Goal: Task Accomplishment & Management: Manage account settings

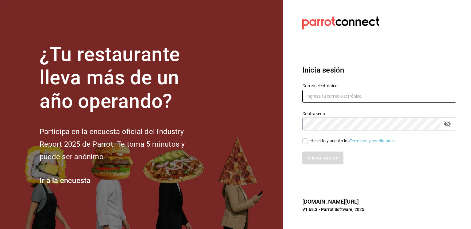
click at [373, 92] on input "text" at bounding box center [379, 96] width 154 height 13
type input "[EMAIL_ADDRESS][DOMAIN_NAME]"
click at [306, 140] on input "He leído y acepto los Términos y condiciones." at bounding box center [305, 142] width 6 height 6
checkbox input "true"
click at [307, 159] on button "Iniciar sesión" at bounding box center [323, 158] width 42 height 13
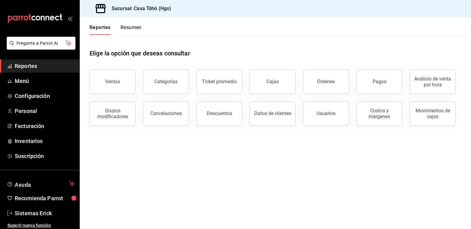
click at [37, 62] on span "Reportes" at bounding box center [45, 66] width 60 height 8
click at [29, 77] on span "Menú" at bounding box center [45, 81] width 60 height 8
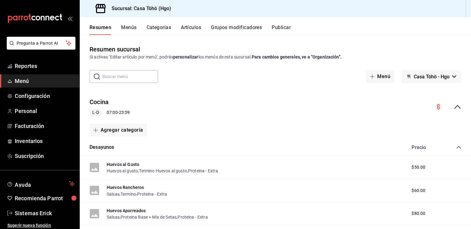
click at [456, 149] on icon "collapse-category-row" at bounding box center [458, 147] width 5 height 5
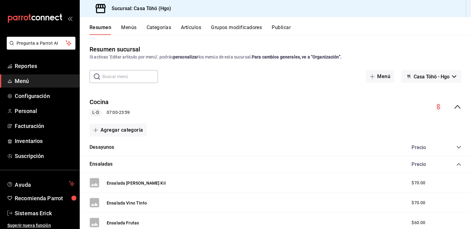
click at [456, 166] on icon "collapse-category-row" at bounding box center [458, 164] width 5 height 5
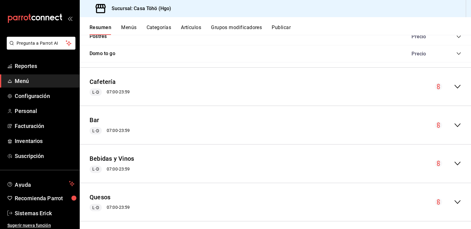
scroll to position [331, 0]
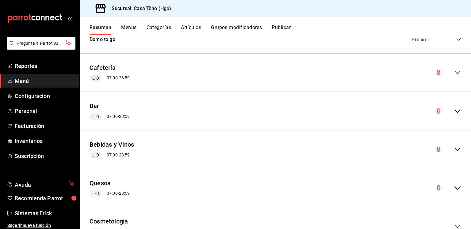
click at [454, 103] on div "Bar L-D 07:00 - 23:59" at bounding box center [275, 111] width 391 height 29
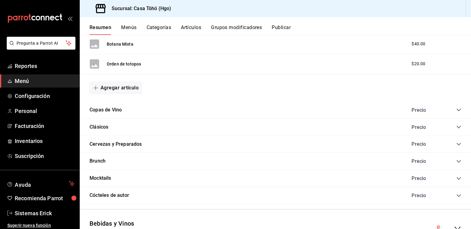
scroll to position [1080, 0]
click at [188, 32] on button "Artículos" at bounding box center [191, 30] width 20 height 10
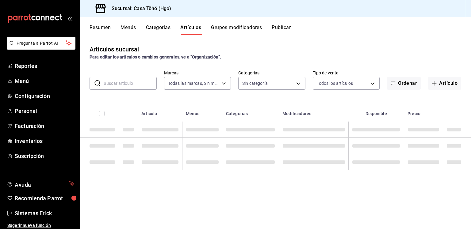
type input "3863094e-80de-4485-9a79-27000a153f73"
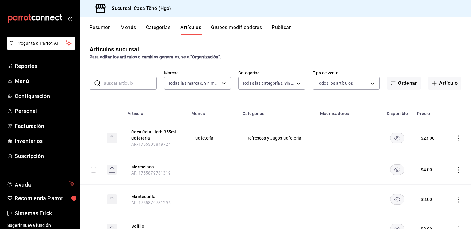
type input "28f2b0a5-eb9c-4e50-8eb7-b6e34f5562dd,e7c48834-1e64-4b77-b558-5d812561dcdf,84922…"
click at [115, 90] on div "Artículos sucursal Para editar los artículos o cambios generales, ve a “Organiz…" at bounding box center [275, 132] width 391 height 194
click at [132, 86] on input "text" at bounding box center [130, 83] width 53 height 12
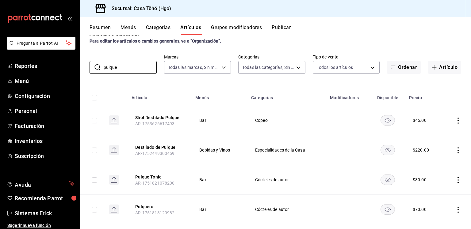
scroll to position [26, 0]
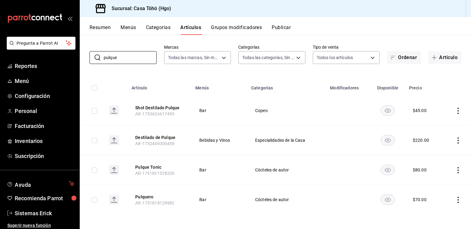
type input "pulque"
click at [455, 202] on icon "actions" at bounding box center [458, 200] width 6 height 6
click at [428, 186] on span "Editar" at bounding box center [435, 188] width 16 height 6
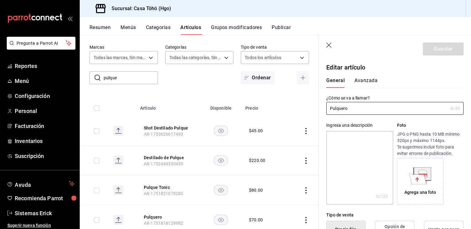
type input "$70.00"
radio input "false"
radio input "true"
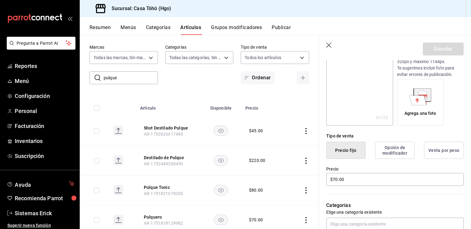
scroll to position [79, 0]
click at [334, 180] on input "$70.00" at bounding box center [394, 179] width 137 height 13
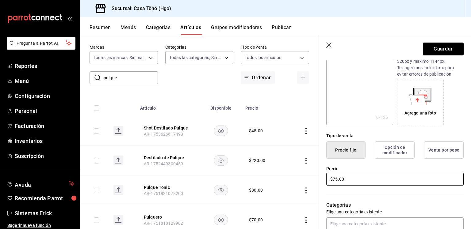
type input "$75.00"
click at [439, 47] on button "Guardar" at bounding box center [443, 49] width 41 height 13
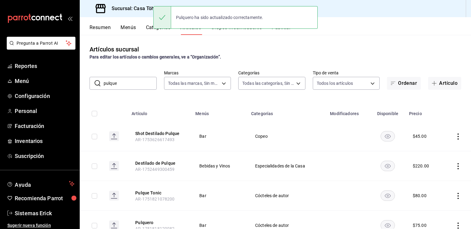
scroll to position [26, 0]
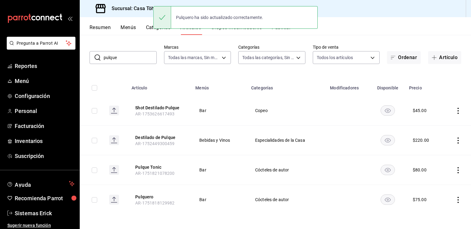
click at [118, 60] on input "pulque" at bounding box center [130, 58] width 53 height 12
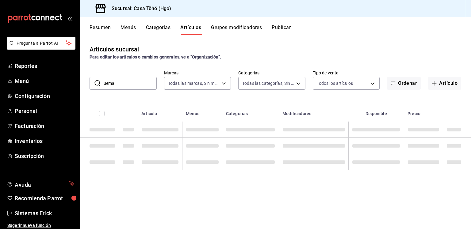
scroll to position [0, 0]
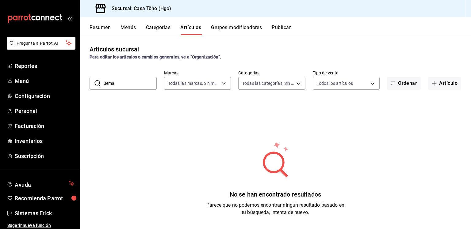
click at [106, 82] on input "uema" at bounding box center [130, 83] width 53 height 12
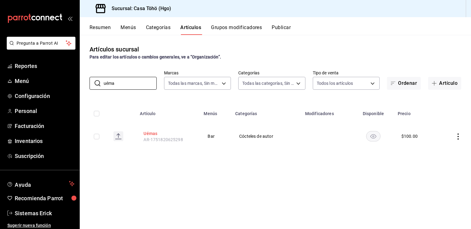
type input "uéma"
click at [153, 131] on button "Uémas" at bounding box center [168, 134] width 49 height 6
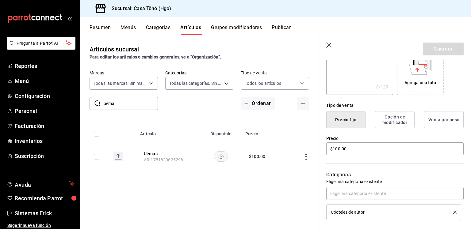
scroll to position [130, 0]
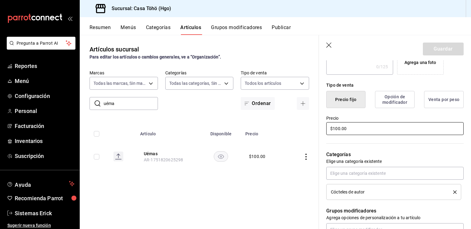
click at [337, 127] on input "$100.00" at bounding box center [394, 128] width 137 height 13
type input "$110.00"
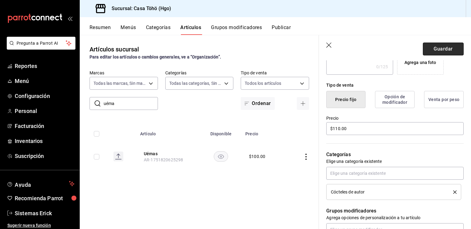
click at [433, 52] on button "Guardar" at bounding box center [443, 49] width 41 height 13
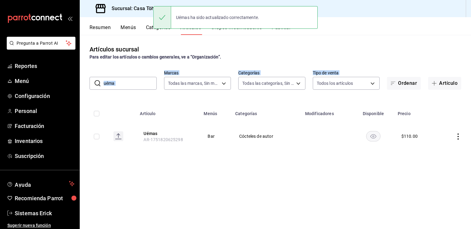
drag, startPoint x: 126, startPoint y: 104, endPoint x: 142, endPoint y: 86, distance: 24.1
click at [142, 86] on div "Artículos sucursal Para editar los artículos o cambios generales, ve a “Organiz…" at bounding box center [275, 132] width 391 height 194
click at [142, 86] on input "uéma" at bounding box center [130, 83] width 53 height 12
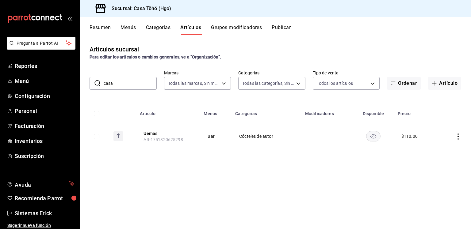
type input "casa"
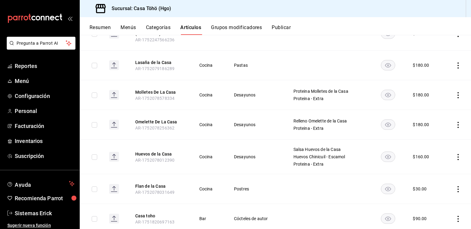
scroll to position [223, 0]
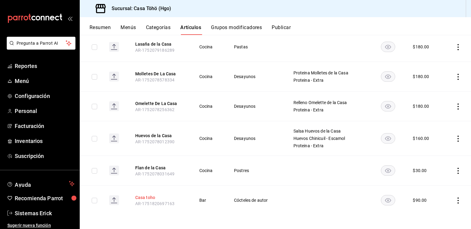
click at [144, 195] on button "Casa toho" at bounding box center [159, 198] width 49 height 6
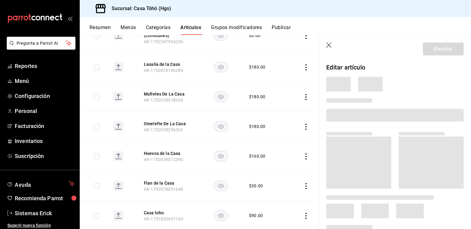
scroll to position [219, 0]
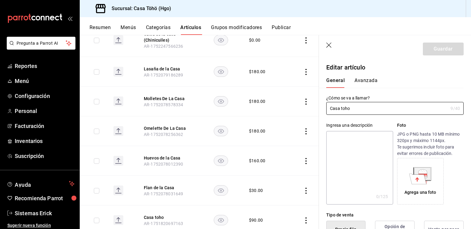
type input "$90.00"
radio input "false"
radio input "true"
click at [342, 107] on input "Casa toho" at bounding box center [387, 108] width 122 height 12
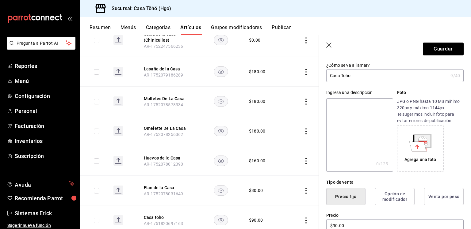
scroll to position [33, 0]
click at [359, 74] on input "Casa T'oho" at bounding box center [385, 75] width 119 height 12
paste input "h"
type input "Casa T'h"
click at [324, 47] on header "Guardar" at bounding box center [395, 47] width 152 height 25
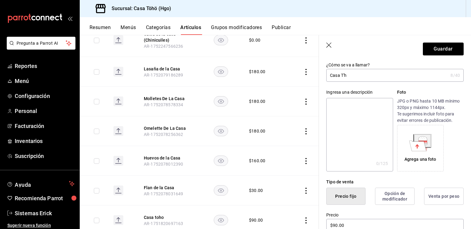
click at [327, 46] on icon "button" at bounding box center [329, 46] width 6 height 6
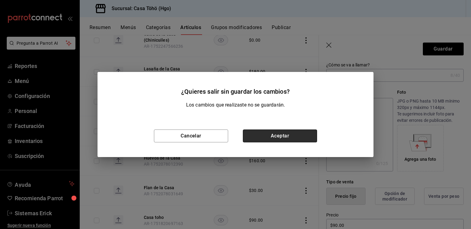
click at [249, 131] on button "Aceptar" at bounding box center [280, 136] width 74 height 13
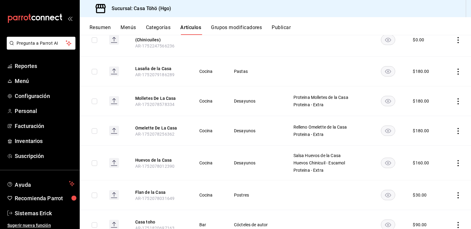
scroll to position [223, 0]
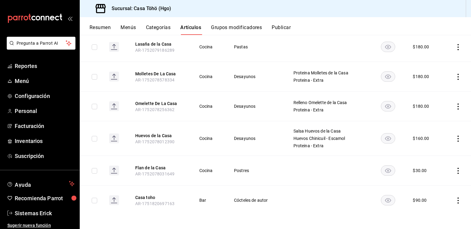
click at [151, 202] on span "AR-1751820697163" at bounding box center [154, 204] width 39 height 5
click at [455, 198] on icon "actions" at bounding box center [458, 201] width 6 height 6
click at [145, 195] on div at bounding box center [235, 114] width 471 height 229
click at [145, 195] on body "Pregunta a Parrot AI Reportes Menú Configuración Personal Facturación Inventari…" at bounding box center [235, 114] width 471 height 229
click at [141, 198] on button "Casa toho" at bounding box center [159, 198] width 49 height 6
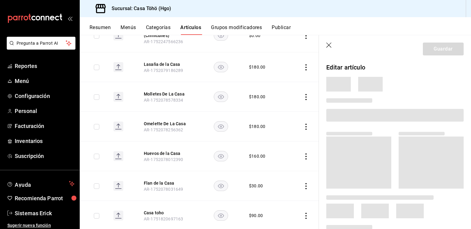
scroll to position [219, 0]
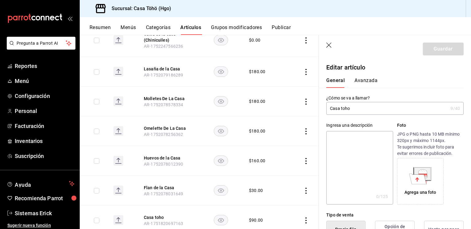
click at [364, 108] on input "Casa toho" at bounding box center [387, 108] width 122 height 12
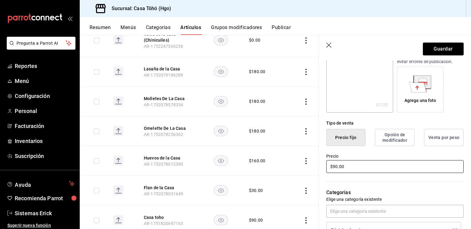
scroll to position [93, 0]
type input "Casa T'oho"
click at [345, 168] on input "$90.00" at bounding box center [394, 166] width 137 height 13
type input "$9.00"
type input "$100.00"
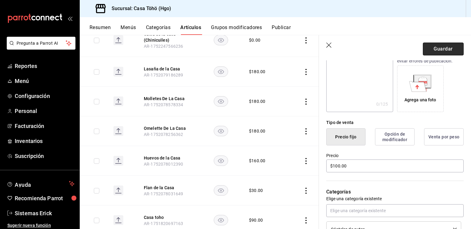
click at [435, 52] on button "Guardar" at bounding box center [443, 49] width 41 height 13
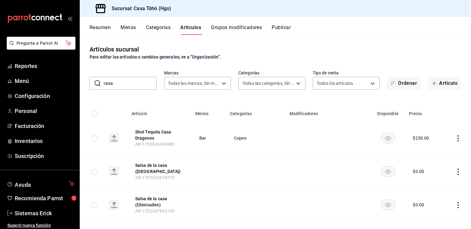
click at [140, 80] on input "casa" at bounding box center [130, 83] width 53 height 12
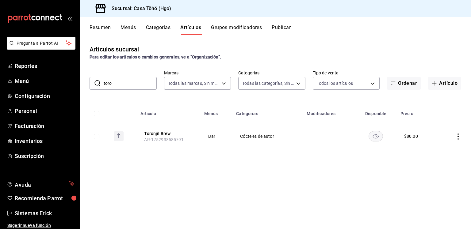
type input "toro"
click at [455, 136] on td at bounding box center [454, 136] width 33 height 29
click at [166, 133] on button "Toronjil Brew" at bounding box center [168, 134] width 49 height 6
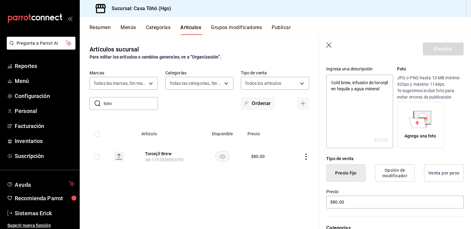
scroll to position [65, 0]
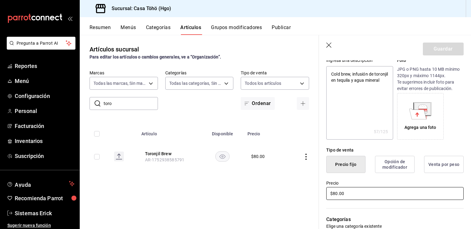
click at [332, 196] on input "$80.00" at bounding box center [394, 193] width 137 height 13
type textarea "x"
type input "$0.00"
type textarea "x"
type input "$90.00"
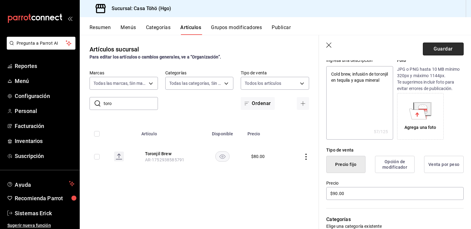
click at [441, 48] on button "Guardar" at bounding box center [443, 49] width 41 height 13
type textarea "x"
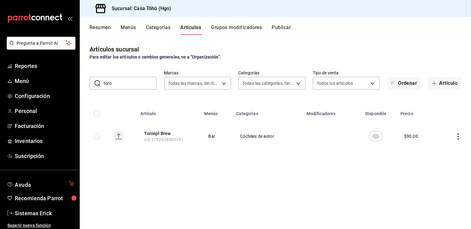
click at [151, 87] on input "toro" at bounding box center [130, 83] width 53 height 12
click at [144, 88] on input "casa t" at bounding box center [130, 83] width 53 height 12
type input "doni"
click at [460, 138] on icon "actions" at bounding box center [458, 137] width 6 height 6
click at [437, 147] on li "Editar" at bounding box center [434, 151] width 37 height 13
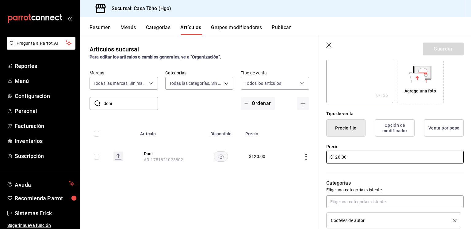
scroll to position [102, 0]
click at [341, 161] on input "$120.00" at bounding box center [394, 157] width 137 height 13
type input "$125.00"
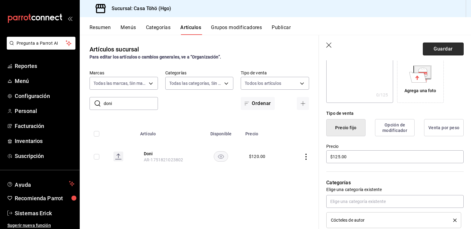
click at [443, 49] on button "Guardar" at bounding box center [443, 49] width 41 height 13
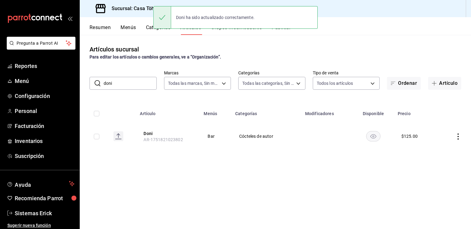
click at [131, 86] on input "doni" at bounding box center [130, 83] width 53 height 12
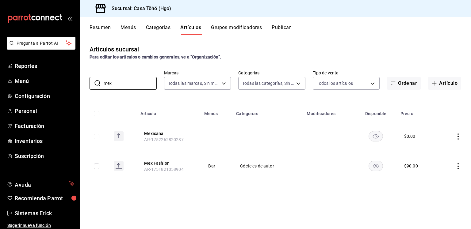
type input "mex"
drag, startPoint x: 461, startPoint y: 169, endPoint x: 455, endPoint y: 169, distance: 6.1
click at [455, 169] on td at bounding box center [454, 167] width 33 height 30
click at [455, 169] on icon "actions" at bounding box center [458, 166] width 6 height 6
click at [431, 176] on li "Editar" at bounding box center [434, 181] width 37 height 13
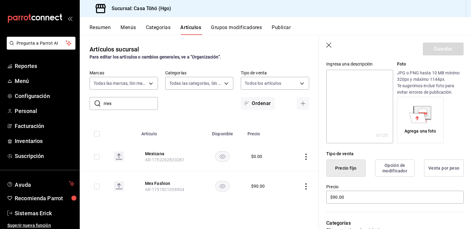
scroll to position [64, 0]
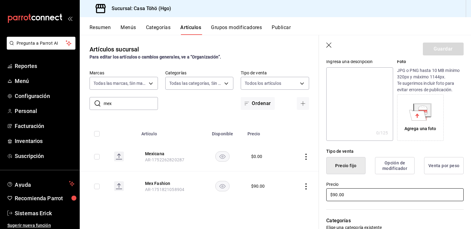
click at [334, 196] on input "$90.00" at bounding box center [394, 195] width 137 height 13
type input "$100.00"
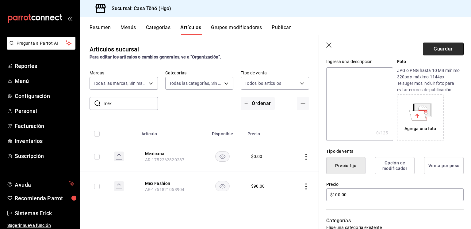
click at [443, 43] on button "Guardar" at bounding box center [443, 49] width 41 height 13
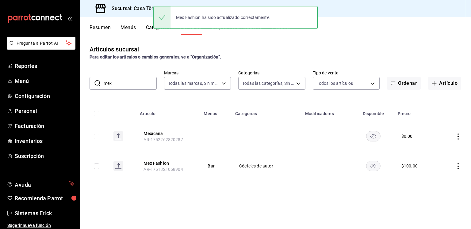
click at [130, 102] on div "Artículos sucursal Para editar los artículos o cambios generales, ve a “Organiz…" at bounding box center [275, 132] width 391 height 194
click at [142, 90] on div "​ mex ​" at bounding box center [123, 83] width 67 height 13
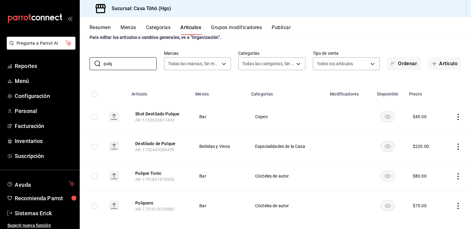
scroll to position [20, 0]
type input "pulq"
click at [455, 174] on icon "actions" at bounding box center [458, 177] width 6 height 6
click at [423, 188] on icon at bounding box center [419, 188] width 7 height 7
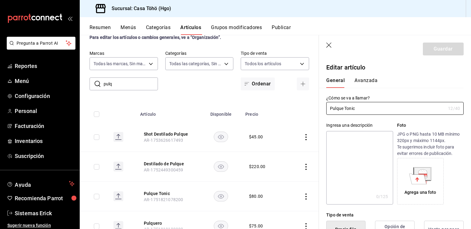
type input "$80.00"
radio input "false"
radio input "true"
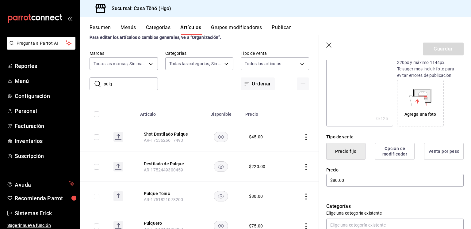
scroll to position [79, 0]
click at [336, 180] on input "$80.00" at bounding box center [394, 180] width 137 height 13
type input "$90.00"
click at [442, 50] on button "Guardar" at bounding box center [443, 49] width 41 height 13
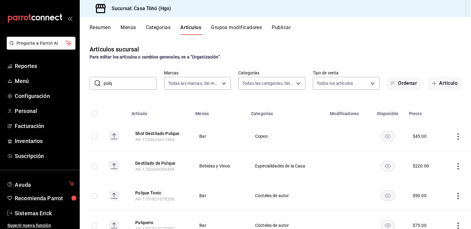
click at [136, 82] on input "pulq" at bounding box center [130, 83] width 53 height 12
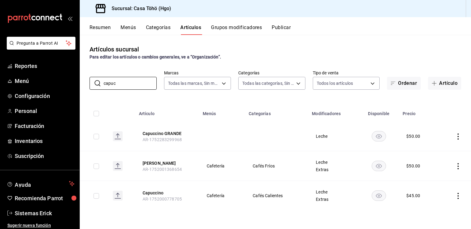
type input "capuc"
click at [458, 137] on icon "actions" at bounding box center [458, 137] width 6 height 6
click at [430, 171] on li "Eliminar" at bounding box center [434, 176] width 37 height 13
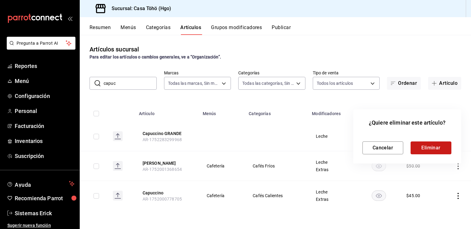
click at [421, 148] on button "Eliminar" at bounding box center [431, 148] width 41 height 13
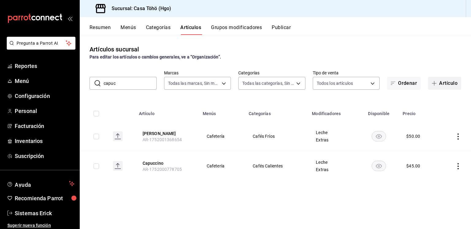
click at [440, 83] on button "Artículo" at bounding box center [444, 83] width 33 height 13
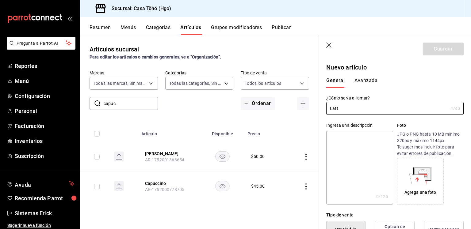
type input "Latt"
click at [328, 44] on icon "button" at bounding box center [329, 46] width 6 height 6
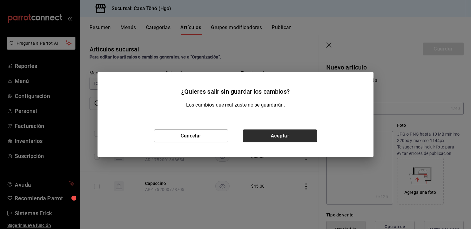
click at [268, 134] on button "Aceptar" at bounding box center [280, 136] width 74 height 13
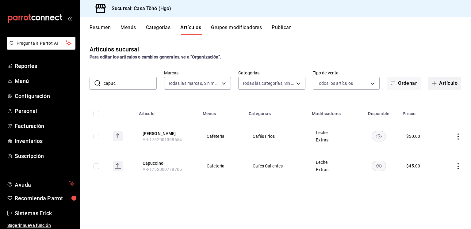
click at [444, 82] on button "Artículo" at bounding box center [444, 83] width 33 height 13
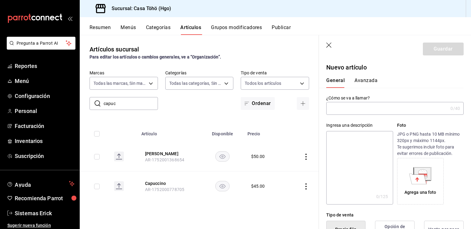
click at [373, 116] on div "Ingresa una descripción x 0 /125 ​ Foto JPG o PNG hasta 10 MB mínimo 320px y má…" at bounding box center [391, 160] width 145 height 90
click at [380, 108] on input "text" at bounding box center [387, 108] width 122 height 12
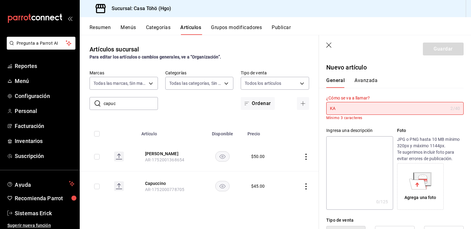
type input "K"
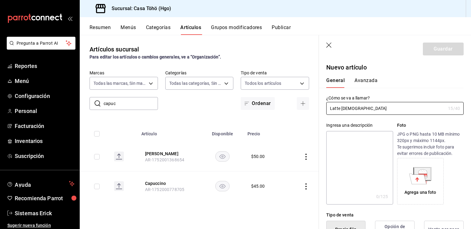
type input "Latte Capuchino"
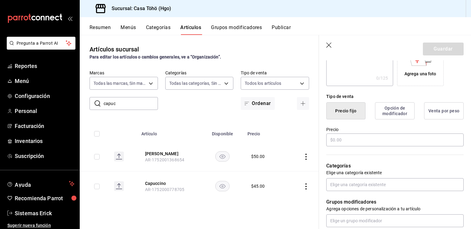
scroll to position [119, 0]
click at [343, 143] on input "text" at bounding box center [394, 139] width 137 height 13
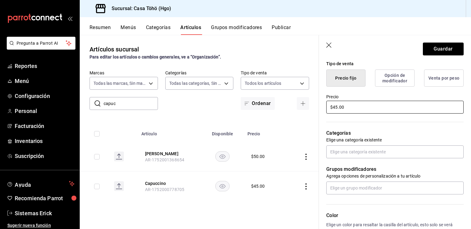
scroll to position [152, 0]
type input "$45.00"
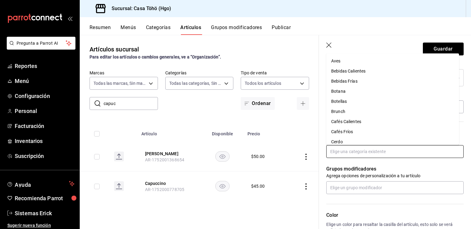
click at [342, 148] on input "text" at bounding box center [394, 151] width 137 height 13
click at [357, 122] on li "Cafés Calientes" at bounding box center [392, 122] width 133 height 10
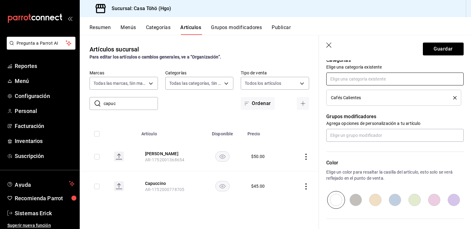
scroll to position [228, 0]
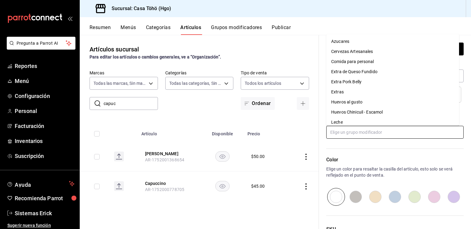
click at [366, 129] on input "text" at bounding box center [394, 132] width 137 height 13
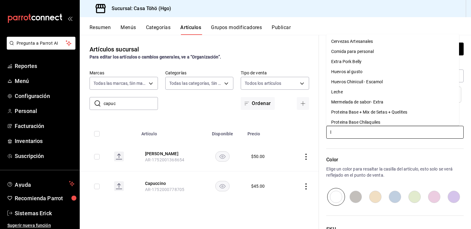
type input "le"
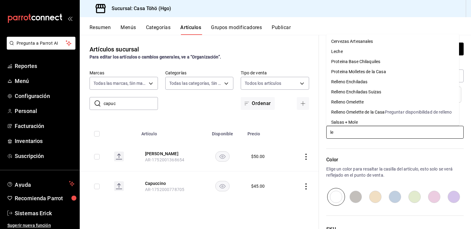
click at [342, 50] on div "Leche" at bounding box center [337, 51] width 12 height 6
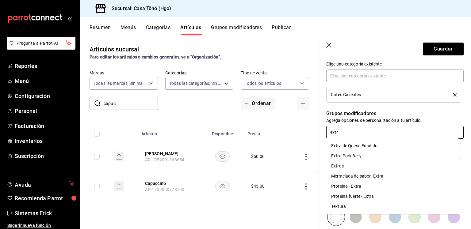
type input "extra"
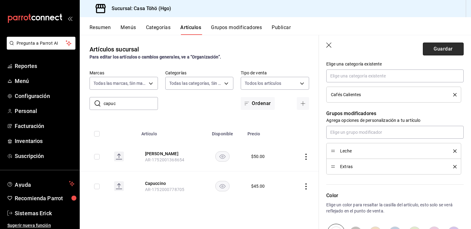
click at [436, 49] on button "Guardar" at bounding box center [443, 49] width 41 height 13
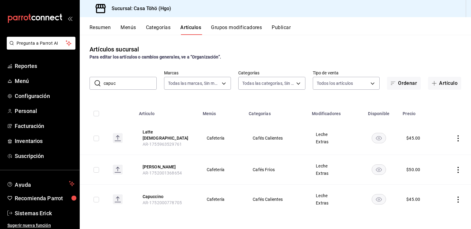
click at [462, 135] on td at bounding box center [455, 138] width 33 height 33
click at [456, 136] on icon "actions" at bounding box center [458, 139] width 6 height 6
click at [431, 151] on div at bounding box center [426, 151] width 11 height 7
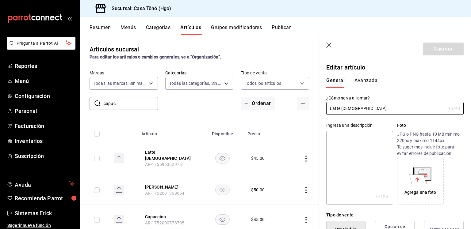
type input "$45.00"
click at [354, 107] on input "Latte Capuchino" at bounding box center [385, 108] width 119 height 12
type input "Latte Capuccino"
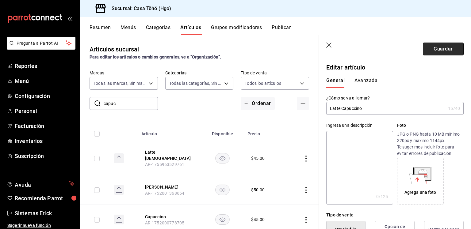
click at [431, 46] on button "Guardar" at bounding box center [443, 49] width 41 height 13
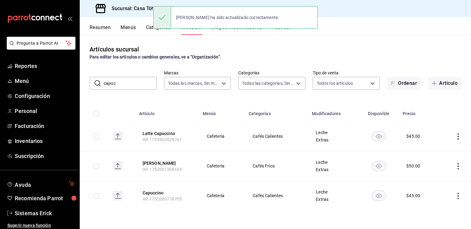
click at [124, 85] on input "capuc" at bounding box center [130, 83] width 53 height 12
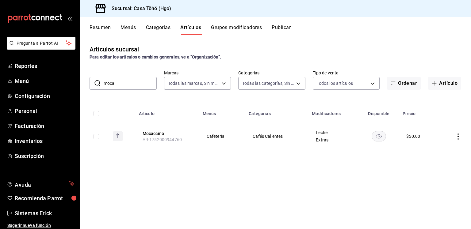
click at [142, 82] on input "moca" at bounding box center [130, 83] width 53 height 12
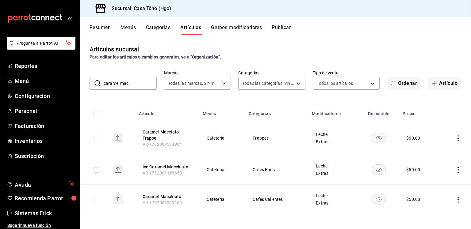
click at [127, 79] on input "caramel mac" at bounding box center [130, 83] width 53 height 12
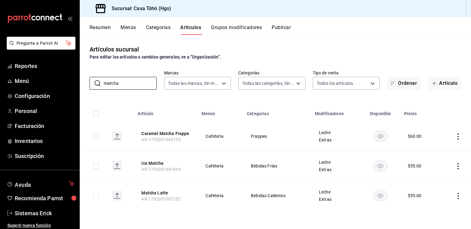
type input "matcha"
click at [459, 197] on icon "actions" at bounding box center [458, 196] width 6 height 6
click at [436, 199] on span "Duplicar" at bounding box center [440, 201] width 16 height 6
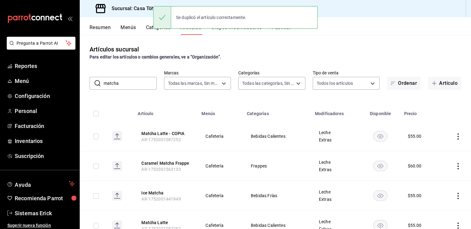
scroll to position [26, 0]
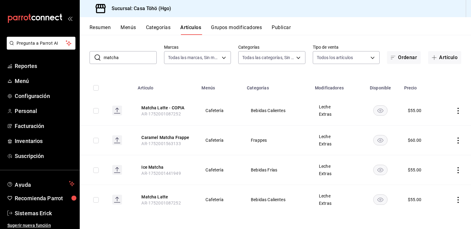
click at [455, 111] on icon "actions" at bounding box center [458, 111] width 6 height 6
click at [431, 124] on span "Editar" at bounding box center [435, 125] width 16 height 6
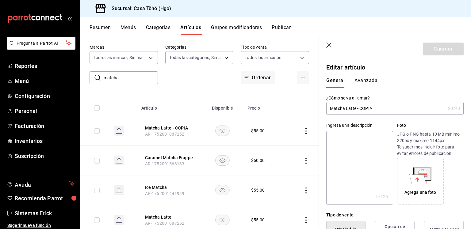
drag, startPoint x: 378, startPoint y: 106, endPoint x: 345, endPoint y: 109, distance: 32.4
click at [345, 109] on input "Matcha Latte - COPIA" at bounding box center [385, 108] width 119 height 12
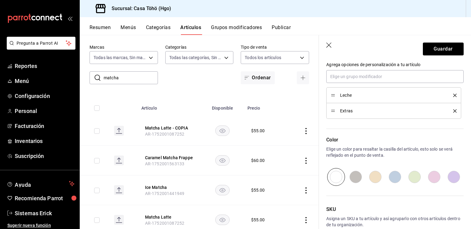
scroll to position [317, 0]
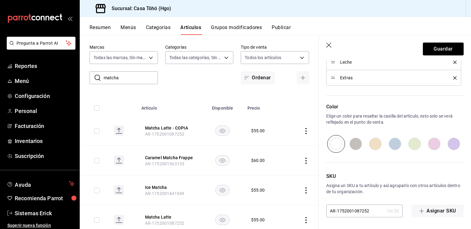
type input "Matcha"
click at [375, 211] on input "AR-1752001087252" at bounding box center [355, 211] width 58 height 12
type input "AR-1752001087253"
click at [423, 51] on button "Guardar" at bounding box center [443, 49] width 41 height 13
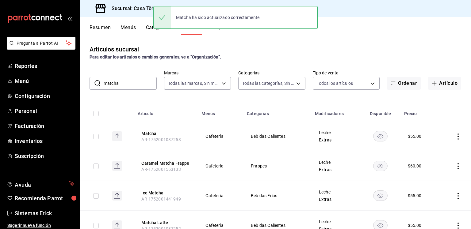
click at [134, 89] on input "matcha" at bounding box center [130, 83] width 53 height 12
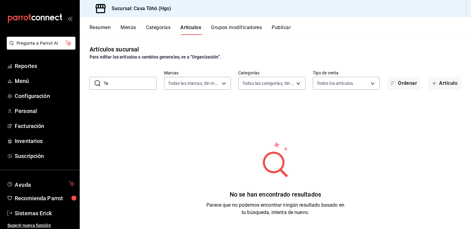
type input "T"
type input "r"
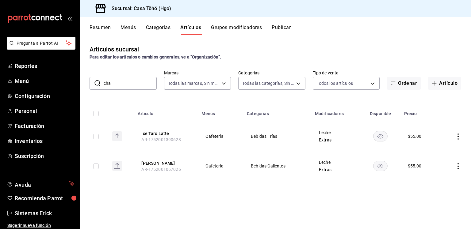
type input "chai"
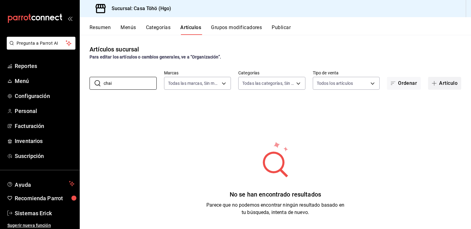
type input "chai"
click at [435, 84] on button "Artículo" at bounding box center [444, 83] width 33 height 13
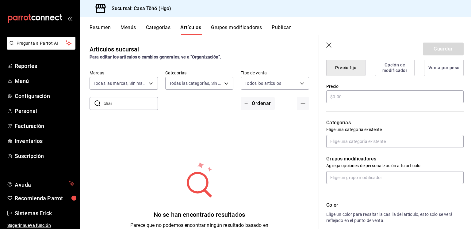
scroll to position [175, 0]
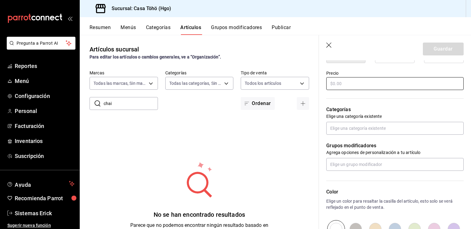
type input "Chai Latte"
click at [359, 78] on input "text" at bounding box center [394, 83] width 137 height 13
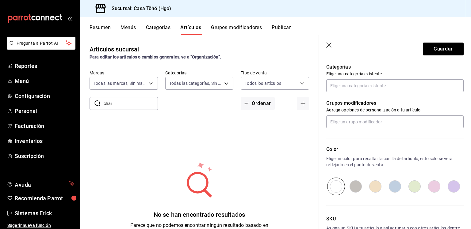
scroll to position [218, 0]
type input "$55.00"
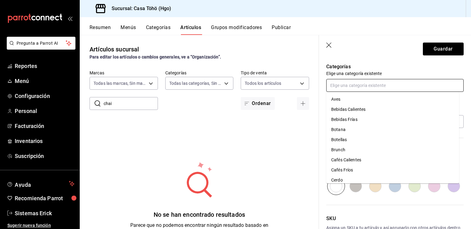
click at [356, 85] on input "text" at bounding box center [394, 85] width 137 height 13
type input "e"
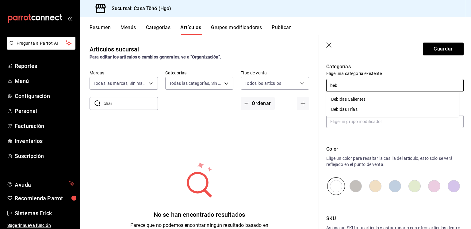
type input "bebi"
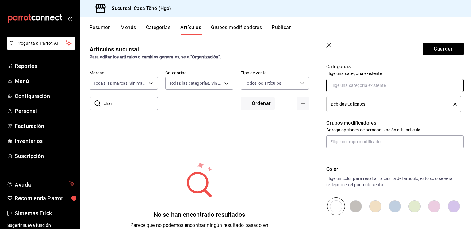
scroll to position [281, 0]
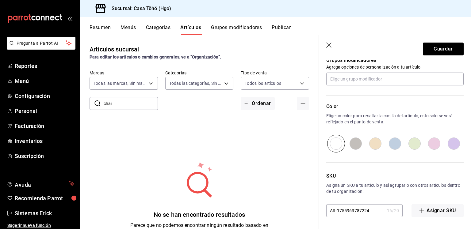
click at [374, 213] on input "AR-1755963787224" at bounding box center [355, 211] width 58 height 12
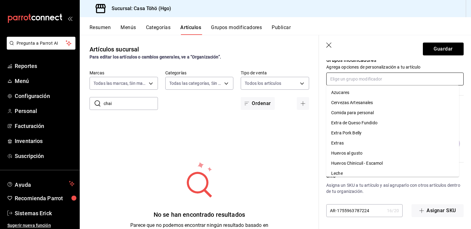
click at [404, 83] on input "text" at bounding box center [394, 79] width 137 height 13
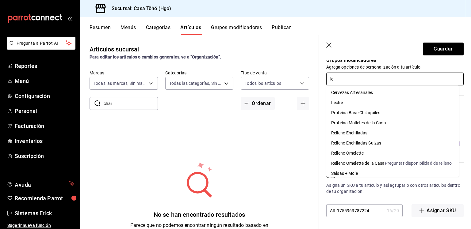
type input "lec"
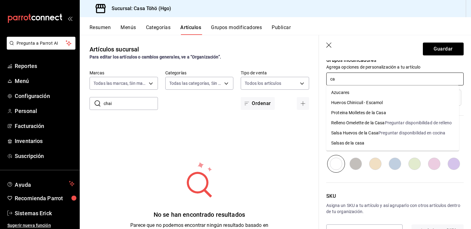
type input "c"
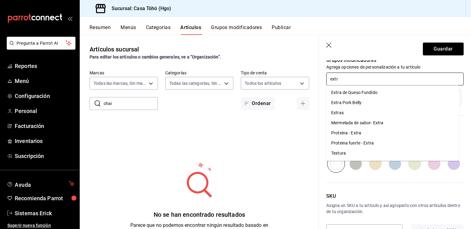
type input "extra"
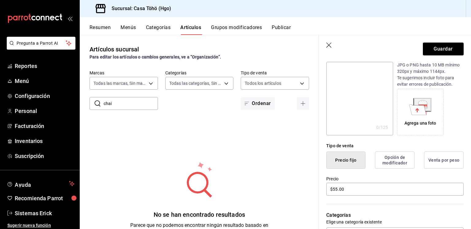
scroll to position [70, 0]
click at [449, 41] on header "Guardar" at bounding box center [395, 47] width 152 height 25
click at [442, 46] on button "Guardar" at bounding box center [443, 49] width 41 height 13
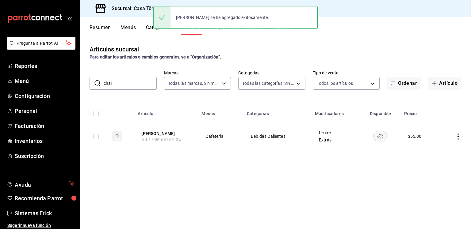
click at [152, 85] on input "chai" at bounding box center [130, 83] width 53 height 12
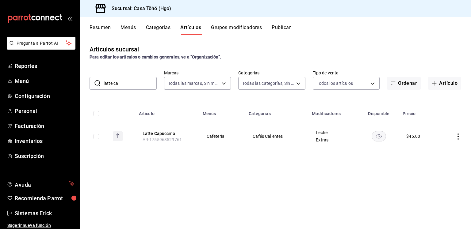
click at [133, 86] on input "latte ca" at bounding box center [130, 83] width 53 height 12
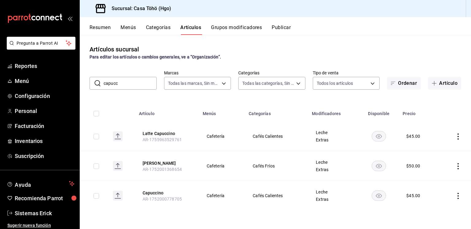
click at [129, 80] on input "capucc" at bounding box center [130, 83] width 53 height 12
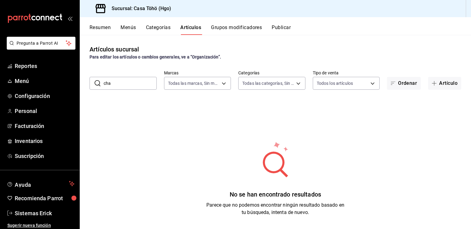
type input "chai"
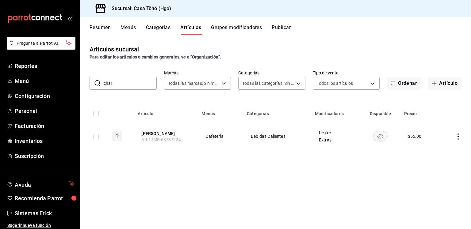
click at [458, 136] on icon "actions" at bounding box center [458, 137] width 6 height 6
click at [428, 150] on div at bounding box center [426, 151] width 11 height 7
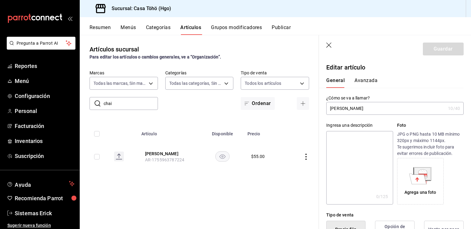
click at [345, 112] on input "Chai Latte" at bounding box center [385, 108] width 119 height 12
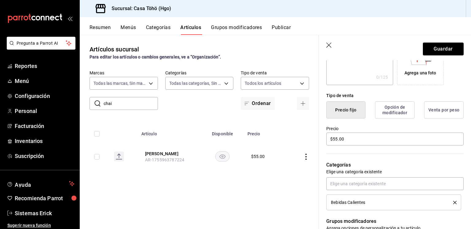
scroll to position [120, 0]
type input "Chai"
click at [335, 143] on input "$55.00" at bounding box center [394, 138] width 137 height 13
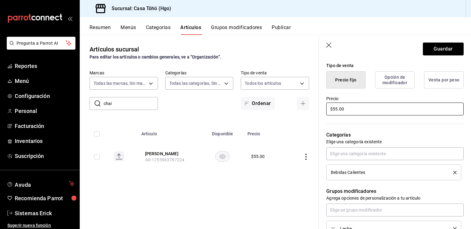
scroll to position [150, 0]
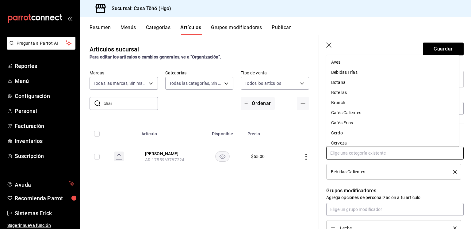
click at [406, 156] on input "text" at bounding box center [394, 153] width 137 height 13
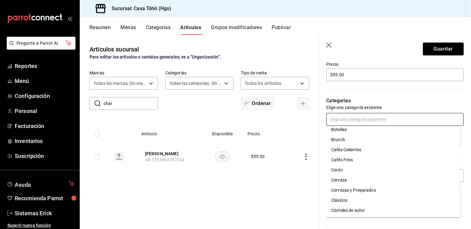
scroll to position [34, 0]
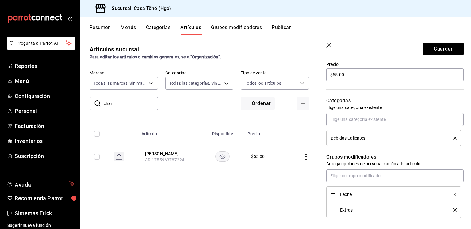
click at [393, 97] on p "Categorías" at bounding box center [394, 100] width 137 height 7
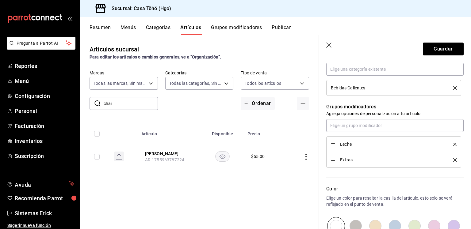
scroll to position [235, 0]
click at [449, 141] on div "Leche" at bounding box center [394, 143] width 126 height 7
click at [453, 144] on icon "delete" at bounding box center [454, 143] width 3 height 3
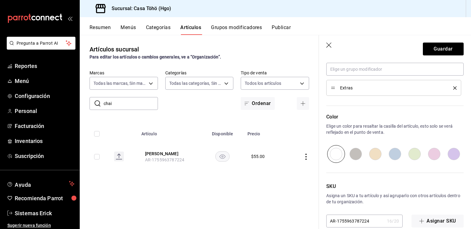
scroll to position [301, 0]
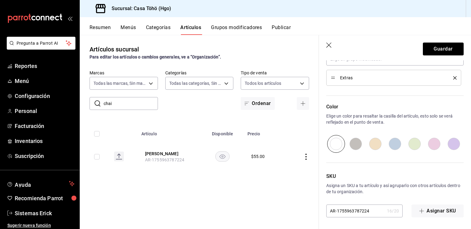
click at [369, 211] on input "AR-1755963787224" at bounding box center [355, 211] width 58 height 12
type input "AR-1755963787225"
click at [443, 46] on button "Guardar" at bounding box center [443, 49] width 41 height 13
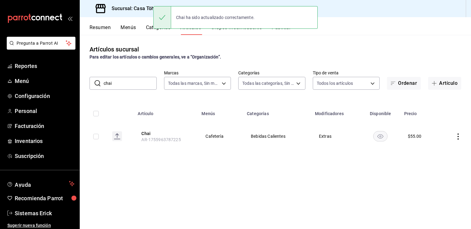
click at [138, 84] on input "chai" at bounding box center [130, 83] width 53 height 12
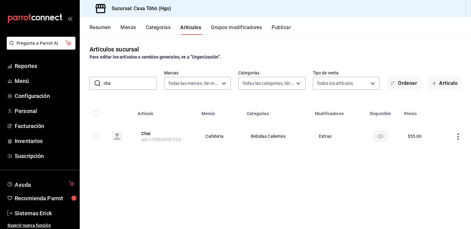
type input "chai"
drag, startPoint x: 455, startPoint y: 135, endPoint x: 459, endPoint y: 135, distance: 4.3
click at [459, 135] on td at bounding box center [455, 136] width 32 height 29
click at [459, 135] on icon "actions" at bounding box center [458, 137] width 6 height 6
click at [434, 162] on span "Duplicar" at bounding box center [440, 163] width 16 height 6
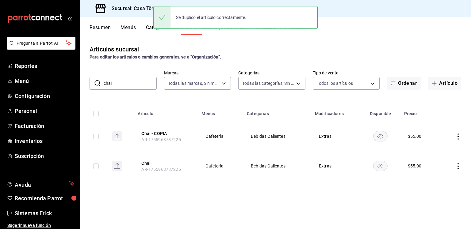
click at [455, 134] on icon "actions" at bounding box center [458, 137] width 6 height 6
click at [437, 146] on li "Editar" at bounding box center [434, 151] width 37 height 13
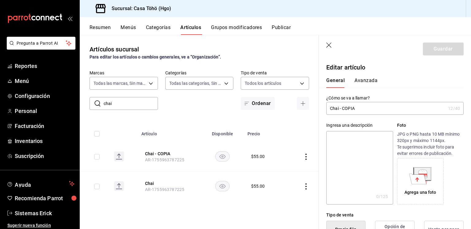
click at [364, 111] on input "Chai - COPIA" at bounding box center [385, 108] width 119 height 12
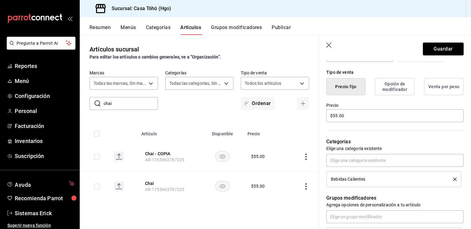
scroll to position [146, 0]
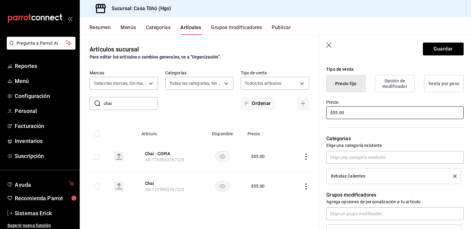
type input "Chai Latte"
click at [352, 112] on input "$55.00" at bounding box center [394, 112] width 137 height 13
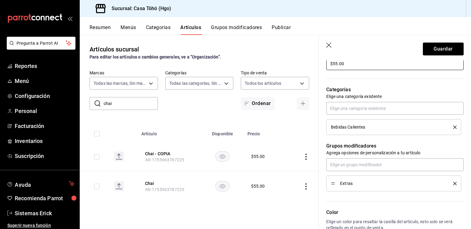
scroll to position [196, 0]
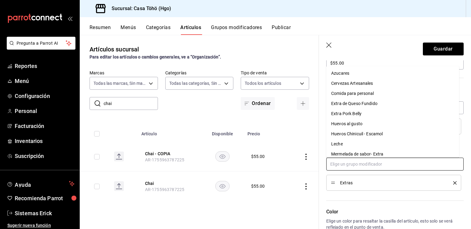
click at [361, 164] on input "text" at bounding box center [394, 164] width 137 height 13
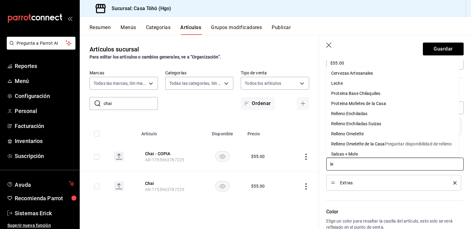
type input "lec"
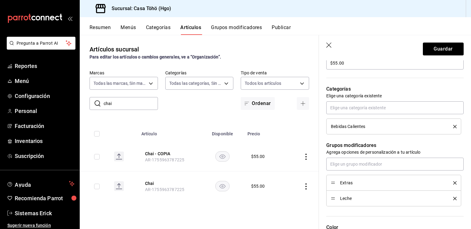
drag, startPoint x: 334, startPoint y: 202, endPoint x: 333, endPoint y: 198, distance: 3.4
click at [333, 198] on li "Leche" at bounding box center [393, 199] width 135 height 16
drag, startPoint x: 333, startPoint y: 198, endPoint x: 333, endPoint y: 177, distance: 20.9
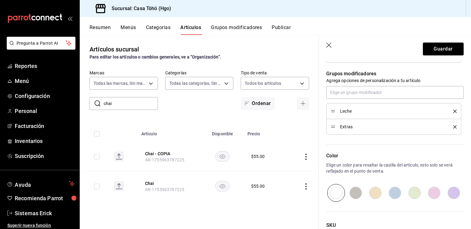
scroll to position [317, 0]
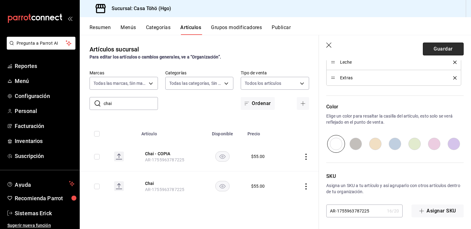
click at [432, 47] on button "Guardar" at bounding box center [443, 49] width 41 height 13
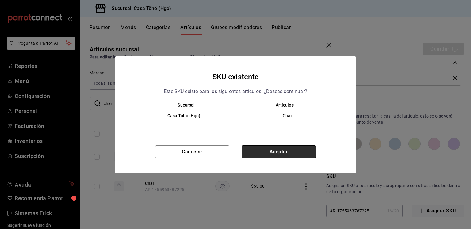
click at [294, 150] on button "Aceptar" at bounding box center [279, 152] width 74 height 13
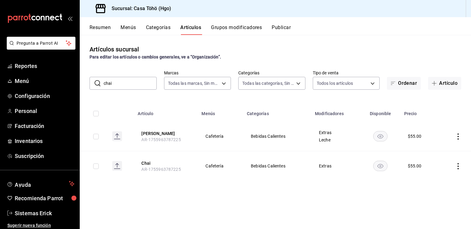
click at [459, 134] on icon "actions" at bounding box center [458, 137] width 1 height 6
click at [435, 165] on span "Duplicar" at bounding box center [440, 163] width 16 height 6
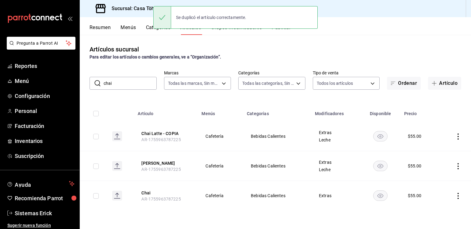
click at [460, 138] on icon "actions" at bounding box center [458, 137] width 6 height 6
click at [434, 151] on span "Editar" at bounding box center [440, 151] width 16 height 6
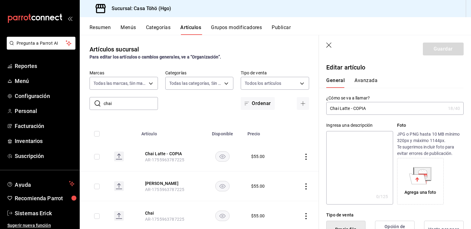
click at [375, 108] on input "Chai Latte - COPIA" at bounding box center [385, 108] width 119 height 12
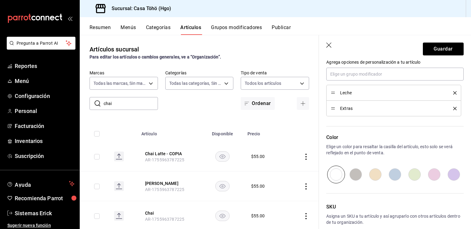
scroll to position [317, 0]
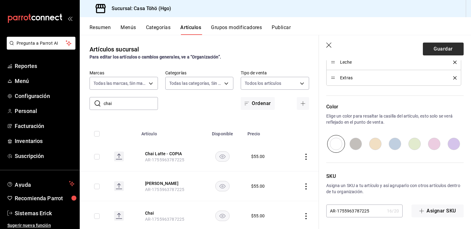
type input "Dirty Chai"
click at [439, 52] on button "Guardar" at bounding box center [443, 49] width 41 height 13
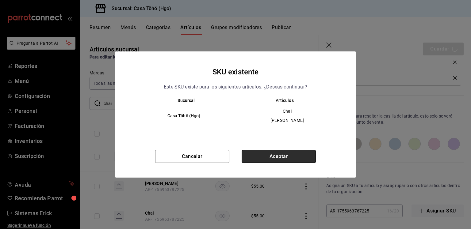
click at [266, 152] on button "Aceptar" at bounding box center [279, 156] width 74 height 13
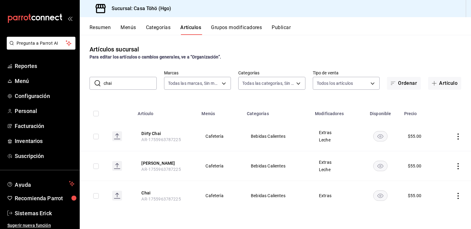
click at [131, 86] on input "chai" at bounding box center [130, 83] width 53 height 12
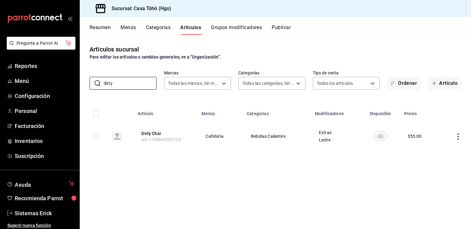
type input "dirty"
click at [458, 135] on icon "actions" at bounding box center [458, 137] width 6 height 6
click at [434, 150] on span "Editar" at bounding box center [440, 151] width 16 height 6
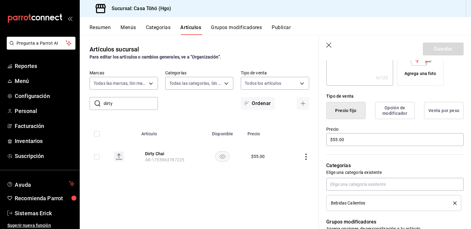
scroll to position [121, 0]
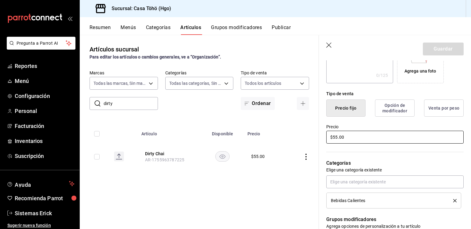
click at [336, 137] on input "$55.00" at bounding box center [394, 137] width 137 height 13
type input "$35.00"
click at [439, 48] on button "Guardar" at bounding box center [443, 49] width 41 height 13
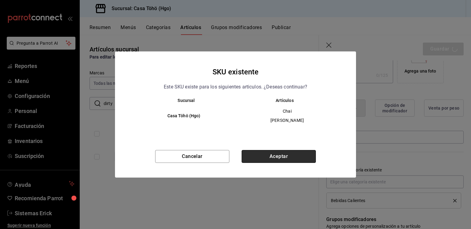
click at [301, 153] on button "Aceptar" at bounding box center [279, 156] width 74 height 13
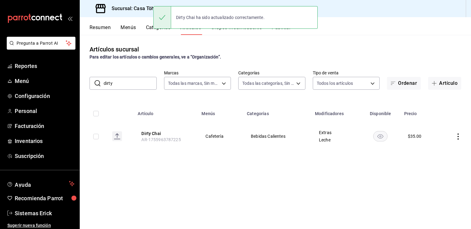
click at [142, 80] on input "dirty" at bounding box center [130, 83] width 53 height 12
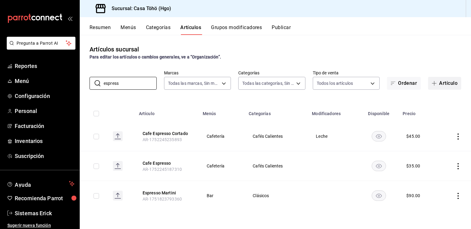
type input "espress"
click at [440, 88] on button "Artículo" at bounding box center [444, 83] width 33 height 13
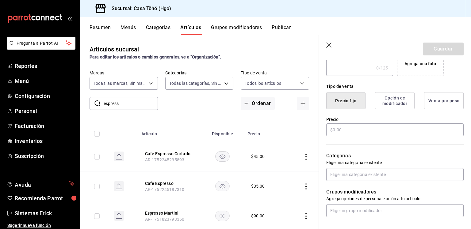
scroll to position [144, 0]
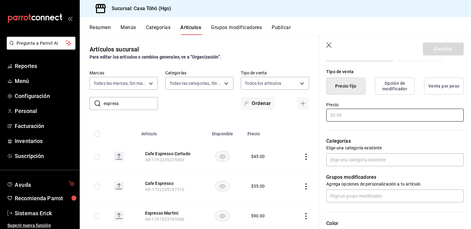
type input "Cafe Espresso Tonic"
click at [367, 116] on input "text" at bounding box center [394, 115] width 137 height 13
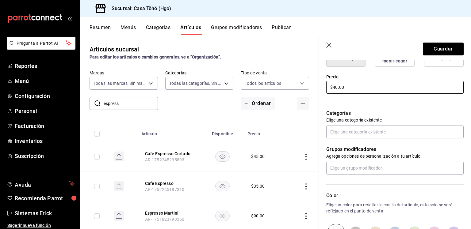
scroll to position [172, 0]
type input "$40.00"
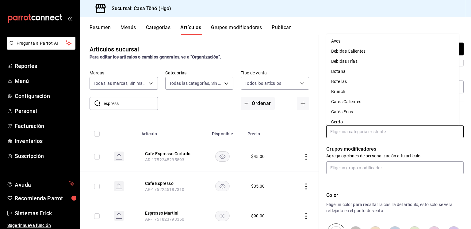
click at [356, 129] on input "text" at bounding box center [394, 131] width 137 height 13
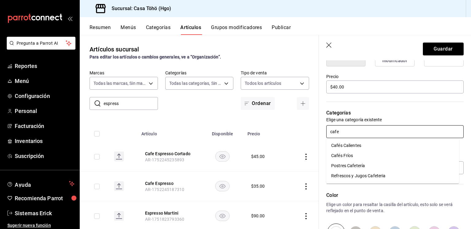
type input "cafes"
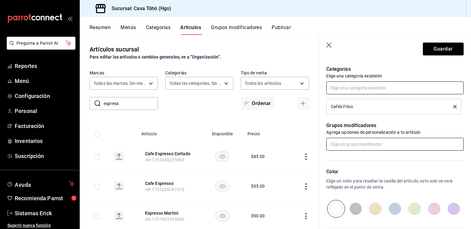
scroll to position [216, 0]
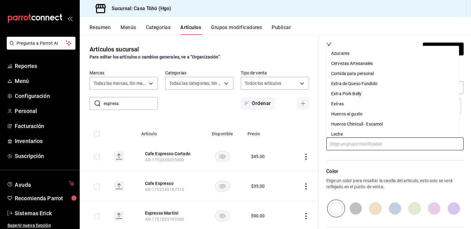
click at [351, 149] on input "text" at bounding box center [394, 144] width 137 height 13
type input "e"
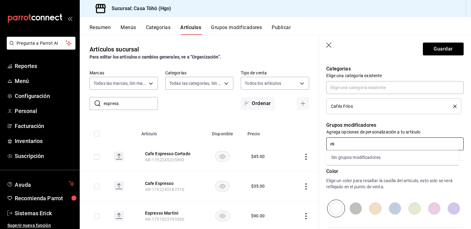
type input "e"
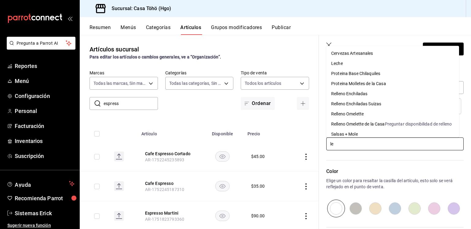
type input "lec"
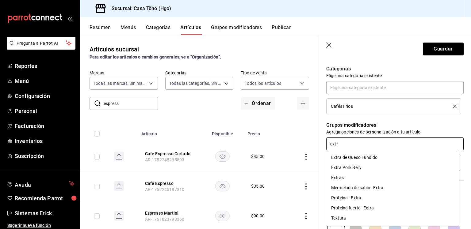
type input "extra"
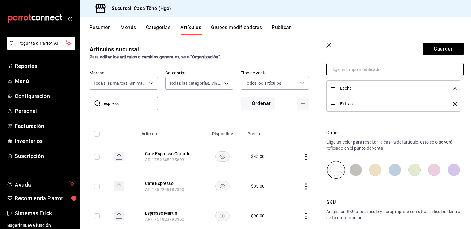
scroll to position [317, 0]
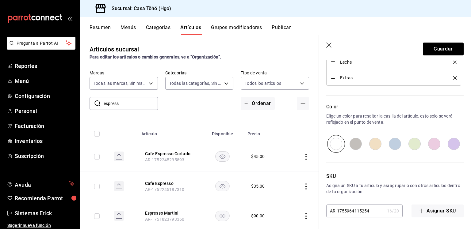
click at [453, 62] on li "Leche" at bounding box center [393, 62] width 135 height 16
click at [453, 62] on icon "delete" at bounding box center [454, 62] width 3 height 3
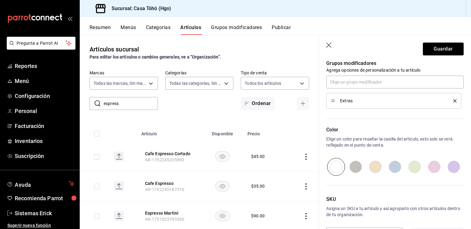
scroll to position [278, 0]
click at [436, 52] on button "Guardar" at bounding box center [443, 49] width 41 height 13
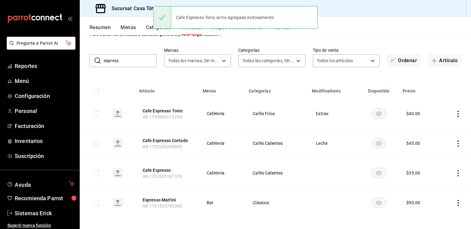
scroll to position [26, 0]
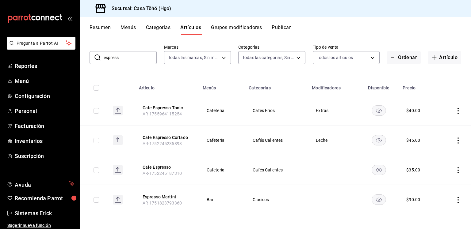
click at [455, 110] on icon "actions" at bounding box center [458, 111] width 6 height 6
click at [426, 128] on div at bounding box center [421, 125] width 11 height 7
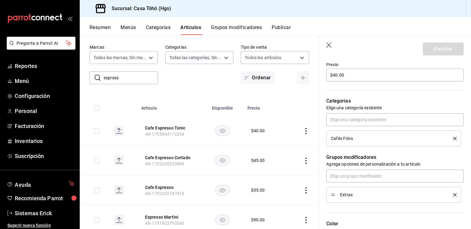
scroll to position [184, 0]
click at [448, 192] on div "Extras" at bounding box center [394, 194] width 126 height 7
click at [449, 192] on div "Extras" at bounding box center [394, 194] width 126 height 7
click at [453, 195] on icon "delete" at bounding box center [454, 194] width 3 height 3
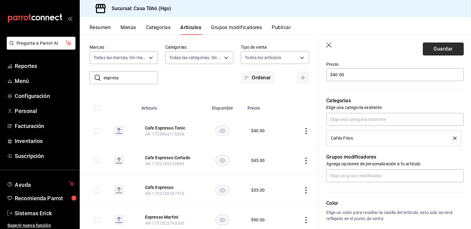
click at [433, 44] on button "Guardar" at bounding box center [443, 49] width 41 height 13
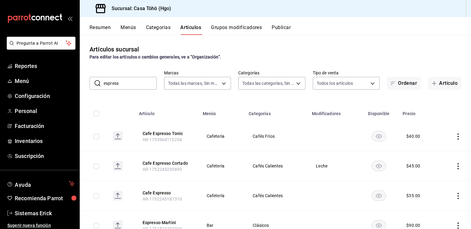
click at [144, 85] on input "espress" at bounding box center [130, 83] width 53 height 12
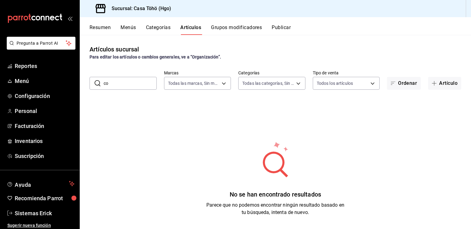
type input "c"
type input "C"
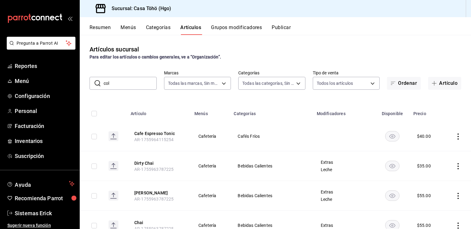
type input "cold"
click at [435, 84] on button "Artículo" at bounding box center [444, 83] width 33 height 13
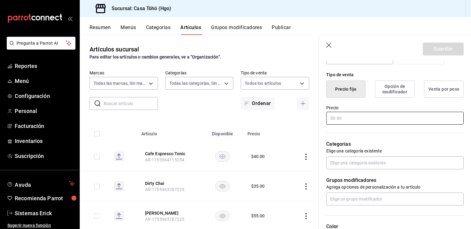
scroll to position [141, 0]
type input "Cold Brew"
click at [360, 120] on input "text" at bounding box center [394, 118] width 137 height 13
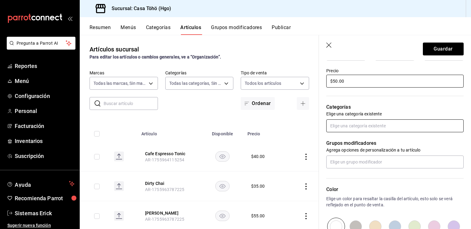
scroll to position [178, 0]
type input "$50.00"
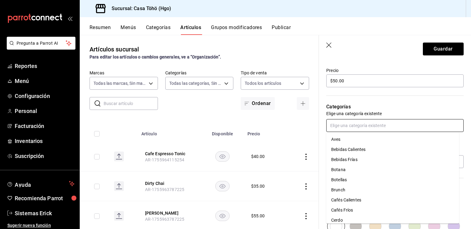
click at [359, 123] on input "text" at bounding box center [394, 125] width 137 height 13
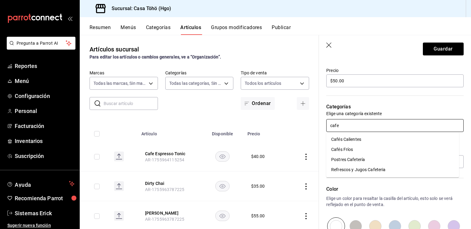
type input "cafes"
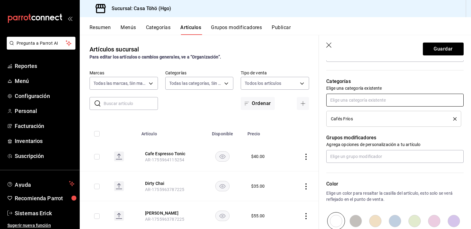
scroll to position [205, 0]
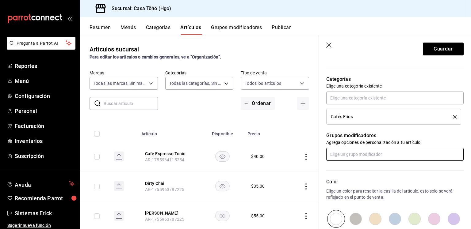
click at [351, 150] on input "text" at bounding box center [394, 154] width 137 height 13
click at [379, 171] on div "Color Elige un color para resaltar la casilla del artículo, esto solo se verá r…" at bounding box center [391, 194] width 145 height 67
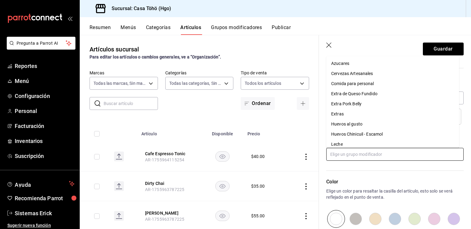
click at [387, 155] on input "text" at bounding box center [394, 154] width 137 height 13
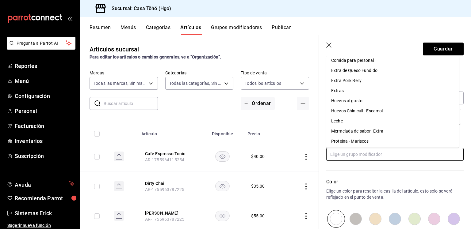
scroll to position [23, 0]
click at [409, 94] on li "Extras" at bounding box center [392, 91] width 133 height 10
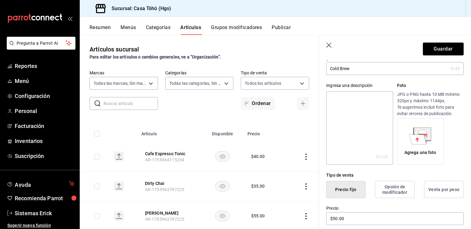
scroll to position [0, 0]
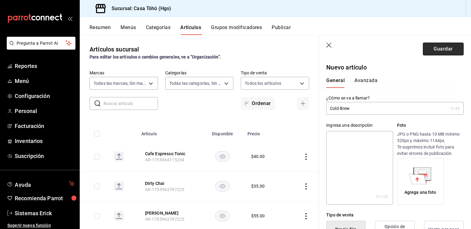
click at [443, 52] on button "Guardar" at bounding box center [443, 49] width 41 height 13
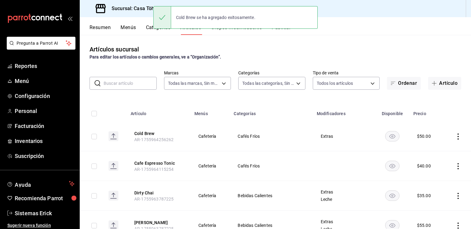
click at [142, 86] on input "text" at bounding box center [130, 83] width 53 height 12
type input "cold bre"
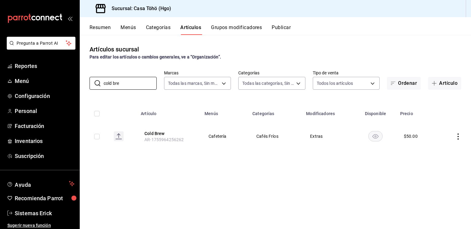
click at [459, 135] on icon "actions" at bounding box center [458, 137] width 6 height 6
click at [435, 165] on span "Duplicar" at bounding box center [440, 163] width 16 height 6
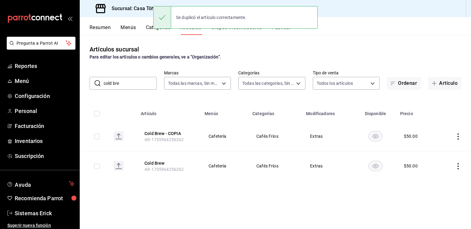
click at [459, 136] on icon "actions" at bounding box center [458, 137] width 6 height 6
click at [425, 146] on li "Editar" at bounding box center [434, 151] width 37 height 13
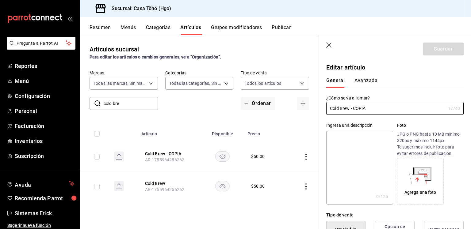
type input "$50.00"
click at [384, 117] on div "Ingresa una descripción x 0 /125 ​ Foto JPG o PNG hasta 10 MB mínimo 320px y má…" at bounding box center [391, 160] width 145 height 90
click at [386, 108] on input "Cold Brew - COPIA" at bounding box center [385, 108] width 119 height 12
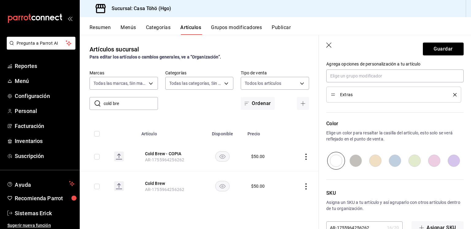
scroll to position [301, 0]
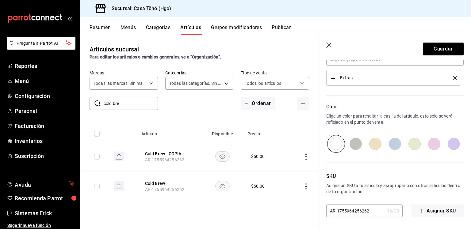
type input "Cold Brew Tonic"
click at [368, 211] on input "AR-1755964256262" at bounding box center [355, 211] width 58 height 12
type input "AR-1755964256263"
click at [433, 47] on button "Guardar" at bounding box center [443, 49] width 41 height 13
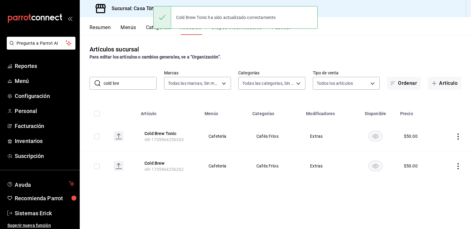
click at [460, 138] on icon "actions" at bounding box center [458, 137] width 6 height 6
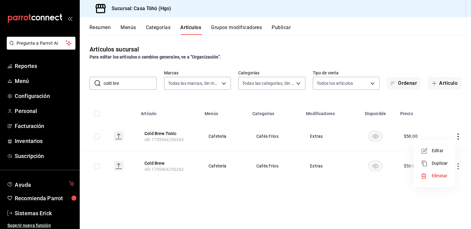
click at [440, 159] on li "Duplicar" at bounding box center [434, 163] width 37 height 13
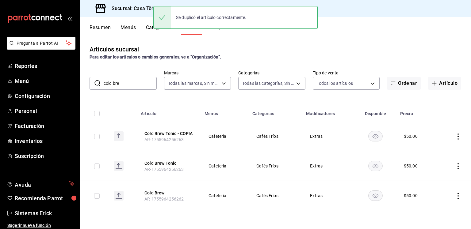
click at [457, 136] on icon "actions" at bounding box center [458, 137] width 6 height 6
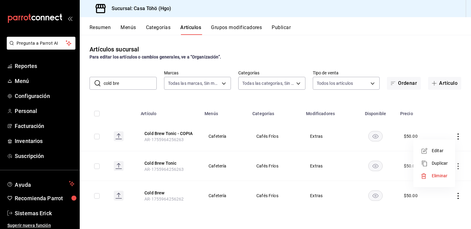
click at [431, 147] on li "Editar" at bounding box center [434, 151] width 37 height 13
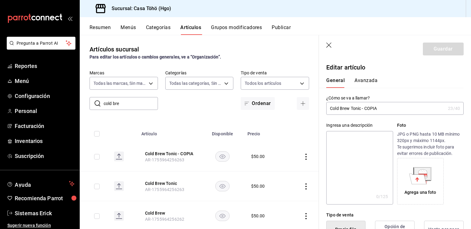
type input "$50.00"
drag, startPoint x: 380, startPoint y: 112, endPoint x: 350, endPoint y: 108, distance: 30.2
click at [350, 108] on input "Cold Brew Tonic - COPIA" at bounding box center [385, 108] width 119 height 12
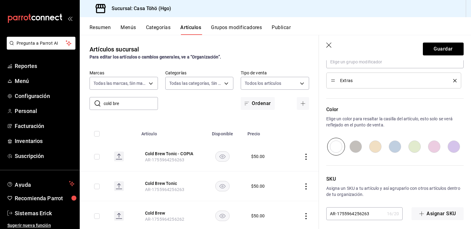
scroll to position [301, 0]
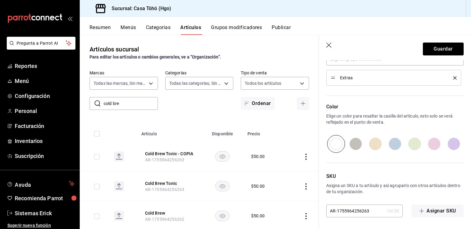
type input "Cold Brew Latte"
click at [374, 208] on input "AR-1755964256263" at bounding box center [355, 211] width 58 height 12
type input "AR-1755964256264"
click at [442, 48] on button "Guardar" at bounding box center [443, 49] width 41 height 13
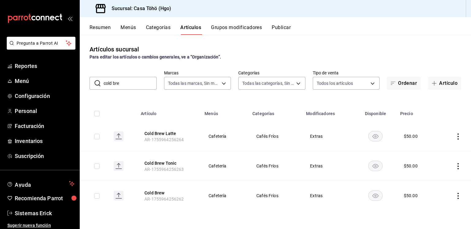
click at [131, 89] on input "cold bre" at bounding box center [130, 83] width 53 height 12
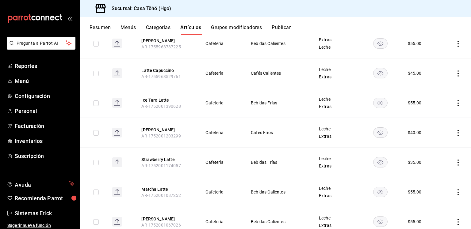
scroll to position [121, 0]
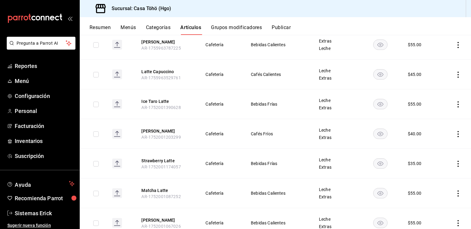
type input "latte"
click at [458, 136] on icon "actions" at bounding box center [458, 134] width 1 height 6
click at [427, 143] on li "Editar" at bounding box center [429, 148] width 37 height 13
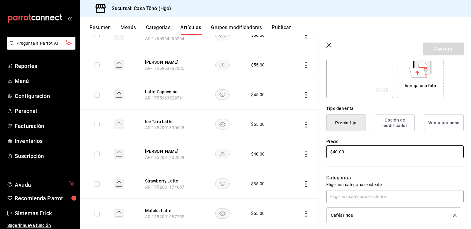
scroll to position [107, 0]
click at [336, 152] on input "$40.00" at bounding box center [394, 152] width 137 height 13
type input "$50.00"
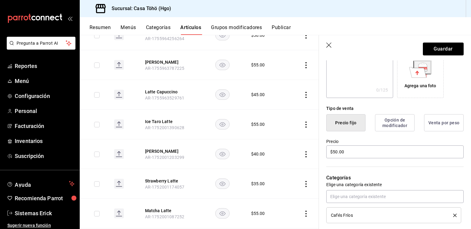
click at [449, 42] on header "Guardar" at bounding box center [395, 47] width 152 height 25
click at [446, 43] on button "Guardar" at bounding box center [443, 49] width 41 height 13
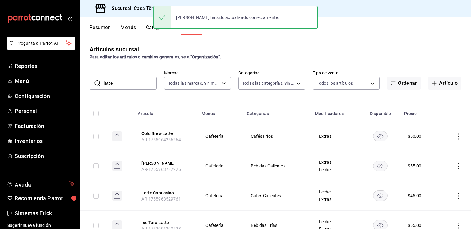
click at [133, 84] on input "latte" at bounding box center [130, 83] width 53 height 12
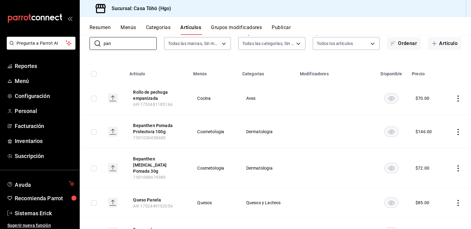
scroll to position [40, 0]
click at [140, 48] on input "pan" at bounding box center [130, 43] width 53 height 12
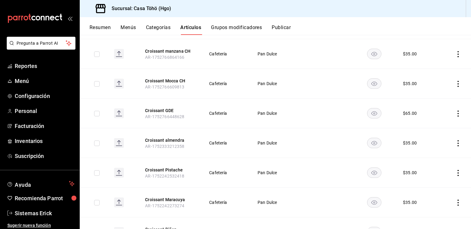
scroll to position [113, 0]
type input "cro"
click at [455, 115] on icon "actions" at bounding box center [458, 113] width 6 height 6
click at [429, 126] on span "Editar" at bounding box center [435, 127] width 16 height 6
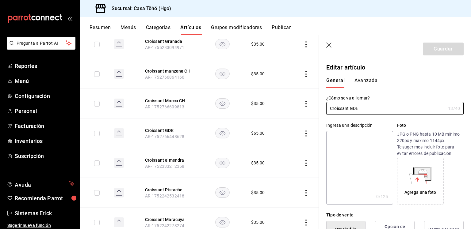
type input "$65.00"
type input "Croissant Grande"
click at [438, 49] on button "Guardar" at bounding box center [443, 49] width 41 height 13
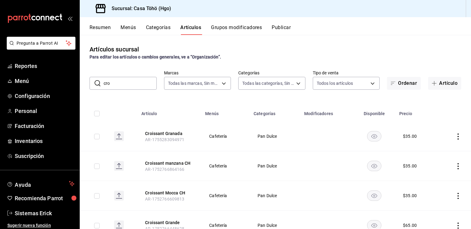
click at [134, 86] on input "cro" at bounding box center [130, 83] width 53 height 12
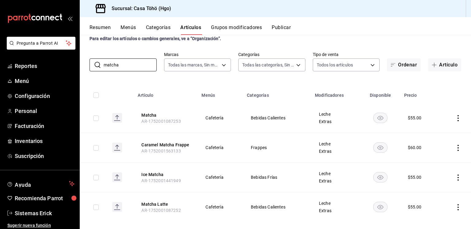
scroll to position [26, 0]
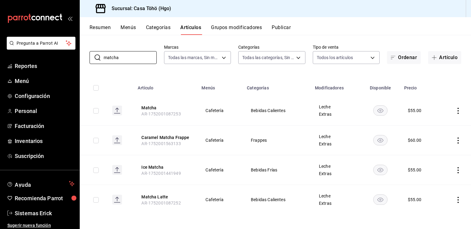
type input "matcha"
click at [449, 167] on td at bounding box center [455, 170] width 32 height 30
click at [458, 167] on icon "actions" at bounding box center [458, 170] width 1 height 6
click at [426, 182] on div at bounding box center [421, 184] width 11 height 7
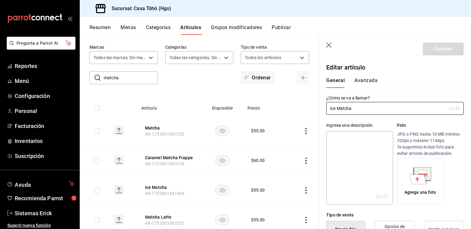
type input "$55.00"
click at [338, 108] on input "Ice Matcha" at bounding box center [385, 108] width 119 height 12
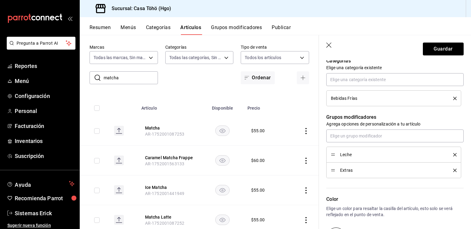
scroll to position [227, 0]
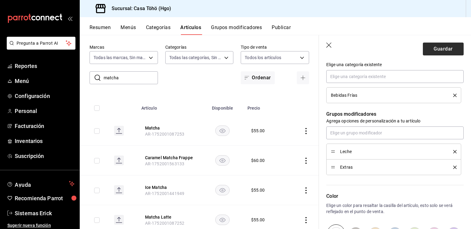
type input "Matcha Frío"
click at [445, 48] on button "Guardar" at bounding box center [443, 49] width 41 height 13
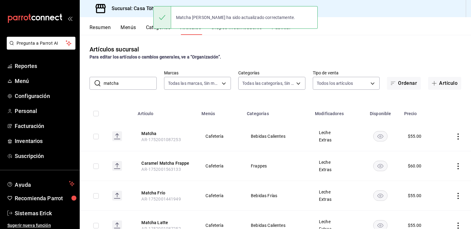
scroll to position [26, 0]
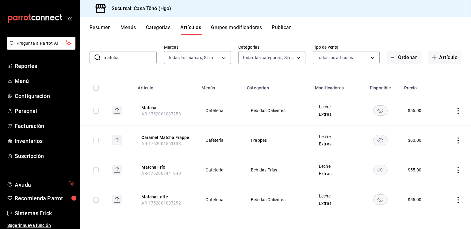
click at [121, 57] on input "matcha" at bounding box center [130, 58] width 53 height 12
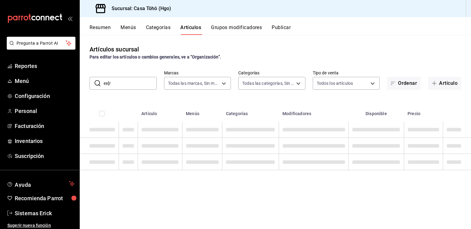
scroll to position [0, 0]
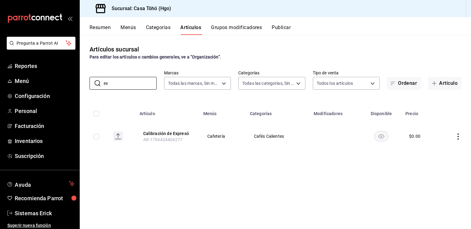
type input "ex"
click at [464, 133] on td at bounding box center [454, 136] width 33 height 29
click at [457, 135] on icon "actions" at bounding box center [458, 137] width 6 height 6
click at [431, 149] on div at bounding box center [426, 151] width 11 height 7
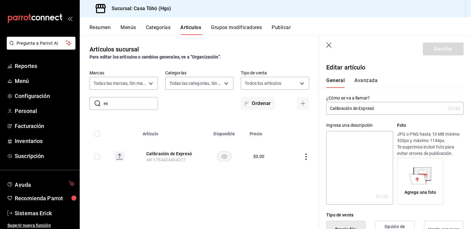
click at [368, 109] on input "Calibración de Expresó" at bounding box center [385, 108] width 119 height 12
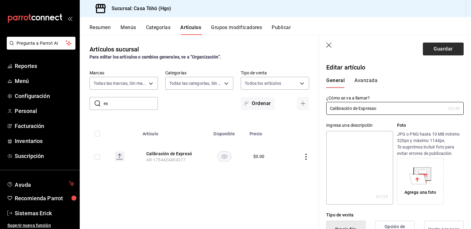
type input "Calibración de Espresso"
click at [436, 52] on button "Guardar" at bounding box center [443, 49] width 41 height 13
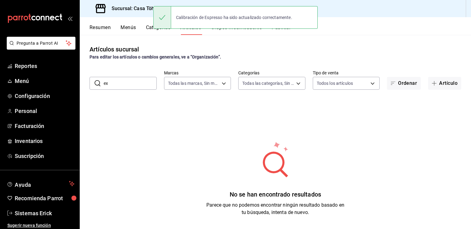
click at [125, 106] on div "No se han encontrado resultados Parece que no podemos encontrar ningún resultad…" at bounding box center [275, 178] width 391 height 153
click at [140, 85] on input "ex" at bounding box center [130, 83] width 53 height 12
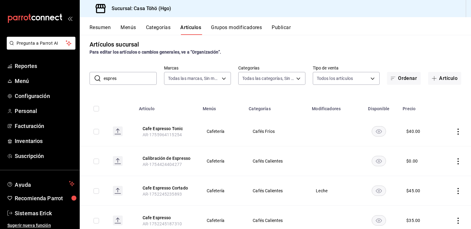
scroll to position [5, 0]
click at [131, 70] on div "​ espres ​ Marcas Todas las marcas, Sin marca 3863094e-80de-4485-9a79-27000a153…" at bounding box center [275, 75] width 391 height 20
click at [131, 75] on input "espres" at bounding box center [130, 78] width 53 height 12
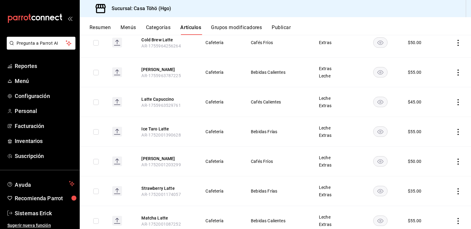
scroll to position [0, 0]
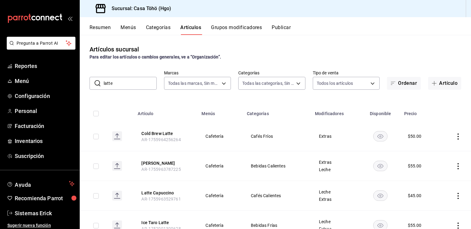
click at [131, 76] on div "​ latte ​ Marcas Todas las marcas, Sin marca 3863094e-80de-4485-9a79-27000a153f…" at bounding box center [275, 80] width 391 height 20
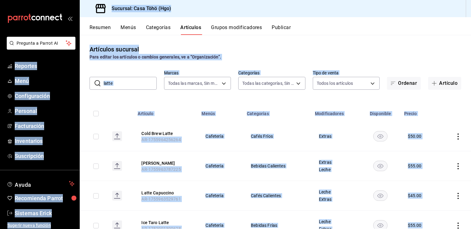
click at [126, 83] on input "latte" at bounding box center [130, 83] width 53 height 12
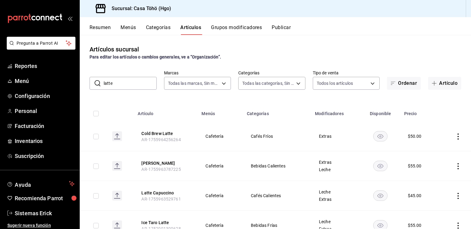
click at [126, 83] on input "latte" at bounding box center [130, 83] width 53 height 12
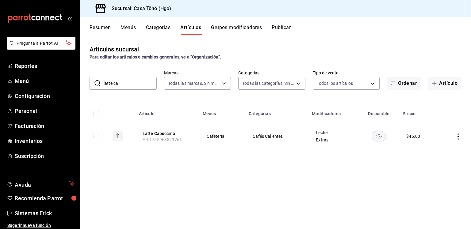
click at [458, 136] on icon "actions" at bounding box center [458, 137] width 1 height 6
click at [443, 148] on span "Editar" at bounding box center [440, 151] width 16 height 6
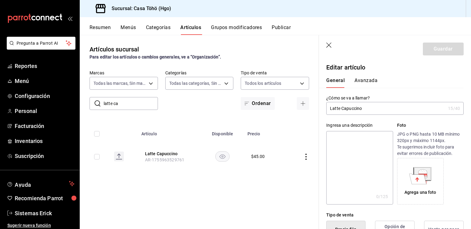
click at [354, 107] on input "Latte Capuccino" at bounding box center [385, 108] width 119 height 12
click at [123, 100] on input "latte ca" at bounding box center [131, 104] width 54 height 12
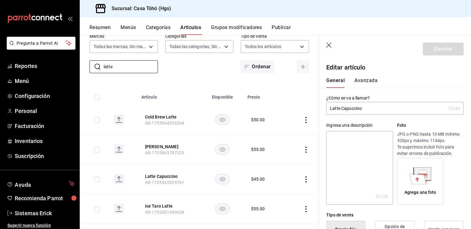
scroll to position [35, 0]
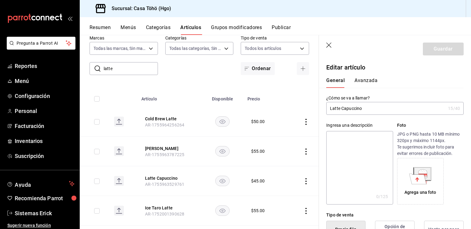
click at [137, 72] on input "latte" at bounding box center [131, 69] width 54 height 12
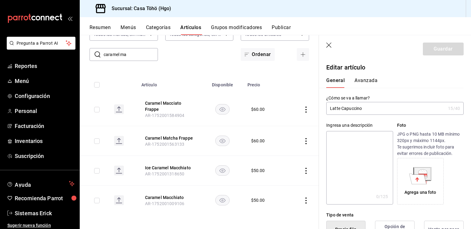
scroll to position [50, 0]
type input "caramel ma"
click at [298, 167] on td at bounding box center [302, 170] width 34 height 30
click at [305, 167] on icon "actions" at bounding box center [305, 170] width 1 height 6
click at [276, 181] on li "Editar" at bounding box center [277, 184] width 37 height 13
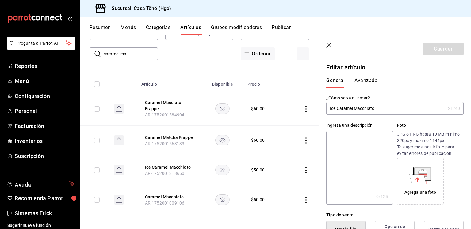
click at [367, 111] on input "Ice Caramel Macchiato" at bounding box center [385, 108] width 119 height 12
click at [300, 104] on td at bounding box center [302, 108] width 34 height 33
click at [303, 107] on icon "actions" at bounding box center [306, 109] width 6 height 6
click at [290, 122] on span "Editar" at bounding box center [283, 123] width 16 height 6
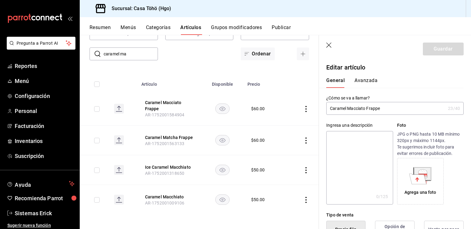
type input "$60.00"
click at [356, 107] on input "Caramel Macciato Frappe" at bounding box center [385, 108] width 119 height 12
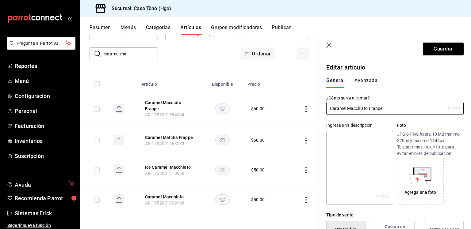
type input "Caramel Macchiato Frappe"
drag, startPoint x: 452, startPoint y: 37, endPoint x: 443, endPoint y: 48, distance: 13.9
click at [443, 48] on header "Guardar" at bounding box center [395, 47] width 152 height 25
click at [443, 48] on button "Guardar" at bounding box center [443, 49] width 41 height 13
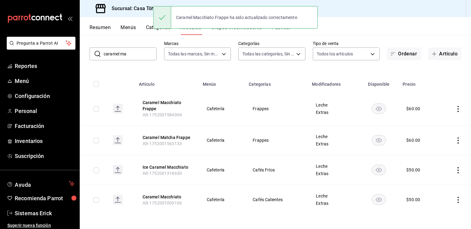
scroll to position [29, 0]
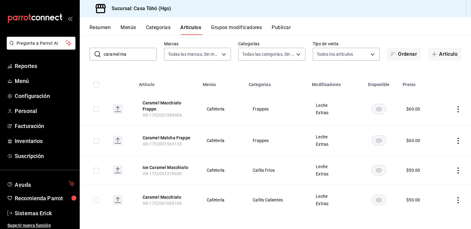
click at [134, 51] on input "caramel ma" at bounding box center [130, 54] width 53 height 12
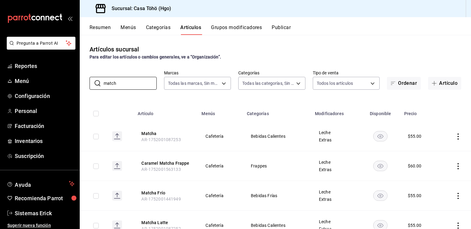
scroll to position [26, 0]
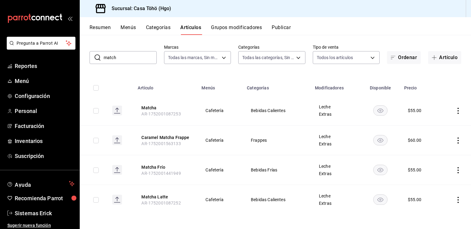
click at [142, 57] on input "match" at bounding box center [130, 58] width 53 height 12
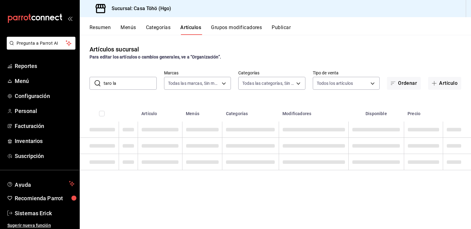
scroll to position [0, 0]
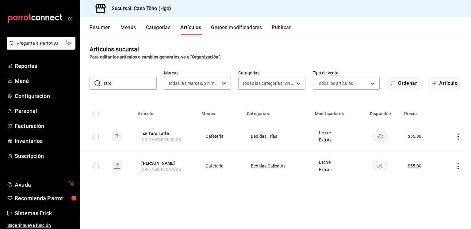
type input "d"
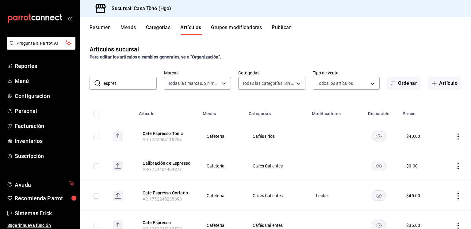
click at [136, 83] on input "espres" at bounding box center [130, 83] width 53 height 12
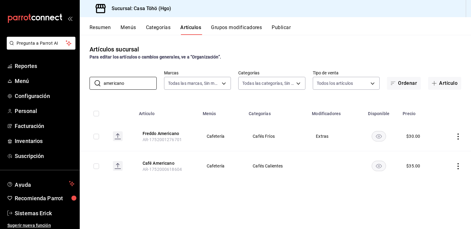
type input "americano"
click at [459, 139] on icon "actions" at bounding box center [458, 137] width 6 height 6
click at [443, 150] on span "Editar" at bounding box center [440, 151] width 16 height 6
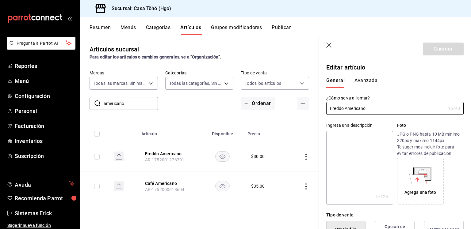
type input "$30.00"
click at [342, 108] on input "Freddo Americano" at bounding box center [385, 108] width 119 height 12
type input "Americano Frío"
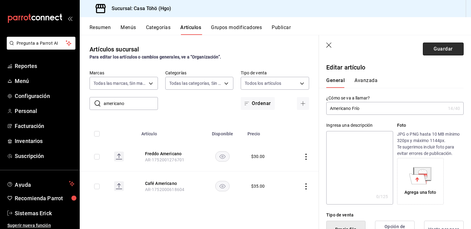
click at [437, 48] on button "Guardar" at bounding box center [443, 49] width 41 height 13
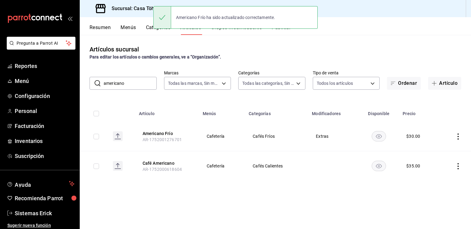
click at [131, 81] on input "americano" at bounding box center [130, 83] width 53 height 12
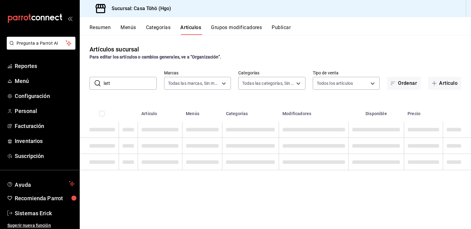
type input "latte"
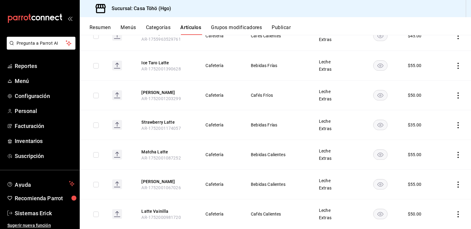
scroll to position [162, 0]
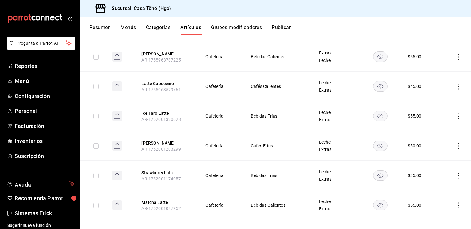
scroll to position [110, 0]
type input "latte"
click at [455, 143] on icon "actions" at bounding box center [458, 145] width 6 height 6
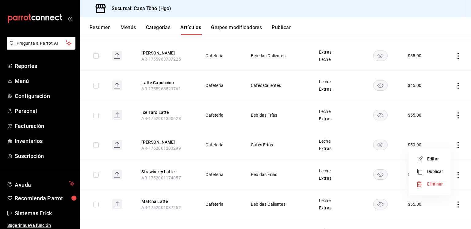
click at [441, 158] on span "Editar" at bounding box center [435, 159] width 16 height 6
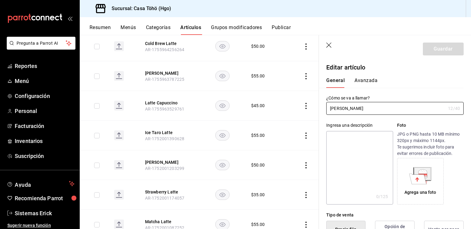
type input "$50.00"
click at [342, 110] on input "Freddo Latte" at bounding box center [385, 108] width 119 height 12
type input "Latte Frío"
click at [441, 47] on button "Guardar" at bounding box center [443, 49] width 41 height 13
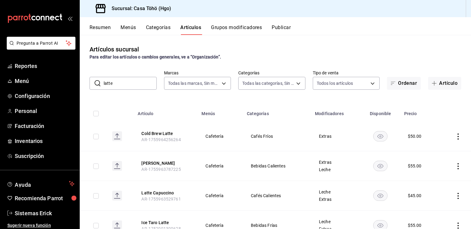
click at [119, 81] on input "latte" at bounding box center [130, 83] width 53 height 12
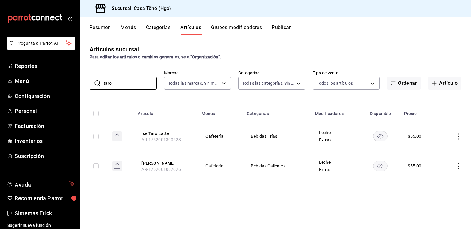
type input "taro"
click at [454, 137] on td at bounding box center [455, 137] width 32 height 30
click at [457, 136] on icon "actions" at bounding box center [458, 137] width 6 height 6
click at [437, 150] on span "Editar" at bounding box center [440, 151] width 16 height 6
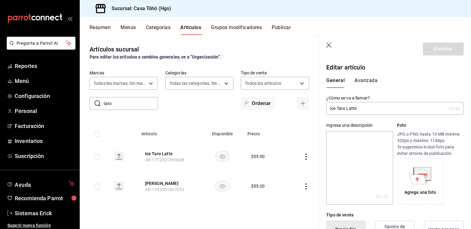
click at [336, 107] on input "Ice Taro Latte" at bounding box center [385, 108] width 119 height 12
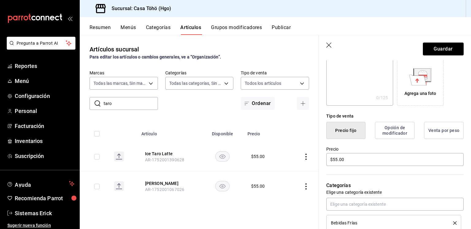
scroll to position [102, 0]
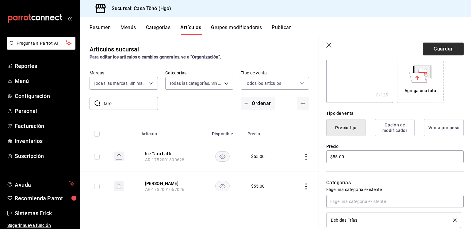
type input "Taro Latte Frío"
click at [441, 46] on button "Guardar" at bounding box center [443, 49] width 41 height 13
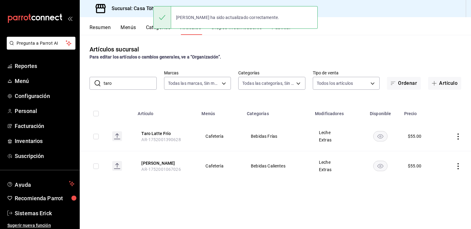
drag, startPoint x: 140, startPoint y: 90, endPoint x: 140, endPoint y: 85, distance: 4.9
click at [140, 85] on div "Artículos sucursal Para editar los artículos o cambios generales, ve a “Organiz…" at bounding box center [275, 132] width 391 height 194
click at [140, 85] on input "taro" at bounding box center [130, 83] width 53 height 12
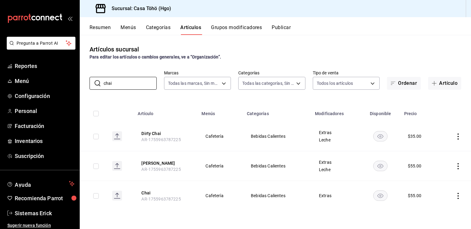
type input "chai"
click at [456, 192] on td at bounding box center [455, 196] width 32 height 30
click at [458, 193] on icon "actions" at bounding box center [458, 196] width 1 height 6
click at [445, 202] on span "Duplicar" at bounding box center [440, 201] width 16 height 6
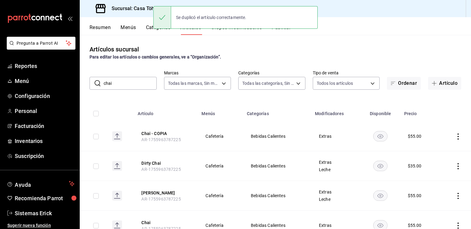
scroll to position [26, 0]
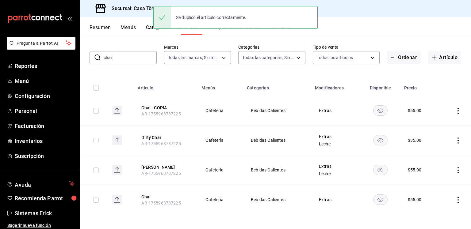
click at [456, 111] on icon "actions" at bounding box center [458, 111] width 6 height 6
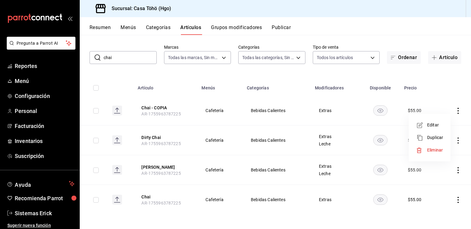
click at [443, 124] on span "Editar" at bounding box center [435, 125] width 16 height 6
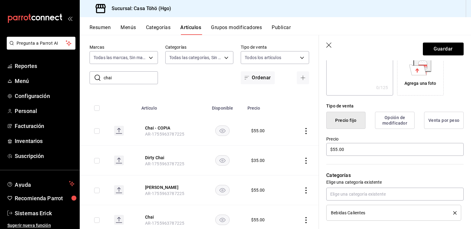
scroll to position [110, 0]
type input "Chai Frío"
click at [437, 52] on button "Guardar" at bounding box center [443, 49] width 41 height 13
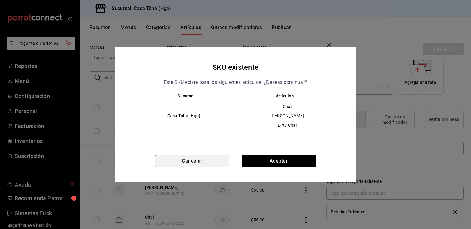
click at [199, 156] on button "Cancelar" at bounding box center [192, 161] width 74 height 13
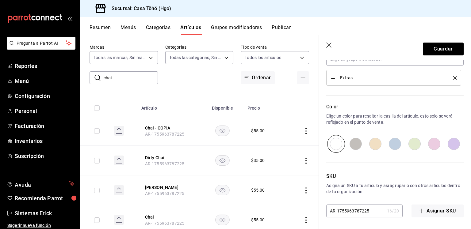
scroll to position [301, 0]
click at [373, 216] on input "AR-1755963787225" at bounding box center [355, 211] width 58 height 12
type input "AR-1755963787226"
click at [427, 46] on button "Guardar" at bounding box center [443, 49] width 41 height 13
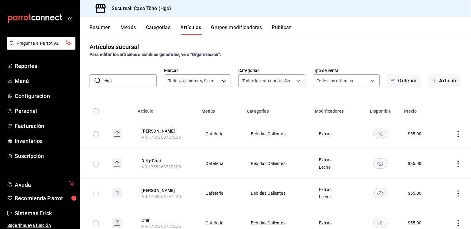
scroll to position [4, 0]
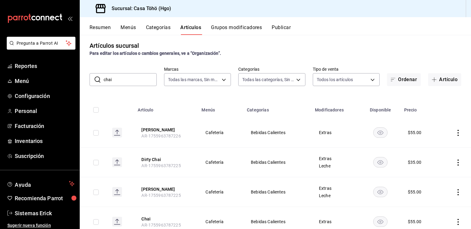
click at [139, 81] on input "chai" at bounding box center [130, 80] width 53 height 12
type input "chocola"
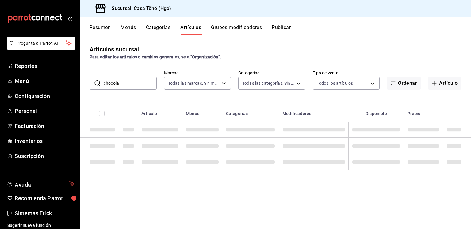
scroll to position [0, 0]
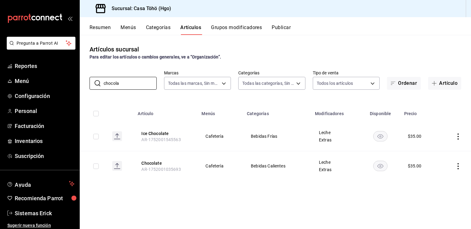
click at [459, 136] on icon "actions" at bounding box center [458, 137] width 6 height 6
click at [445, 149] on span "Editar" at bounding box center [440, 151] width 16 height 6
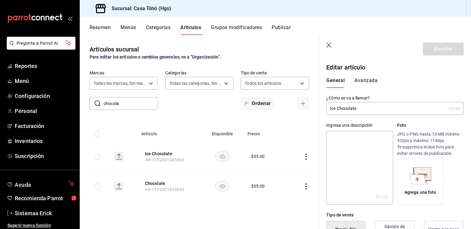
click at [337, 108] on input "Ice Chocolate" at bounding box center [385, 108] width 119 height 12
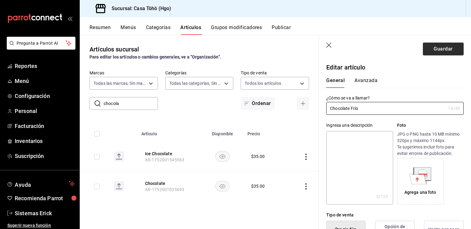
type input "Chocolate Frío"
click at [439, 52] on button "Guardar" at bounding box center [443, 49] width 41 height 13
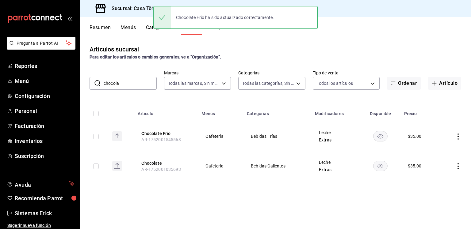
click at [149, 75] on div "​ chocola ​ Marcas Todas las marcas, Sin marca 3863094e-80de-4485-9a79-27000a15…" at bounding box center [275, 80] width 391 height 20
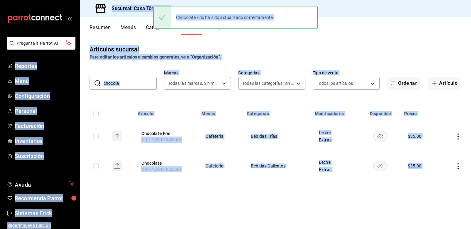
click at [140, 76] on div "​ chocola ​ Marcas Todas las marcas, Sin marca 3863094e-80de-4485-9a79-27000a15…" at bounding box center [275, 80] width 391 height 20
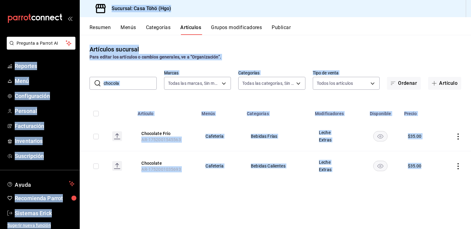
click at [134, 80] on input "chocola" at bounding box center [130, 83] width 53 height 12
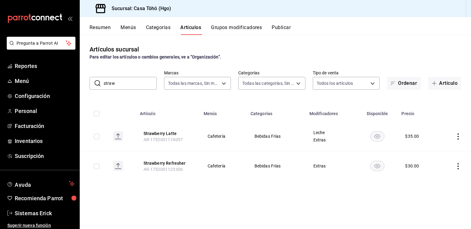
click at [132, 80] on input "straw" at bounding box center [130, 83] width 53 height 12
type input "vaso de lec"
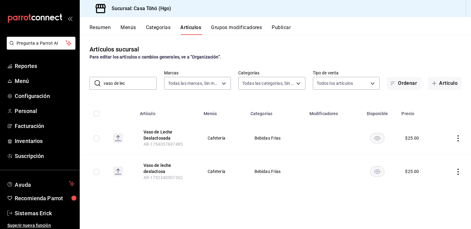
click at [456, 171] on icon "actions" at bounding box center [458, 172] width 6 height 6
click at [147, 78] on div at bounding box center [235, 114] width 471 height 229
click at [137, 84] on input "vaso de lec" at bounding box center [130, 83] width 53 height 12
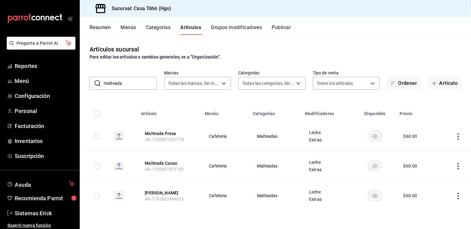
click at [128, 81] on input "malteada" at bounding box center [130, 83] width 53 height 12
type input "m"
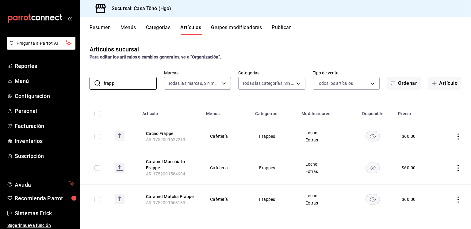
type input "frapp"
click at [454, 137] on td at bounding box center [454, 137] width 34 height 30
click at [459, 134] on icon "actions" at bounding box center [458, 137] width 6 height 6
click at [447, 149] on span "Editar" at bounding box center [440, 151] width 16 height 6
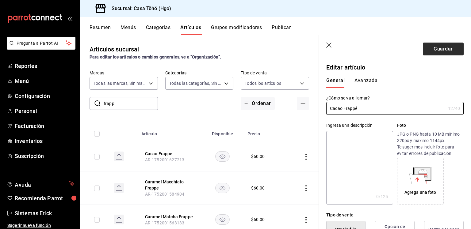
type input "Cacao Frappé"
click at [432, 48] on button "Guardar" at bounding box center [443, 49] width 41 height 13
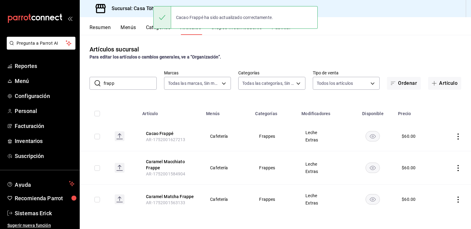
click at [456, 132] on td at bounding box center [454, 137] width 34 height 30
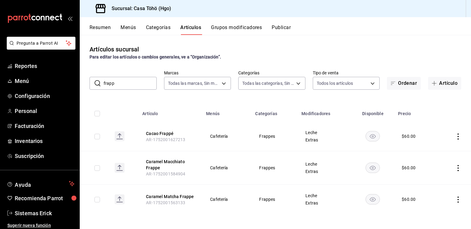
click at [455, 138] on icon "actions" at bounding box center [458, 137] width 6 height 6
click at [426, 150] on icon at bounding box center [424, 151] width 7 height 7
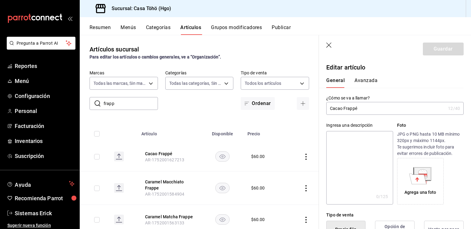
click at [331, 107] on input "Cacao Frappé" at bounding box center [385, 108] width 119 height 12
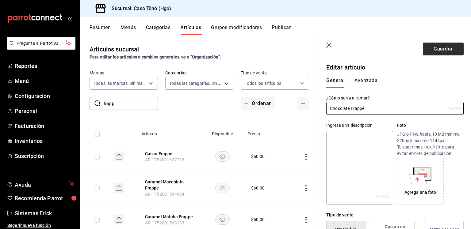
type input "Chocolate Frappé"
click at [441, 47] on button "Guardar" at bounding box center [443, 49] width 41 height 13
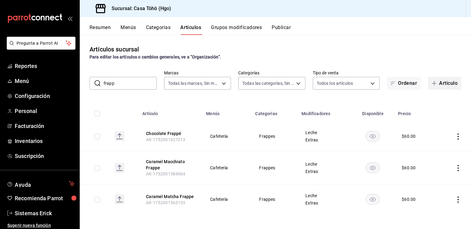
click at [444, 83] on button "Artículo" at bounding box center [444, 83] width 33 height 13
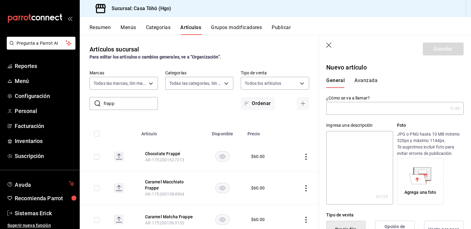
click at [352, 111] on input "text" at bounding box center [387, 108] width 122 height 12
type input "Latte Frapp"
click at [333, 48] on header "Guardar" at bounding box center [395, 47] width 152 height 25
click at [327, 43] on icon "button" at bounding box center [329, 46] width 6 height 6
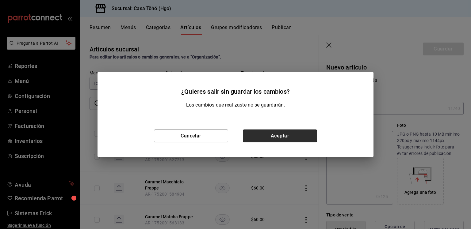
click at [297, 139] on button "Aceptar" at bounding box center [280, 136] width 74 height 13
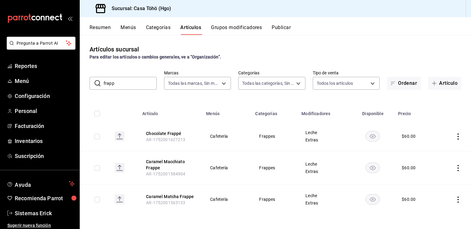
click at [457, 138] on icon "actions" at bounding box center [458, 137] width 6 height 6
click at [436, 148] on span "Editar" at bounding box center [440, 151] width 16 height 6
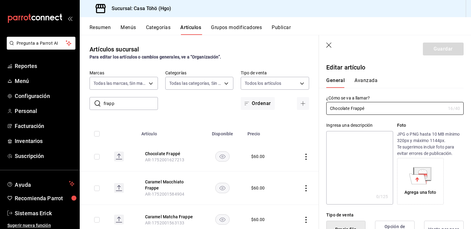
type input "$60.00"
click at [331, 48] on icon "button" at bounding box center [328, 45] width 5 height 5
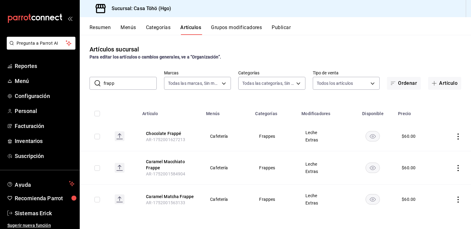
click at [458, 137] on icon "actions" at bounding box center [458, 137] width 1 height 6
click at [436, 151] on span "Editar" at bounding box center [440, 151] width 16 height 6
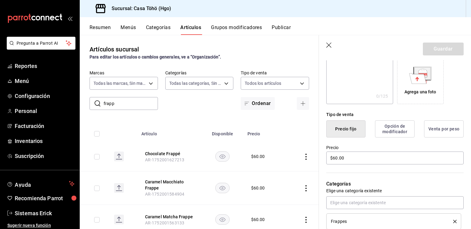
scroll to position [107, 0]
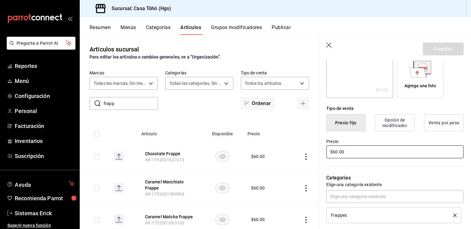
click at [336, 152] on input "$60.00" at bounding box center [394, 152] width 137 height 13
type input "$6.00"
type input "$55.00"
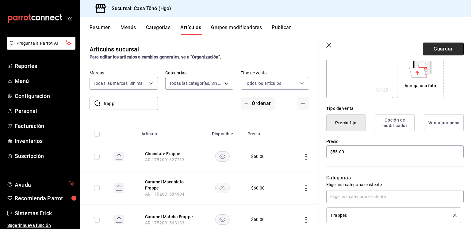
click at [424, 44] on button "Guardar" at bounding box center [443, 49] width 41 height 13
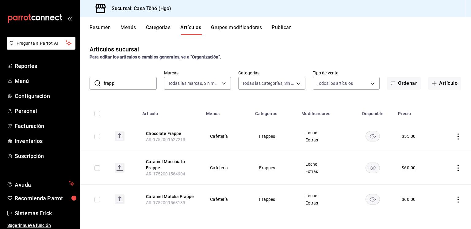
click at [459, 168] on icon "actions" at bounding box center [458, 168] width 6 height 6
click at [435, 182] on span "Editar" at bounding box center [440, 182] width 16 height 6
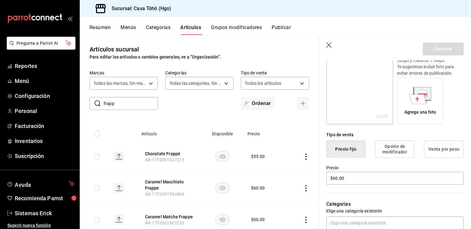
scroll to position [83, 0]
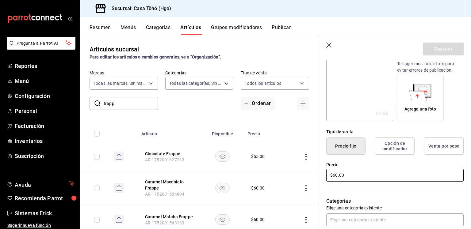
click at [337, 175] on input "$60.00" at bounding box center [394, 175] width 137 height 13
type input "$6.00"
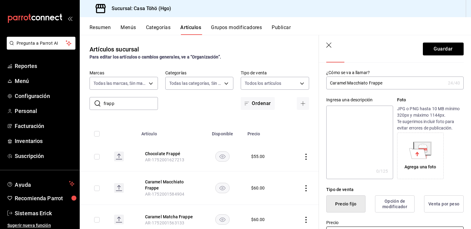
scroll to position [22, 0]
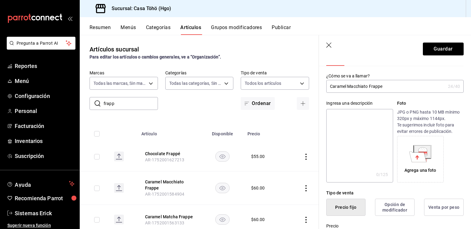
type input "$55.00"
click at [367, 86] on input "Caramel Macchiato Frappe" at bounding box center [385, 86] width 119 height 12
click at [362, 88] on input "Latte Frappe" at bounding box center [385, 86] width 119 height 12
paste input "é"
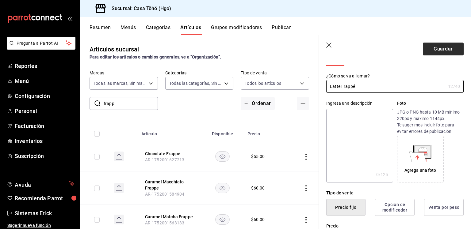
type input "Latte Frappé"
click at [437, 52] on button "Guardar" at bounding box center [443, 49] width 41 height 13
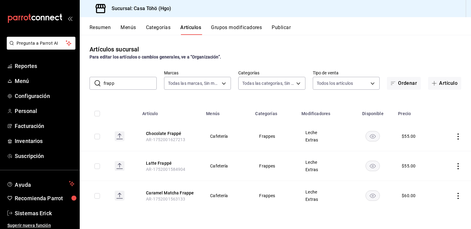
click at [456, 191] on td at bounding box center [454, 196] width 34 height 30
click at [456, 196] on icon "actions" at bounding box center [458, 196] width 6 height 6
click at [438, 190] on span "Editar" at bounding box center [440, 188] width 16 height 6
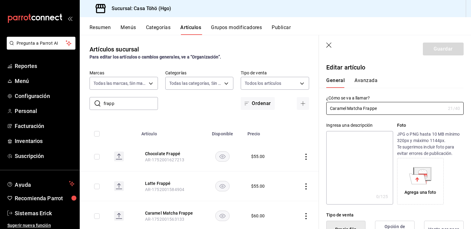
type input "$60.00"
click at [347, 108] on input "Caramel Matcha Frappe" at bounding box center [385, 108] width 119 height 12
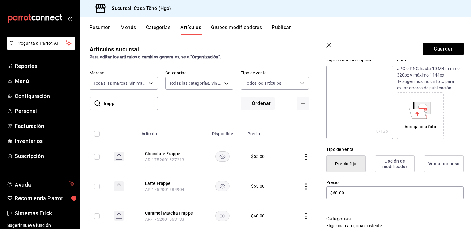
scroll to position [65, 0]
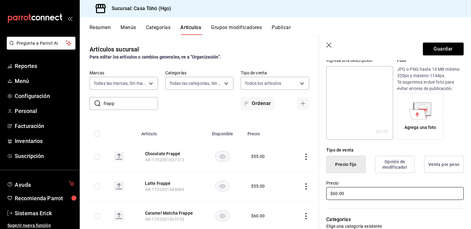
type input "Matcha Latte Frappe"
click at [336, 193] on input "$60.00" at bounding box center [394, 193] width 137 height 13
type input "$0.00"
type input "$55.00"
click at [436, 45] on button "Guardar" at bounding box center [443, 49] width 41 height 13
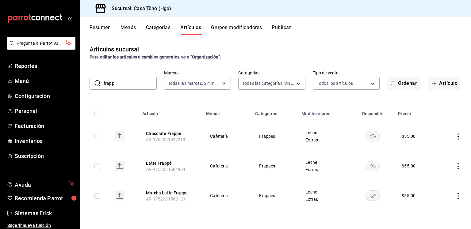
click at [457, 197] on icon "actions" at bounding box center [458, 196] width 6 height 6
click at [439, 194] on li "Duplicar" at bounding box center [434, 200] width 37 height 13
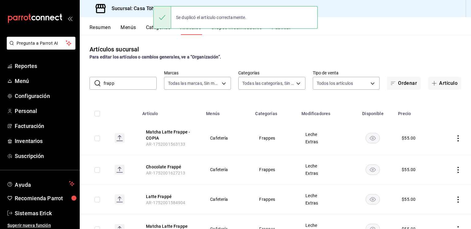
scroll to position [29, 0]
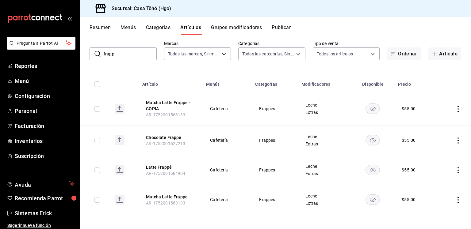
click at [457, 109] on td at bounding box center [454, 108] width 34 height 33
click at [455, 109] on icon "actions" at bounding box center [458, 109] width 6 height 6
click at [442, 119] on li "Editar" at bounding box center [429, 123] width 37 height 13
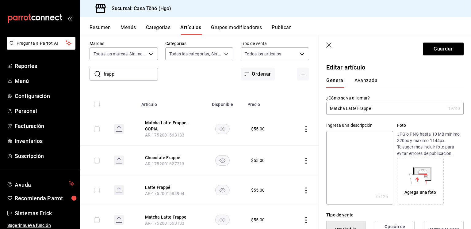
click at [340, 107] on input "Matcha Latte Frappe" at bounding box center [385, 108] width 119 height 12
type input "Taro Latte Frappe"
click at [425, 49] on button "Guardar" at bounding box center [443, 49] width 41 height 13
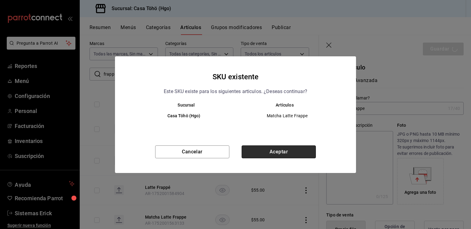
click at [281, 146] on button "Aceptar" at bounding box center [279, 152] width 74 height 13
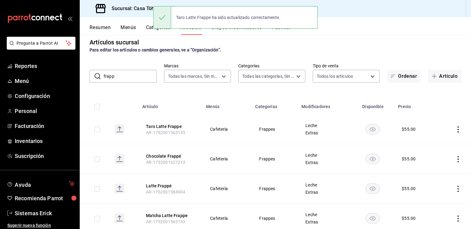
scroll to position [26, 0]
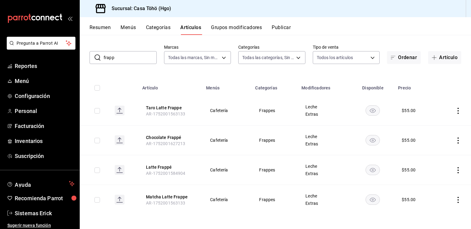
click at [455, 108] on icon "actions" at bounding box center [458, 111] width 6 height 6
click at [432, 128] on span "Editar" at bounding box center [435, 125] width 16 height 6
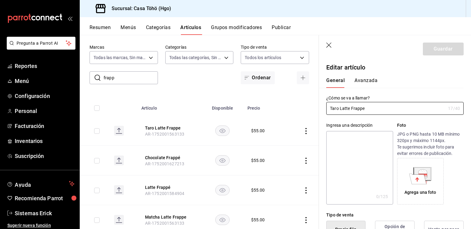
type input "$55.00"
click at [335, 109] on input "Taro Latte Frappe" at bounding box center [385, 108] width 119 height 12
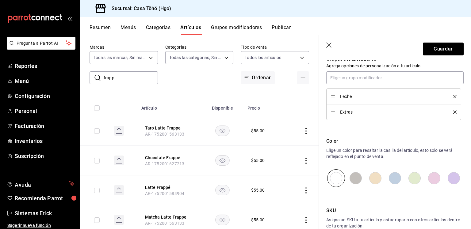
scroll to position [283, 0]
type input "Chai Latte Frappe"
click at [328, 47] on icon "button" at bounding box center [329, 46] width 6 height 6
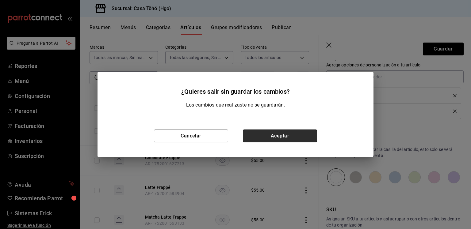
click at [272, 140] on button "Aceptar" at bounding box center [280, 136] width 74 height 13
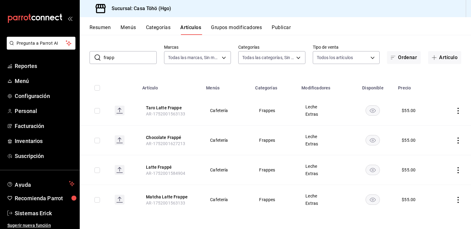
click at [459, 109] on td at bounding box center [454, 111] width 34 height 30
click at [455, 112] on icon "actions" at bounding box center [458, 111] width 6 height 6
click at [433, 137] on span "Duplicar" at bounding box center [435, 138] width 16 height 6
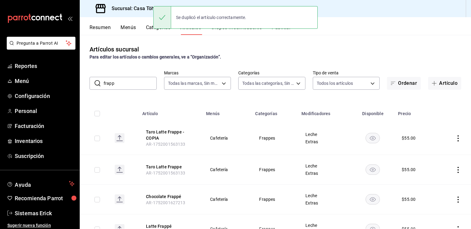
click at [458, 139] on td at bounding box center [454, 138] width 34 height 33
click at [455, 139] on icon "actions" at bounding box center [458, 139] width 6 height 6
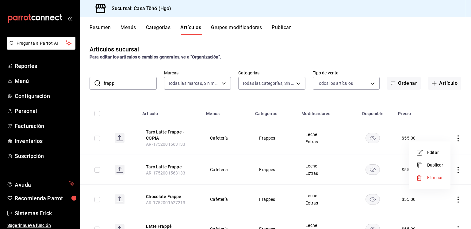
click at [427, 149] on li "Editar" at bounding box center [429, 153] width 37 height 13
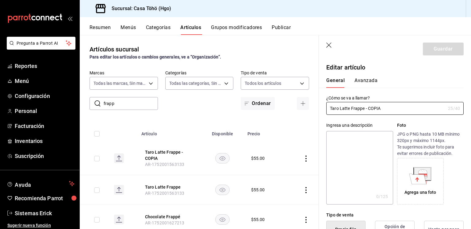
type input "$55.00"
type input "Chai Latte Frappe"
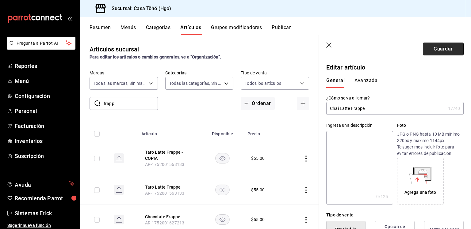
click at [439, 44] on button "Guardar" at bounding box center [443, 49] width 41 height 13
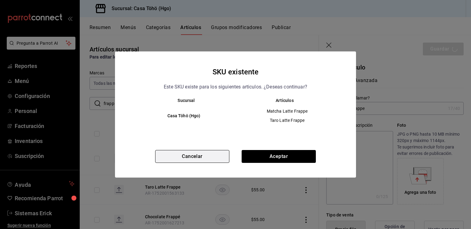
click at [216, 156] on button "Cancelar" at bounding box center [192, 156] width 74 height 13
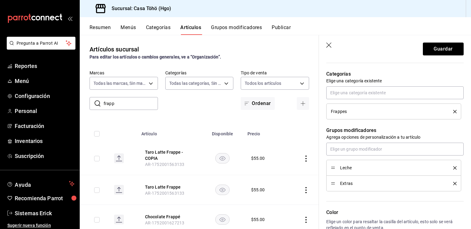
scroll to position [317, 0]
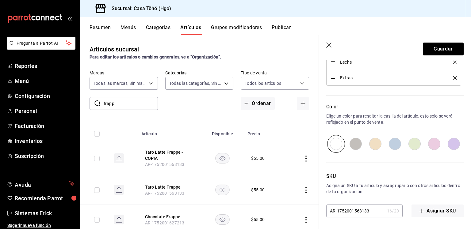
click at [370, 214] on input "AR-1752001563133" at bounding box center [355, 211] width 58 height 12
type input "AR-1752001563134"
click at [423, 46] on button "Guardar" at bounding box center [443, 49] width 41 height 13
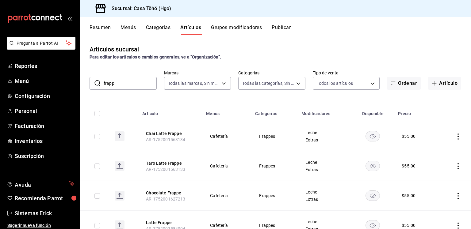
click at [132, 79] on input "frapp" at bounding box center [130, 83] width 53 height 12
type input "a"
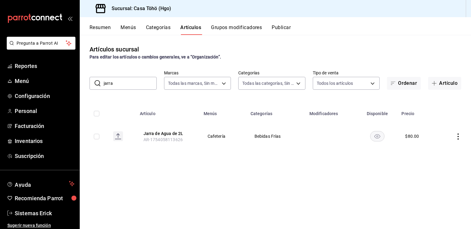
click at [124, 78] on input "jarra" at bounding box center [130, 83] width 53 height 12
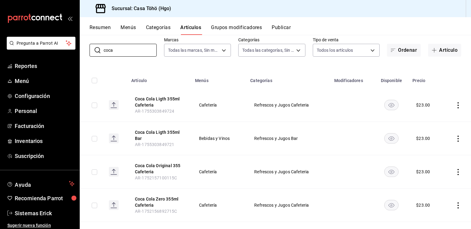
scroll to position [36, 0]
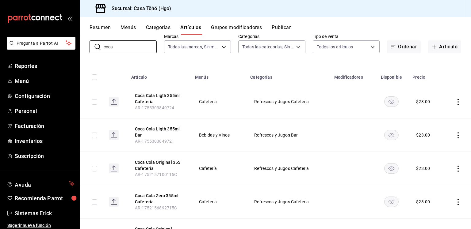
type input "coca"
click at [455, 101] on icon "actions" at bounding box center [458, 102] width 6 height 6
click at [434, 117] on span "Editar" at bounding box center [435, 116] width 16 height 6
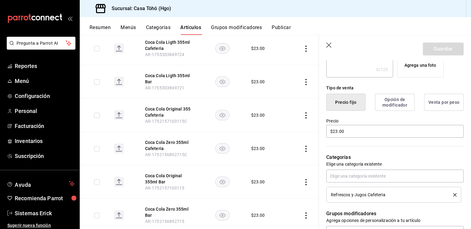
scroll to position [129, 0]
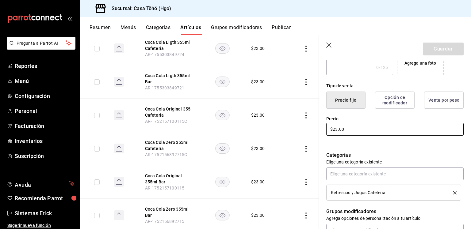
click at [336, 128] on input "$23.00" at bounding box center [394, 129] width 137 height 13
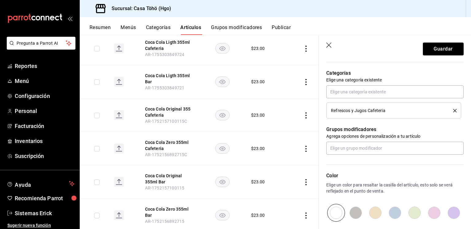
scroll to position [213, 0]
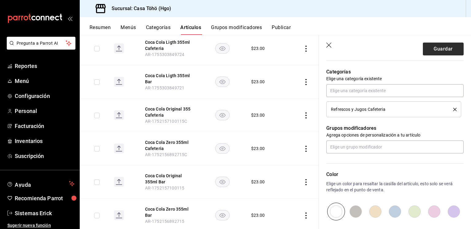
type input "$30.00"
click at [436, 53] on button "Guardar" at bounding box center [443, 49] width 41 height 13
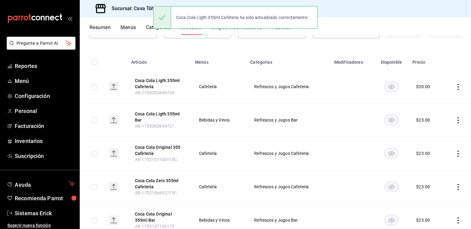
scroll to position [53, 0]
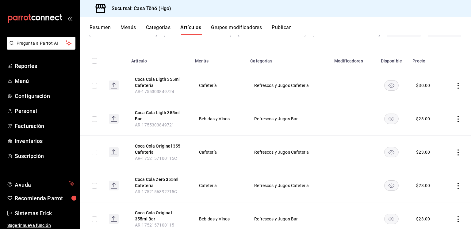
click at [443, 123] on td at bounding box center [457, 118] width 28 height 33
click at [445, 122] on td at bounding box center [457, 118] width 28 height 33
click at [455, 117] on icon "actions" at bounding box center [458, 119] width 6 height 6
click at [438, 128] on li "Editar" at bounding box center [429, 133] width 37 height 13
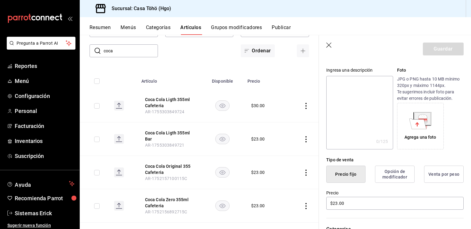
scroll to position [55, 0]
click at [337, 199] on input "$23.00" at bounding box center [394, 203] width 137 height 13
type input "$2.00"
type input "$30.00"
click at [442, 51] on button "Guardar" at bounding box center [443, 49] width 41 height 13
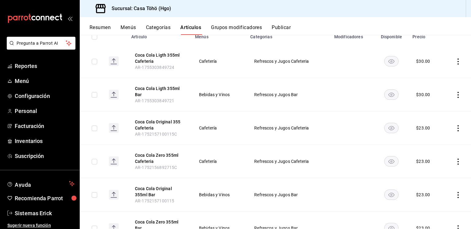
scroll to position [77, 0]
click at [455, 128] on icon "actions" at bounding box center [458, 128] width 6 height 6
click at [424, 140] on div at bounding box center [421, 142] width 11 height 7
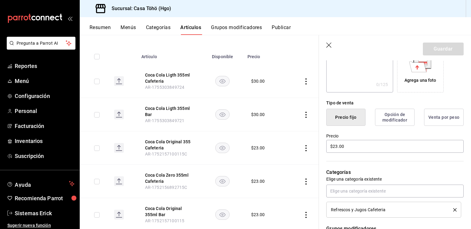
scroll to position [114, 0]
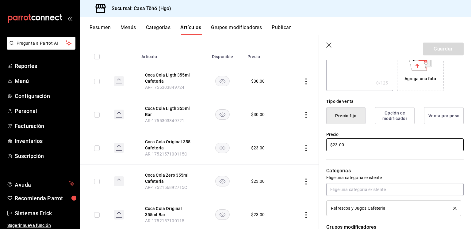
drag, startPoint x: 378, startPoint y: 138, endPoint x: 372, endPoint y: 143, distance: 7.9
click at [372, 143] on div "Precio $23.00" at bounding box center [394, 142] width 137 height 21
click at [372, 143] on input "$23.00" at bounding box center [394, 145] width 137 height 13
paste input "30"
type input "$30.00"
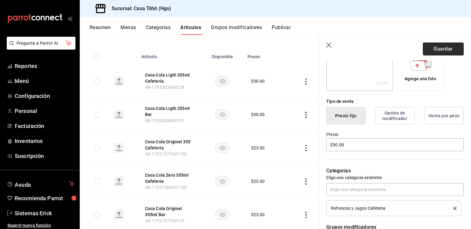
click at [447, 44] on button "Guardar" at bounding box center [443, 49] width 41 height 13
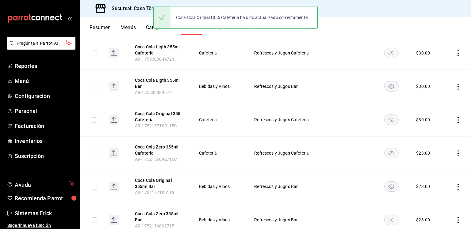
scroll to position [90, 0]
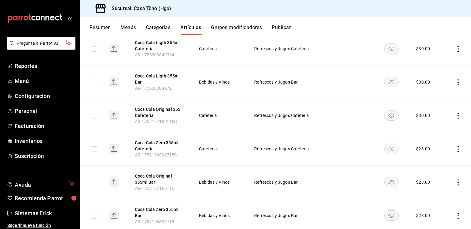
click at [455, 183] on icon "actions" at bounding box center [458, 183] width 6 height 6
click at [432, 188] on span "Editar" at bounding box center [435, 188] width 16 height 6
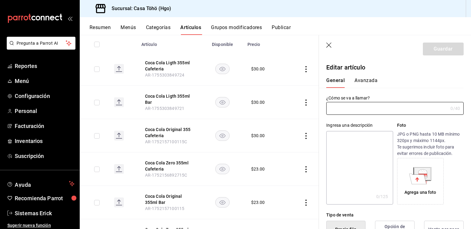
type input "Coca Cola Original 355ml Bar"
type input "AR-1752157100115"
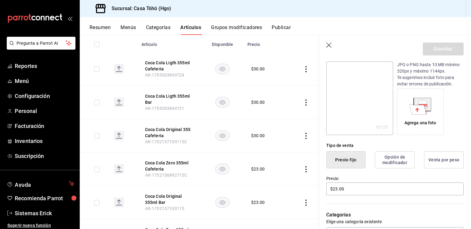
scroll to position [72, 0]
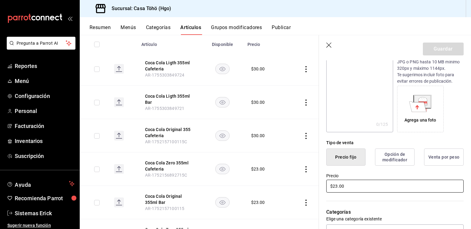
click at [359, 189] on input "$23.00" at bounding box center [394, 186] width 137 height 13
paste input "30"
type input "$30.00"
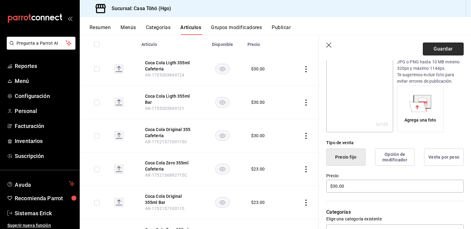
click at [442, 43] on button "Guardar" at bounding box center [443, 49] width 41 height 13
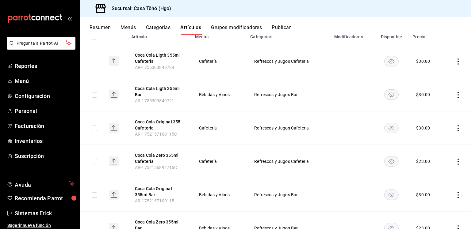
scroll to position [107, 0]
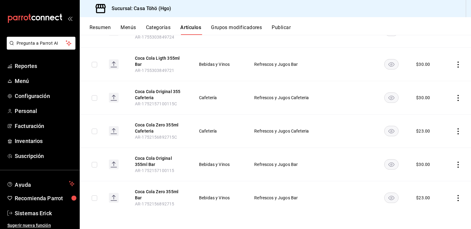
click at [451, 134] on td at bounding box center [457, 131] width 28 height 33
click at [455, 131] on icon "actions" at bounding box center [458, 132] width 6 height 6
click at [430, 141] on li "Editar" at bounding box center [429, 145] width 37 height 13
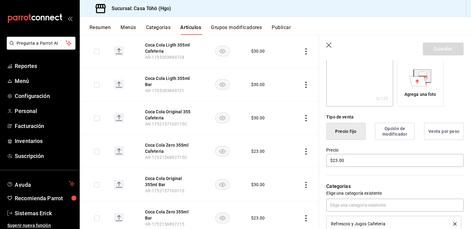
scroll to position [113, 0]
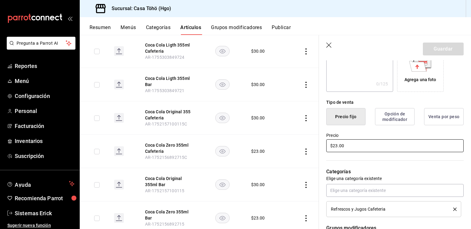
click at [367, 141] on input "$23.00" at bounding box center [394, 146] width 137 height 13
paste input "30"
type input "$30.00"
click at [434, 50] on button "Guardar" at bounding box center [443, 49] width 41 height 13
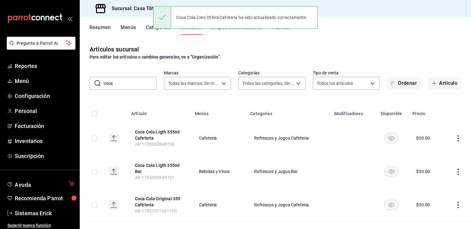
scroll to position [107, 0]
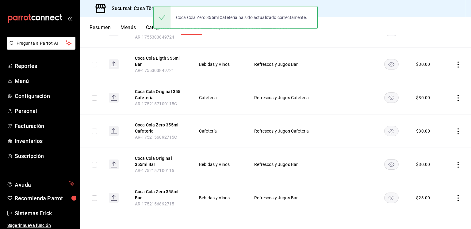
click at [456, 197] on icon "actions" at bounding box center [458, 198] width 6 height 6
click at [439, 186] on span "Editar" at bounding box center [435, 188] width 16 height 6
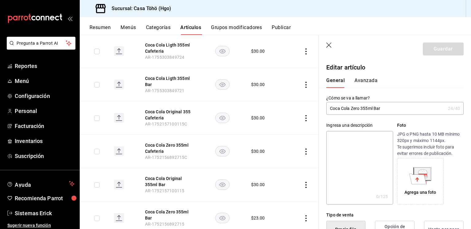
click at [380, 107] on input "Coca Cola Zero 355ml Bar" at bounding box center [385, 108] width 119 height 12
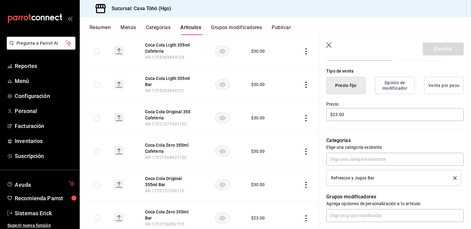
scroll to position [144, 0]
click at [380, 115] on input "$23.00" at bounding box center [394, 114] width 137 height 13
paste input "30"
type input "$30.00"
click at [425, 56] on header "Guardar" at bounding box center [395, 47] width 152 height 25
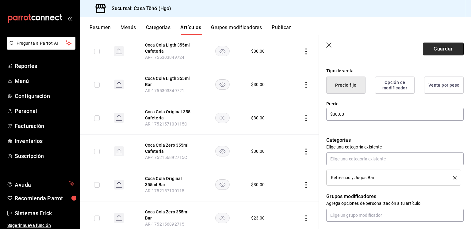
click at [432, 48] on button "Guardar" at bounding box center [443, 49] width 41 height 13
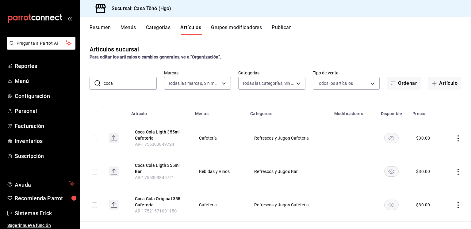
click at [110, 80] on input "coca" at bounding box center [130, 83] width 53 height 12
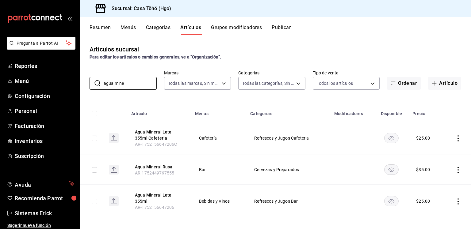
scroll to position [3, 0]
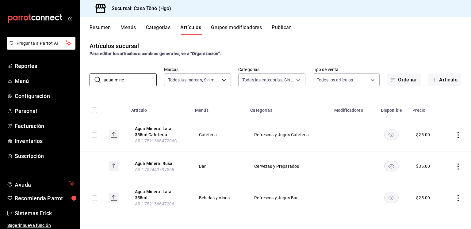
type input "agua mine"
click at [456, 133] on icon "actions" at bounding box center [458, 135] width 6 height 6
click at [443, 145] on li "Editar" at bounding box center [429, 149] width 37 height 13
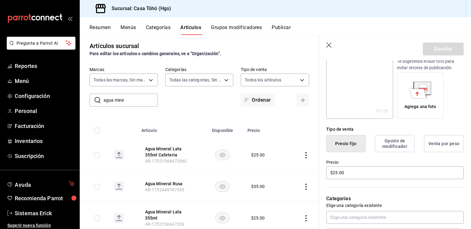
scroll to position [93, 0]
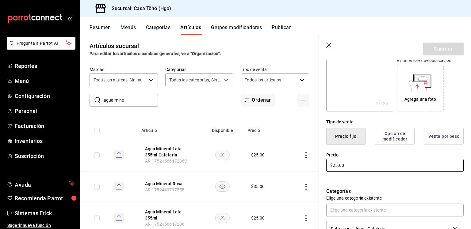
click at [354, 162] on input "$25.00" at bounding box center [394, 165] width 137 height 13
paste input "30"
type input "$30.00"
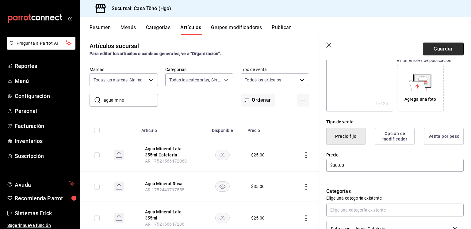
click at [442, 49] on button "Guardar" at bounding box center [443, 49] width 41 height 13
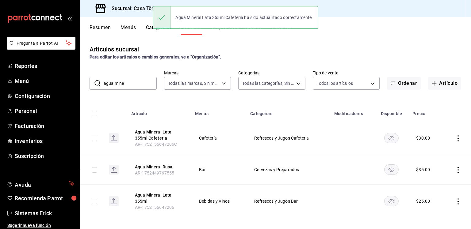
scroll to position [3, 0]
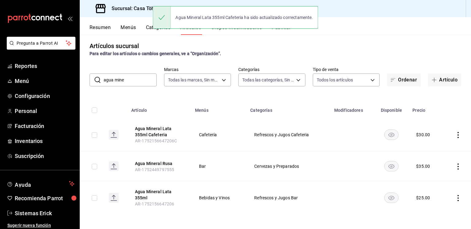
click at [456, 199] on td at bounding box center [457, 198] width 28 height 33
click at [456, 199] on icon "actions" at bounding box center [458, 198] width 6 height 6
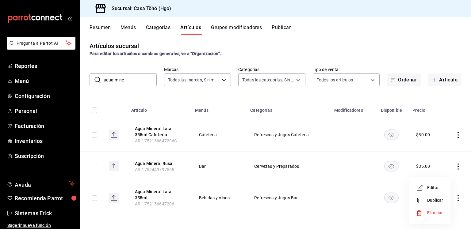
click at [428, 184] on li "Editar" at bounding box center [429, 188] width 37 height 13
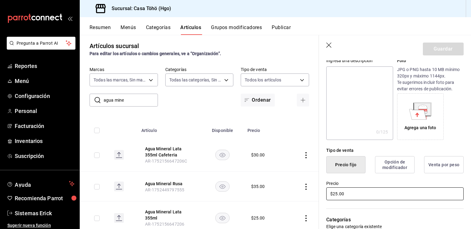
scroll to position [65, 0]
click at [345, 198] on input "$25.00" at bounding box center [394, 193] width 137 height 13
paste input "30"
type input "$30.00"
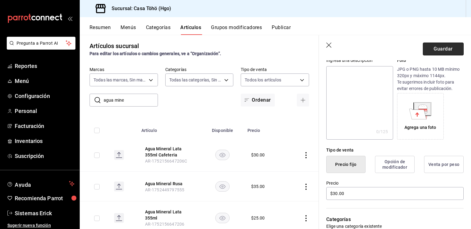
click at [439, 50] on button "Guardar" at bounding box center [443, 49] width 41 height 13
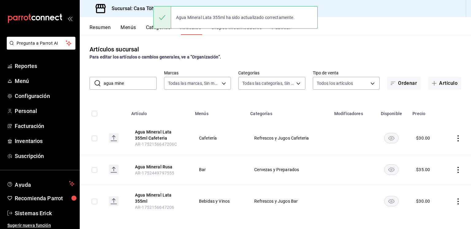
click at [131, 85] on input "agua mine" at bounding box center [130, 83] width 53 height 12
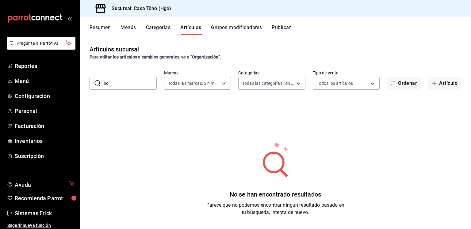
type input "b"
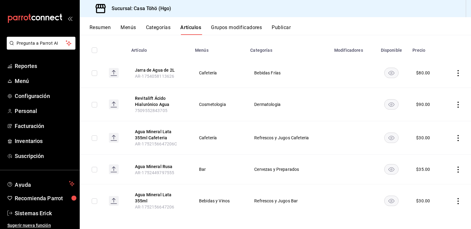
scroll to position [66, 0]
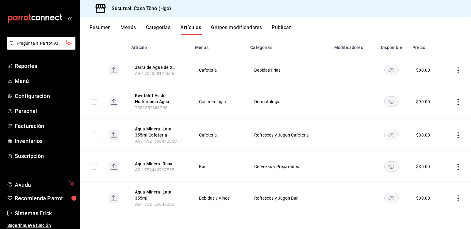
click at [282, 146] on td "Refrescos y Jugos Cafeteria" at bounding box center [289, 135] width 84 height 33
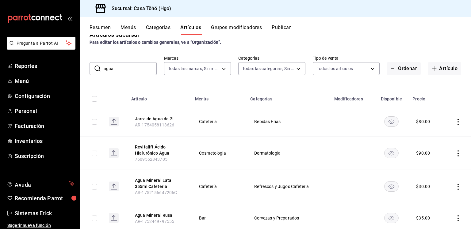
scroll to position [0, 0]
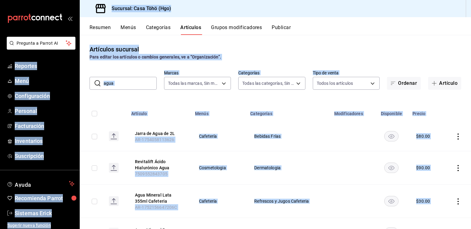
click at [125, 81] on input "agua" at bounding box center [130, 83] width 53 height 12
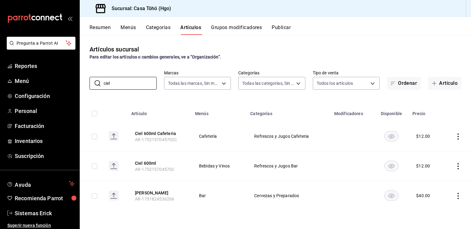
type input "ciel"
click at [455, 167] on icon "actions" at bounding box center [458, 166] width 6 height 6
click at [433, 181] on span "Editar" at bounding box center [440, 181] width 16 height 6
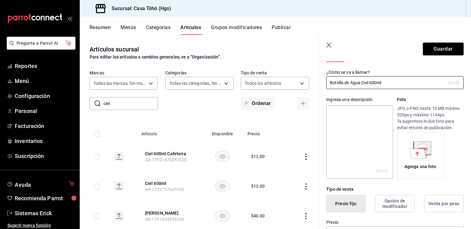
scroll to position [26, 0]
click at [399, 85] on input "Botella de Agua Ciel 600ml" at bounding box center [385, 83] width 119 height 12
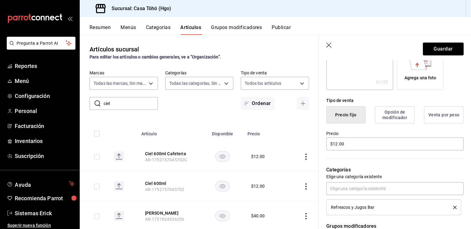
scroll to position [119, 0]
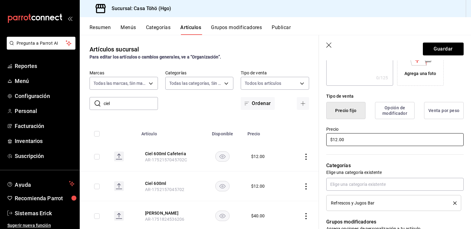
type input "Botella de Agua Ciel 600ml Bar"
click at [363, 141] on input "$12.00" at bounding box center [394, 139] width 137 height 13
type input "$20.00"
click at [438, 47] on button "Guardar" at bounding box center [443, 49] width 41 height 13
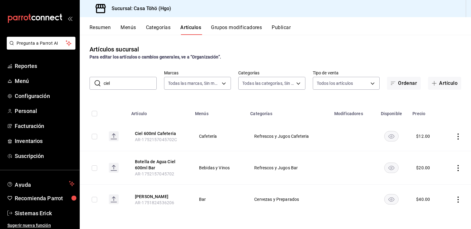
click at [456, 135] on icon "actions" at bounding box center [458, 137] width 6 height 6
click at [438, 145] on li "Editar" at bounding box center [434, 151] width 37 height 13
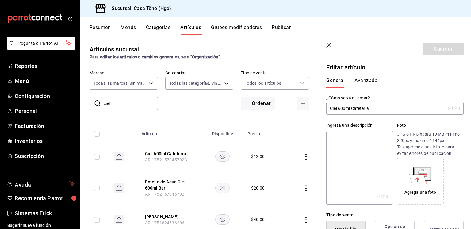
click at [367, 110] on input "Ciel 600ml Cafeteria" at bounding box center [385, 108] width 119 height 12
click at [332, 109] on input "Ciel 600ml Cafeteria" at bounding box center [385, 108] width 119 height 12
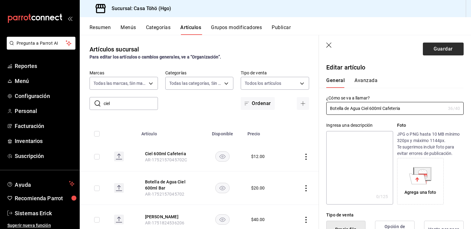
type input "Botella de Agua Ciel 600ml Cafeteria"
click at [434, 45] on button "Guardar" at bounding box center [443, 49] width 41 height 13
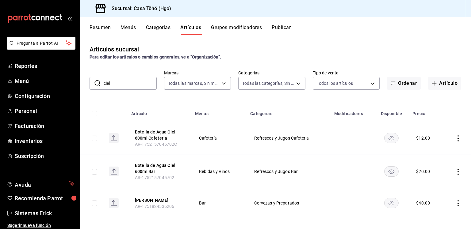
click at [129, 89] on input "ciel" at bounding box center [130, 83] width 53 height 12
type input "a"
type input "fanta"
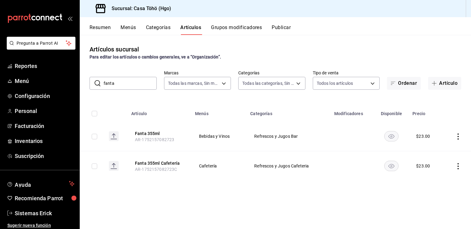
click at [456, 135] on icon "actions" at bounding box center [458, 137] width 6 height 6
click at [433, 145] on li "Editar" at bounding box center [434, 151] width 37 height 13
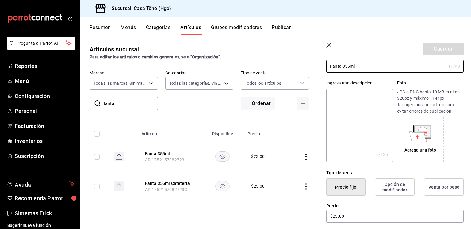
scroll to position [47, 0]
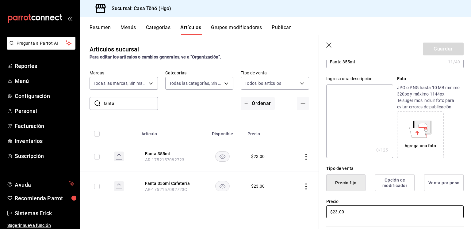
click at [347, 214] on input "$23.00" at bounding box center [394, 212] width 137 height 13
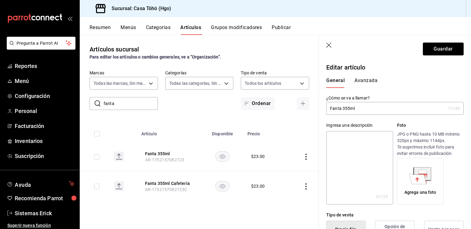
type input "$30.00"
click at [367, 108] on input "Fanta 355ml" at bounding box center [385, 108] width 119 height 12
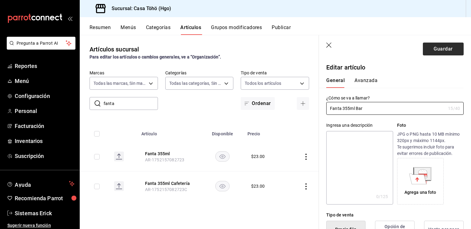
type input "Fanta 355ml Bar"
click at [432, 46] on button "Guardar" at bounding box center [443, 49] width 41 height 13
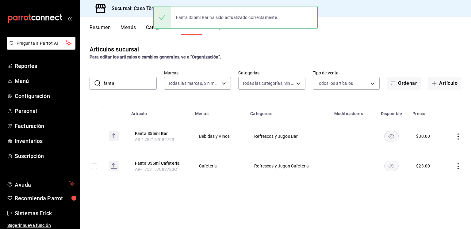
click at [458, 166] on icon "actions" at bounding box center [458, 166] width 1 height 6
click at [428, 179] on div at bounding box center [426, 180] width 11 height 7
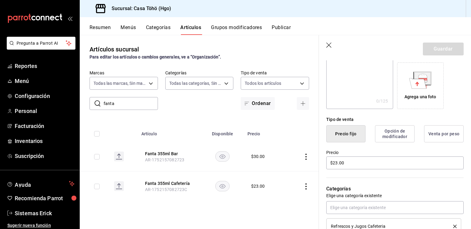
scroll to position [96, 0]
click at [374, 159] on input "$23.00" at bounding box center [394, 162] width 137 height 13
paste input "30"
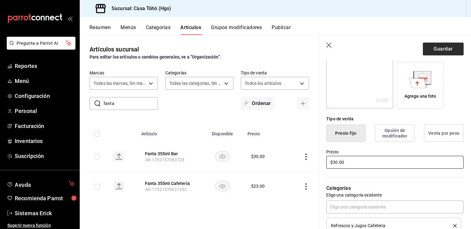
type input "$30.00"
click at [434, 46] on button "Guardar" at bounding box center [443, 49] width 41 height 13
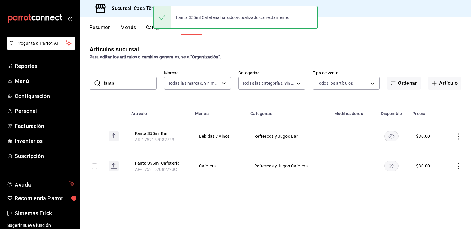
click at [134, 81] on input "fanta" at bounding box center [130, 83] width 53 height 12
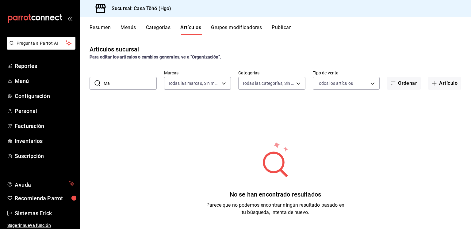
type input "M"
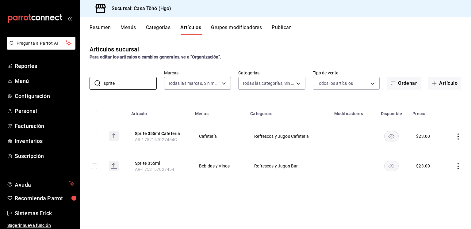
type input "sprite"
click at [458, 138] on icon "actions" at bounding box center [458, 137] width 6 height 6
click at [433, 165] on span "Duplicar" at bounding box center [440, 163] width 16 height 6
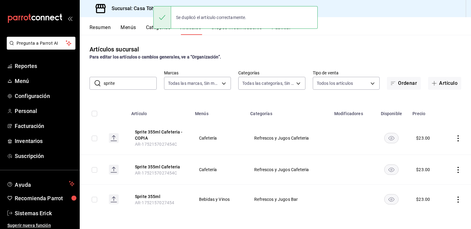
click at [455, 202] on icon "actions" at bounding box center [458, 200] width 6 height 6
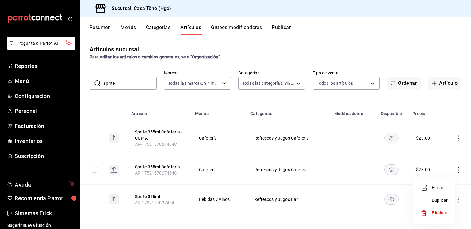
click at [448, 190] on span "Editar" at bounding box center [440, 188] width 16 height 6
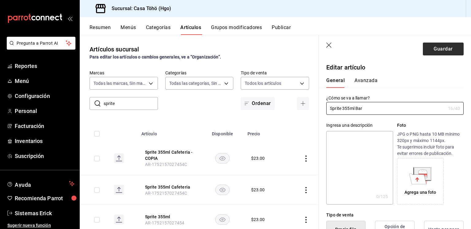
type input "Sprite 355ml Bar"
click at [431, 44] on button "Guardar" at bounding box center [443, 49] width 41 height 13
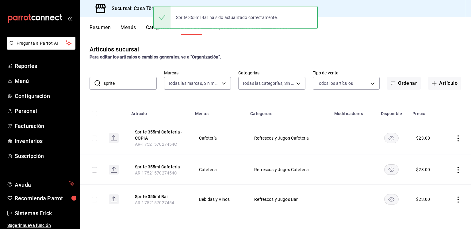
click at [455, 199] on icon "actions" at bounding box center [458, 200] width 6 height 6
click at [432, 185] on span "Editar" at bounding box center [440, 188] width 16 height 6
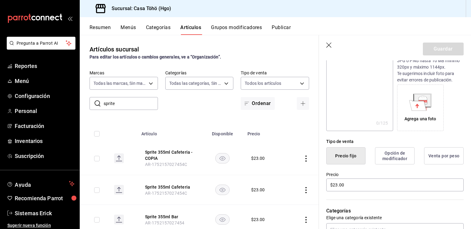
scroll to position [76, 0]
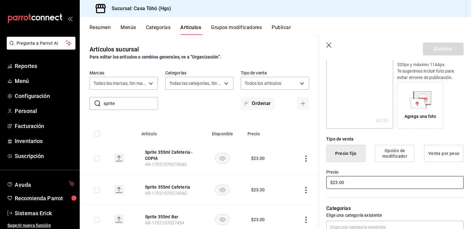
click at [362, 181] on input "$23.00" at bounding box center [394, 182] width 137 height 13
type input "$30.00"
click at [433, 45] on button "Guardar" at bounding box center [443, 49] width 41 height 13
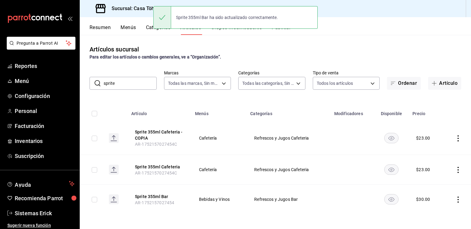
click at [455, 171] on icon "actions" at bounding box center [458, 170] width 6 height 6
click at [438, 180] on li "Editar" at bounding box center [434, 184] width 37 height 13
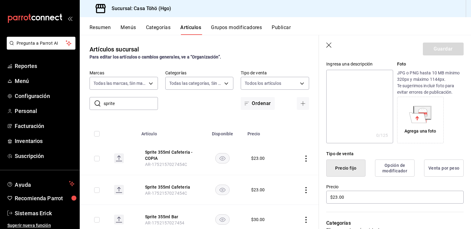
scroll to position [77, 0]
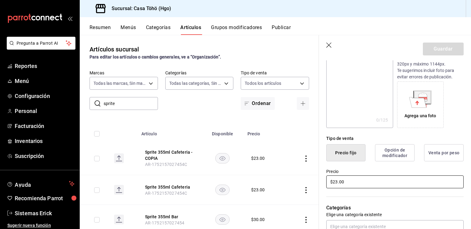
click at [366, 183] on input "$23.00" at bounding box center [394, 182] width 137 height 13
paste input "30"
type input "$30.00"
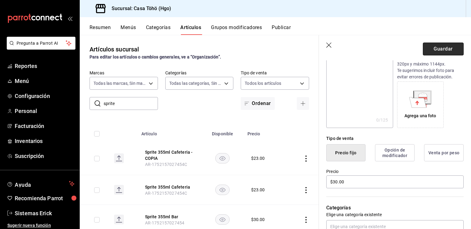
click at [441, 45] on button "Guardar" at bounding box center [443, 49] width 41 height 13
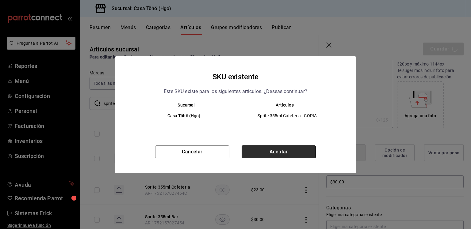
click at [296, 151] on button "Aceptar" at bounding box center [279, 152] width 74 height 13
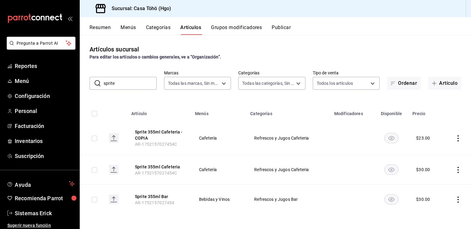
click at [456, 138] on icon "actions" at bounding box center [458, 139] width 6 height 6
click at [437, 153] on span "Editar" at bounding box center [440, 153] width 16 height 6
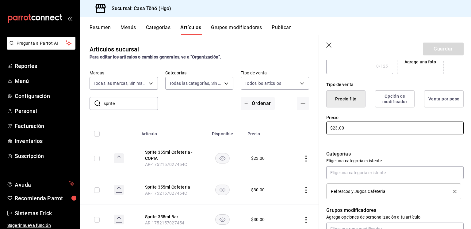
scroll to position [131, 0]
click at [350, 130] on input "$23.00" at bounding box center [394, 127] width 137 height 13
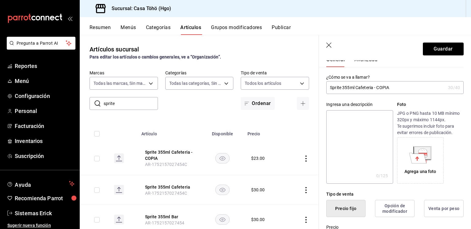
scroll to position [0, 0]
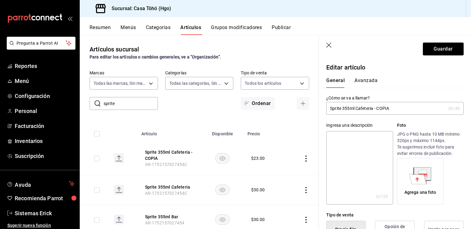
type input "$30.00"
click at [410, 107] on input "Sprite 355ml Cafeteria - COPIA" at bounding box center [385, 108] width 119 height 12
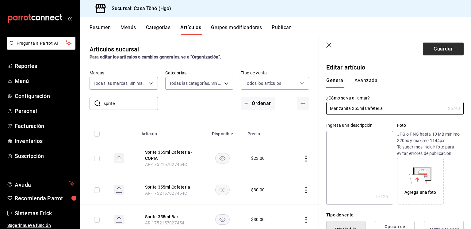
type input "Manzanita 355ml Cafeteria"
click at [433, 46] on button "Guardar" at bounding box center [443, 49] width 41 height 13
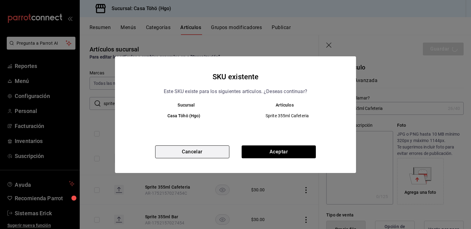
click at [205, 149] on button "Cancelar" at bounding box center [192, 152] width 74 height 13
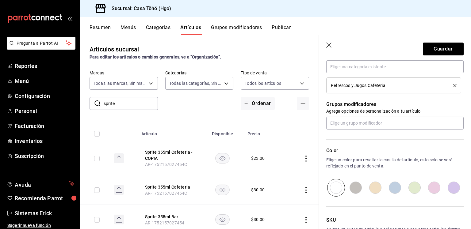
scroll to position [281, 0]
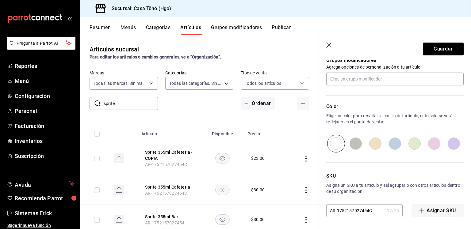
click at [371, 210] on input "AR-1752157027454C" at bounding box center [355, 211] width 58 height 12
type input "AR-1752157027455"
click at [435, 46] on button "Guardar" at bounding box center [443, 49] width 41 height 13
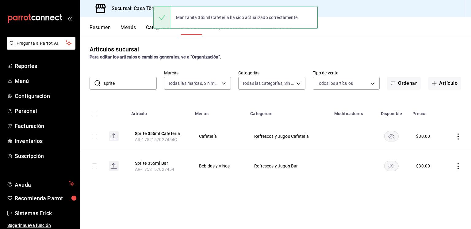
click at [121, 86] on input "sprite" at bounding box center [130, 83] width 53 height 12
type input "m"
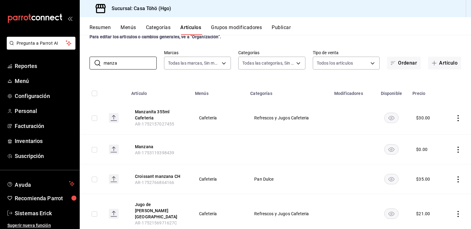
scroll to position [21, 0]
click at [454, 113] on td at bounding box center [457, 117] width 28 height 33
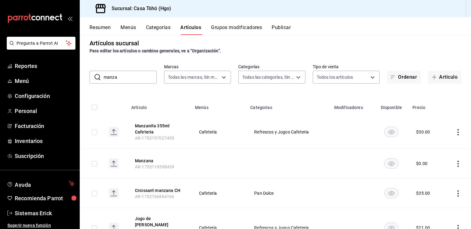
scroll to position [0, 0]
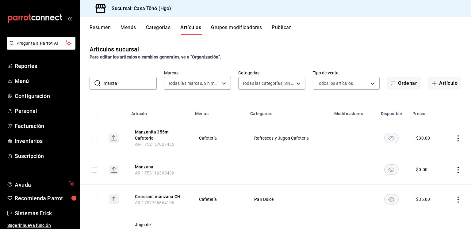
click at [455, 137] on icon "actions" at bounding box center [458, 139] width 6 height 6
click at [124, 80] on div at bounding box center [235, 114] width 471 height 229
click at [124, 80] on input "manza" at bounding box center [130, 83] width 53 height 12
click at [140, 79] on input "manza" at bounding box center [130, 83] width 53 height 12
type input "sprite"
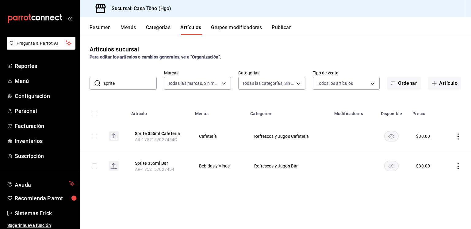
click at [457, 170] on td at bounding box center [457, 167] width 28 height 30
click at [459, 167] on icon "actions" at bounding box center [458, 166] width 6 height 6
click at [435, 191] on span "Duplicar" at bounding box center [440, 193] width 16 height 6
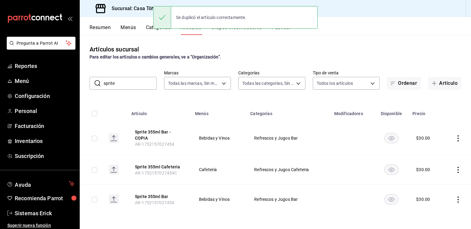
click at [460, 137] on icon "actions" at bounding box center [458, 139] width 6 height 6
click at [436, 155] on span "Editar" at bounding box center [440, 153] width 16 height 6
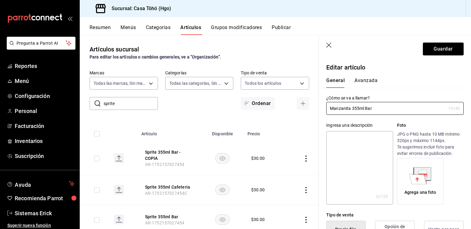
type input "Manzanita 355ml Bar"
click at [437, 42] on header "Guardar" at bounding box center [395, 47] width 152 height 25
click at [434, 47] on button "Guardar" at bounding box center [443, 49] width 41 height 13
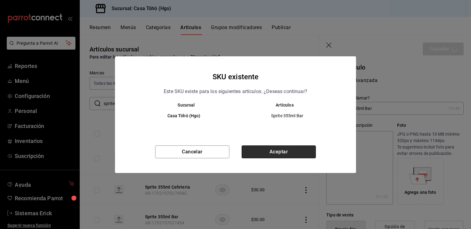
click at [267, 152] on button "Aceptar" at bounding box center [279, 152] width 74 height 13
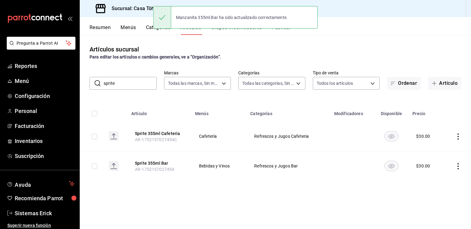
click at [144, 83] on input "sprite" at bounding box center [130, 83] width 53 height 12
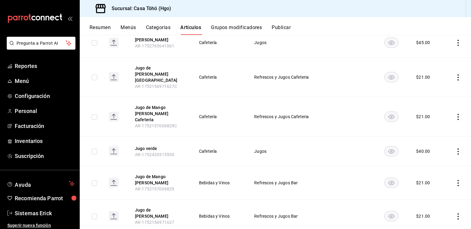
scroll to position [126, 0]
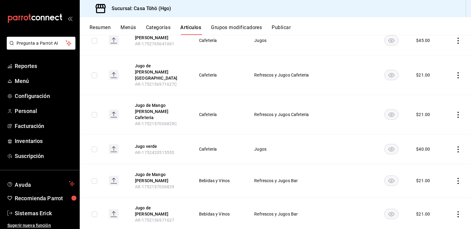
type input "jugo"
click at [455, 178] on icon "actions" at bounding box center [458, 181] width 6 height 6
click at [428, 178] on span "Editar" at bounding box center [435, 181] width 16 height 6
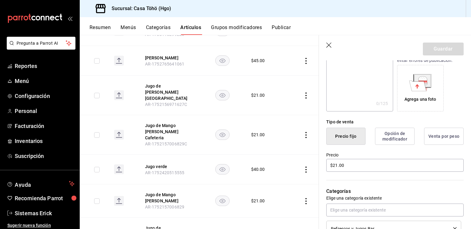
scroll to position [97, 0]
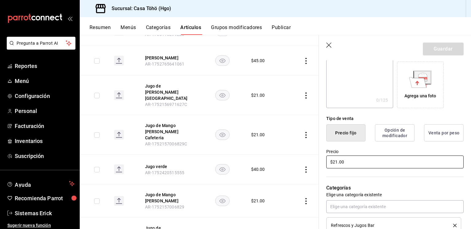
click at [370, 156] on input "$21.00" at bounding box center [394, 162] width 137 height 13
type input "$25.00"
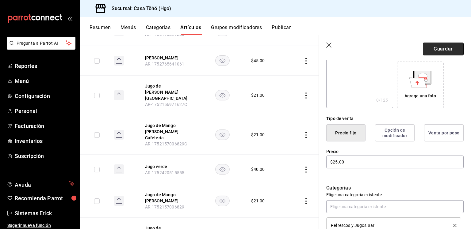
click at [426, 45] on button "Guardar" at bounding box center [443, 49] width 41 height 13
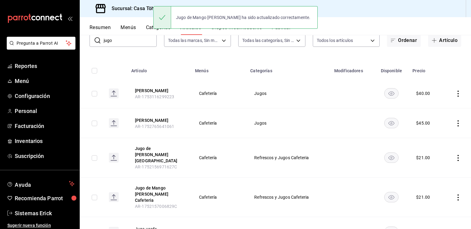
scroll to position [43, 0]
click at [455, 155] on icon "actions" at bounding box center [458, 158] width 6 height 6
click at [451, 154] on div at bounding box center [235, 114] width 471 height 229
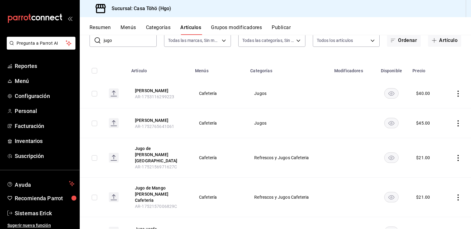
click at [455, 155] on icon "actions" at bounding box center [458, 158] width 6 height 6
click at [441, 164] on li "Editar" at bounding box center [429, 169] width 37 height 13
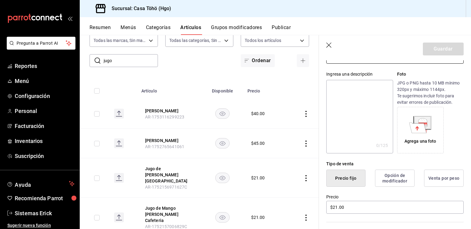
scroll to position [60, 0]
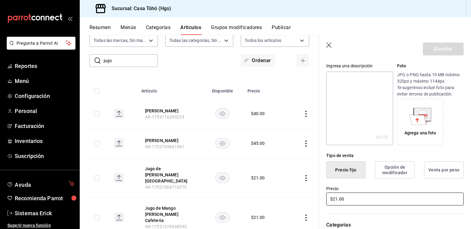
click at [357, 197] on input "$21.00" at bounding box center [394, 199] width 137 height 13
paste input "5"
type input "$25.00"
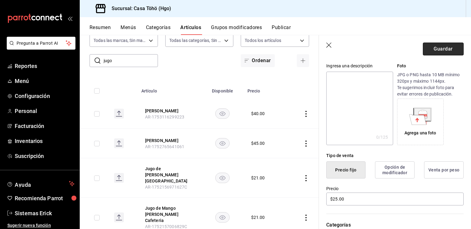
click at [434, 53] on button "Guardar" at bounding box center [443, 49] width 41 height 13
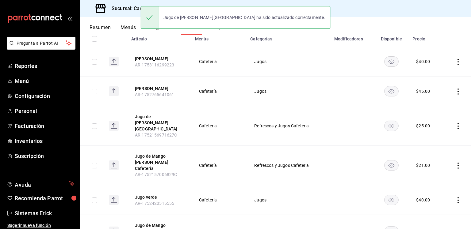
scroll to position [126, 0]
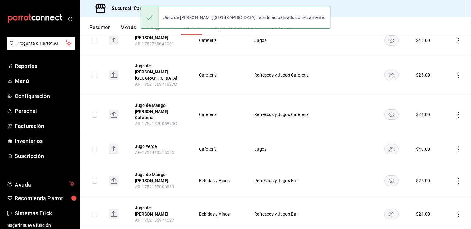
click at [455, 112] on icon "actions" at bounding box center [458, 115] width 6 height 6
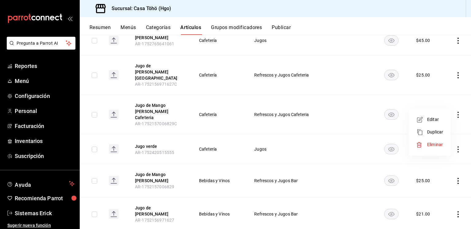
click at [440, 117] on span "Editar" at bounding box center [435, 120] width 16 height 6
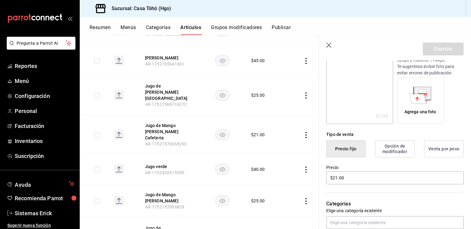
scroll to position [82, 0]
click at [381, 181] on input "$21.00" at bounding box center [394, 177] width 137 height 13
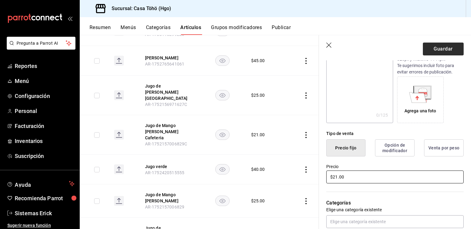
paste input "5"
type input "$25.00"
click at [443, 51] on button "Guardar" at bounding box center [443, 49] width 41 height 13
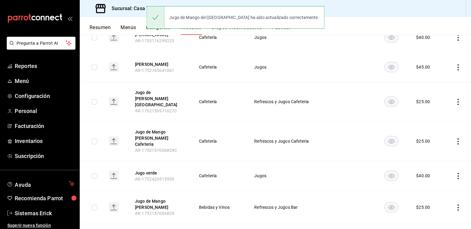
scroll to position [126, 0]
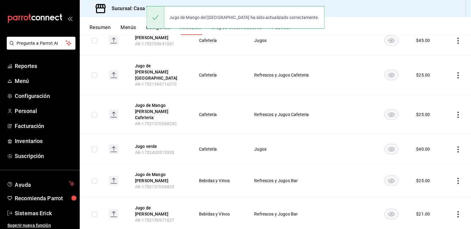
click at [455, 212] on icon "actions" at bounding box center [458, 215] width 6 height 6
click at [422, 186] on icon at bounding box center [419, 188] width 7 height 7
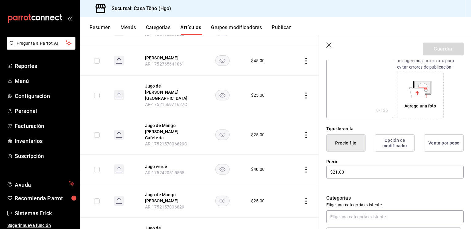
scroll to position [91, 0]
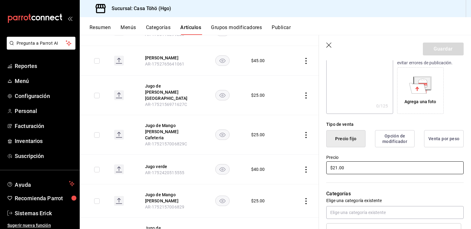
click at [368, 164] on input "$21.00" at bounding box center [394, 168] width 137 height 13
paste input "5"
type input "$25.00"
click at [429, 50] on button "Guardar" at bounding box center [443, 49] width 41 height 13
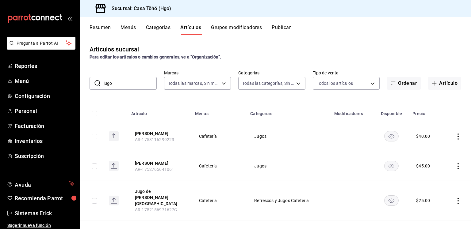
click at [137, 81] on input "jugo" at bounding box center [130, 83] width 53 height 12
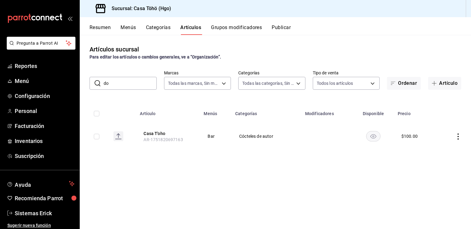
type input "d"
type input "map"
click at [457, 139] on icon "actions" at bounding box center [458, 137] width 6 height 6
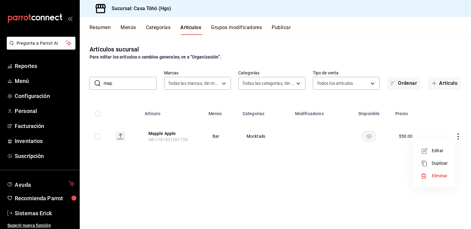
click at [437, 149] on span "Editar" at bounding box center [440, 151] width 16 height 6
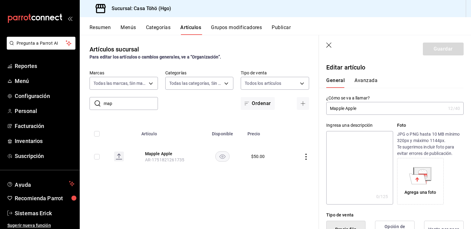
click at [337, 112] on input "Mapple Apple" at bounding box center [385, 108] width 119 height 12
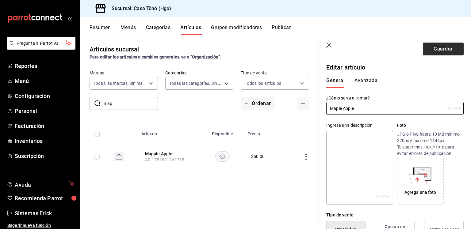
type input "Maple Apple"
click at [424, 48] on button "Guardar" at bounding box center [443, 49] width 41 height 13
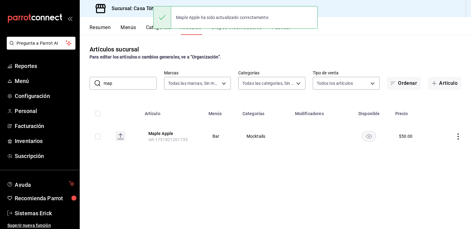
click at [127, 84] on input "map" at bounding box center [130, 83] width 53 height 12
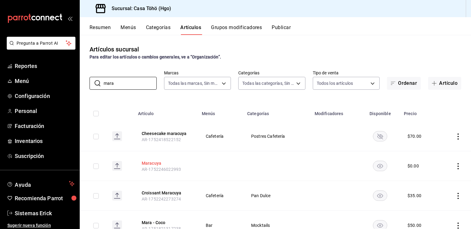
scroll to position [26, 0]
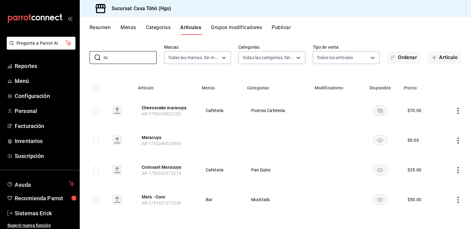
type input "r"
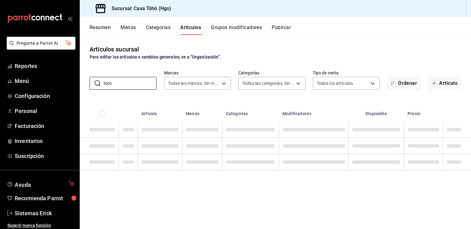
type input "toron"
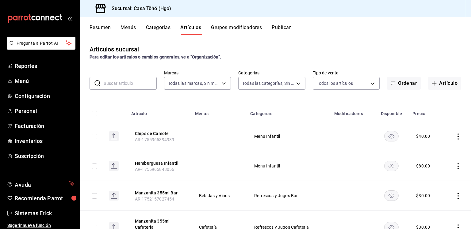
paste input "toron"
click at [132, 83] on input "toron" at bounding box center [130, 83] width 53 height 12
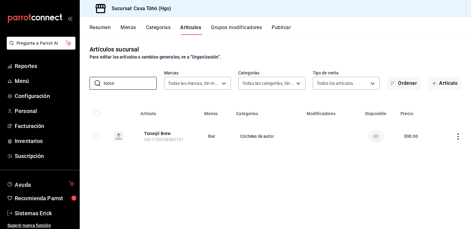
type input "toron"
drag, startPoint x: 139, startPoint y: 131, endPoint x: 179, endPoint y: 132, distance: 40.5
click at [179, 132] on th "Toronjil Brew AR-1752938585791" at bounding box center [169, 136] width 64 height 29
drag, startPoint x: 179, startPoint y: 132, endPoint x: 134, endPoint y: 133, distance: 45.4
click at [134, 133] on tr "Toronjil Brew AR-1752938585791 Bar Cócteles de autor $ 90.00" at bounding box center [275, 136] width 391 height 29
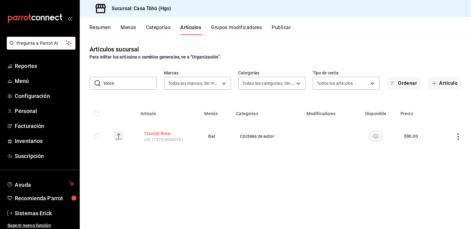
drag, startPoint x: 134, startPoint y: 133, endPoint x: 151, endPoint y: 132, distance: 17.2
click at [151, 132] on tr "Toronjil Brew AR-1752938585791 Bar Cócteles de autor $ 90.00" at bounding box center [275, 136] width 391 height 29
click at [151, 132] on button "Toronjil Brew" at bounding box center [168, 134] width 49 height 6
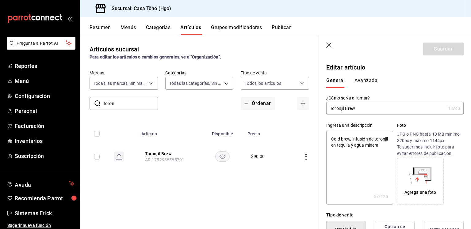
type textarea "x"
type input "$90.00"
click at [348, 114] on input "Toronjil Brew" at bounding box center [385, 108] width 119 height 12
click at [131, 100] on input "toron" at bounding box center [131, 104] width 54 height 12
type input "old fa"
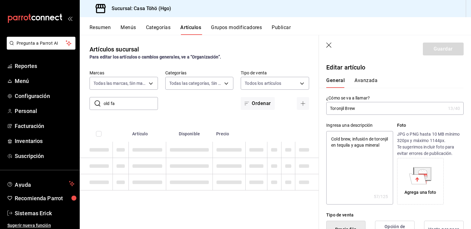
type textarea "x"
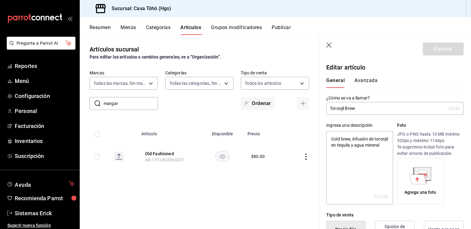
type input "margari"
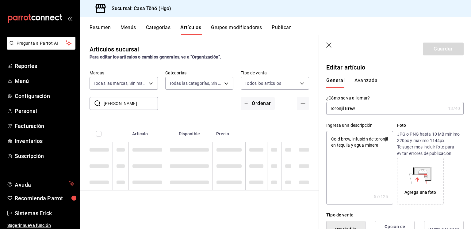
type textarea "x"
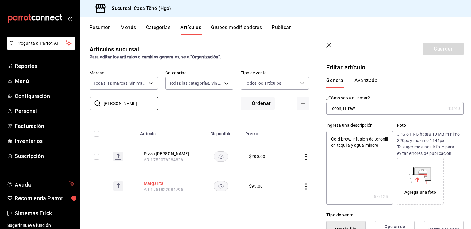
type input "margari"
click at [159, 184] on button "Margarita" at bounding box center [168, 184] width 49 height 6
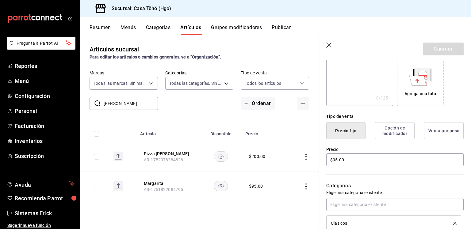
scroll to position [99, 0]
click at [337, 162] on input "$95.00" at bounding box center [394, 159] width 137 height 13
type input "$9.00"
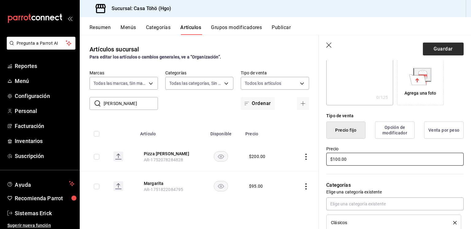
type input "$100.00"
click at [445, 51] on button "Guardar" at bounding box center [443, 49] width 41 height 13
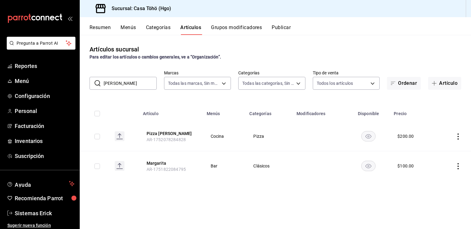
click at [138, 83] on input "margari" at bounding box center [130, 83] width 53 height 12
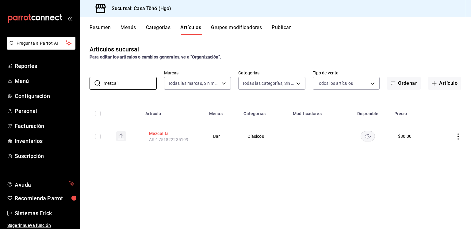
type input "mezcali"
click at [160, 132] on button "Mezcalita" at bounding box center [173, 134] width 49 height 6
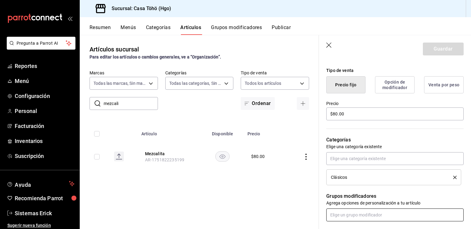
scroll to position [140, 0]
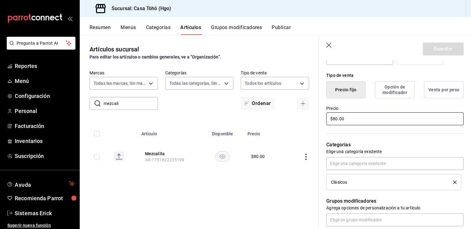
click at [337, 121] on input "$80.00" at bounding box center [394, 119] width 137 height 13
type input "$90.00"
click at [446, 45] on button "Guardar" at bounding box center [443, 49] width 41 height 13
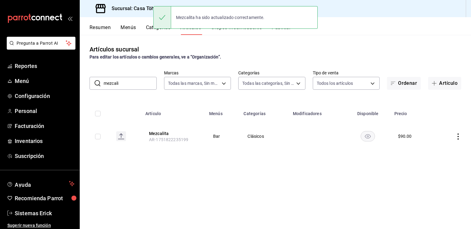
click at [134, 82] on input "mezcali" at bounding box center [130, 83] width 53 height 12
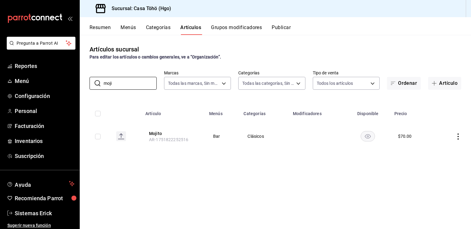
type input "moji"
drag, startPoint x: 454, startPoint y: 132, endPoint x: 457, endPoint y: 136, distance: 4.6
click at [457, 136] on td at bounding box center [453, 136] width 36 height 29
click at [457, 136] on icon "actions" at bounding box center [458, 137] width 6 height 6
click at [429, 148] on div at bounding box center [426, 151] width 11 height 7
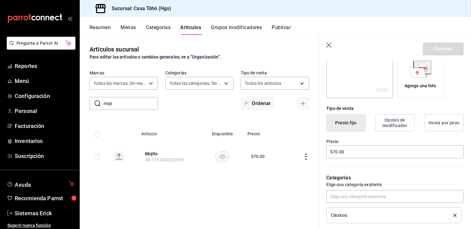
scroll to position [133, 0]
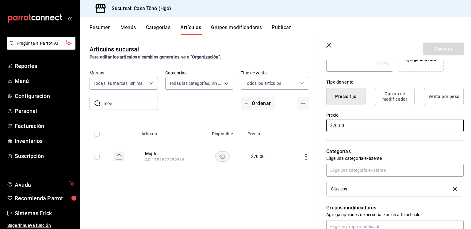
click at [335, 124] on input "$70.00" at bounding box center [394, 125] width 137 height 13
type input "$90.00"
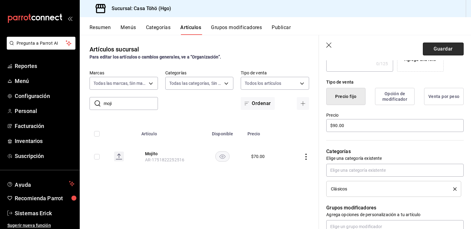
click at [439, 49] on button "Guardar" at bounding box center [443, 49] width 41 height 13
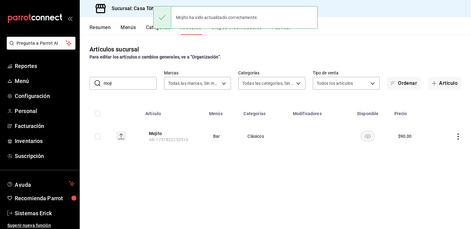
click at [136, 77] on input "moji" at bounding box center [130, 83] width 53 height 12
click at [131, 84] on input "moji" at bounding box center [130, 83] width 53 height 12
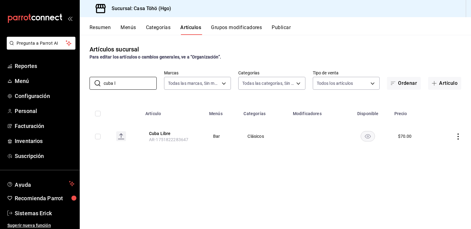
type input "cuba l"
click at [460, 137] on icon "actions" at bounding box center [458, 137] width 6 height 6
click at [439, 148] on span "Editar" at bounding box center [440, 151] width 16 height 6
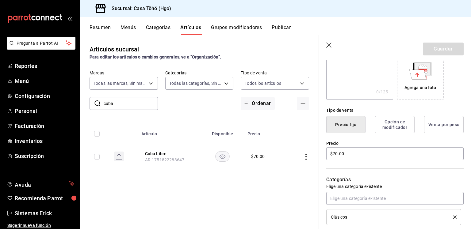
scroll to position [105, 0]
click at [334, 152] on input "$70.00" at bounding box center [394, 153] width 137 height 13
type input "$90.00"
click at [441, 47] on button "Guardar" at bounding box center [443, 49] width 41 height 13
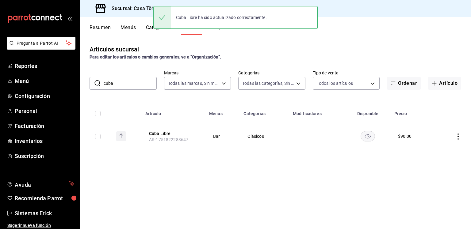
click at [145, 76] on div "​ cuba l ​ Marcas Todas las marcas, Sin marca 3863094e-80de-4485-9a79-27000a153…" at bounding box center [275, 80] width 391 height 20
click at [140, 79] on input "cuba l" at bounding box center [130, 83] width 53 height 12
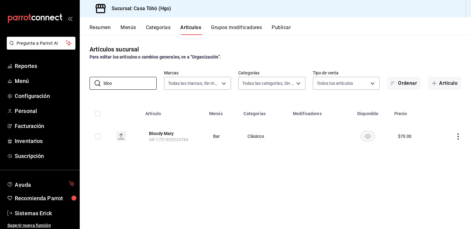
type input "bloo"
click at [459, 138] on icon "actions" at bounding box center [458, 137] width 6 height 6
click at [432, 154] on span "Editar" at bounding box center [440, 151] width 16 height 6
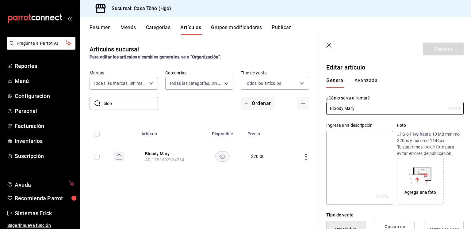
type input "$70.00"
radio input "false"
radio input "true"
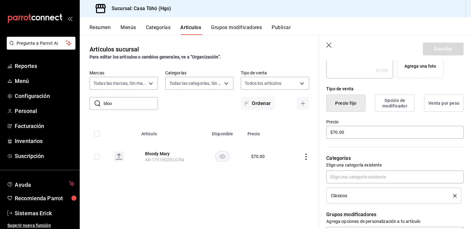
scroll to position [127, 0]
click at [336, 137] on input "$70.00" at bounding box center [394, 131] width 137 height 13
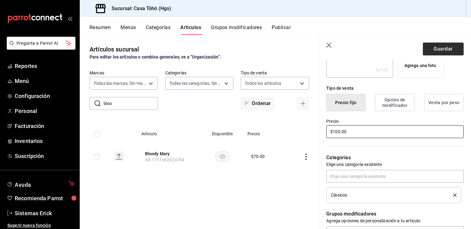
type input "$100.00"
click at [438, 50] on button "Guardar" at bounding box center [443, 49] width 41 height 13
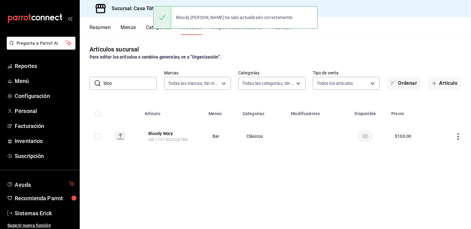
click at [117, 79] on input "bloo" at bounding box center [130, 83] width 53 height 12
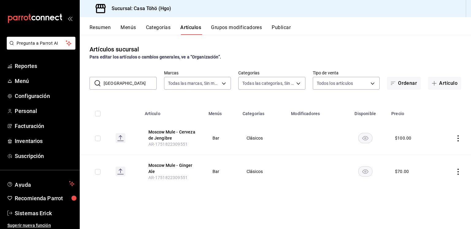
click at [140, 88] on input "moscow" at bounding box center [130, 83] width 53 height 12
type input "i"
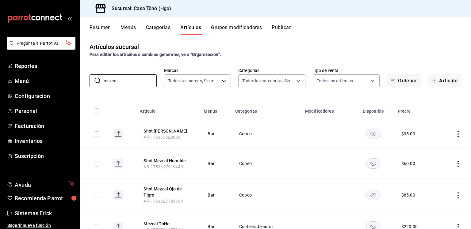
scroll to position [6, 0]
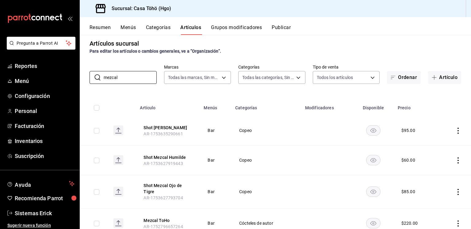
type input "mezcal"
click at [455, 162] on icon "actions" at bounding box center [458, 161] width 6 height 6
click at [429, 187] on span "Duplicar" at bounding box center [435, 187] width 16 height 6
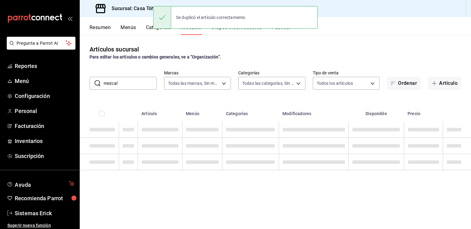
scroll to position [0, 0]
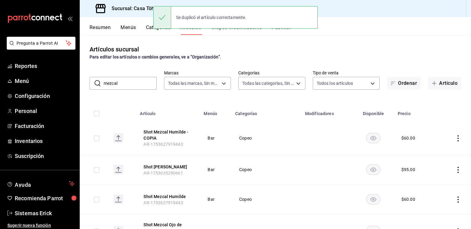
click at [455, 141] on icon "actions" at bounding box center [458, 139] width 6 height 6
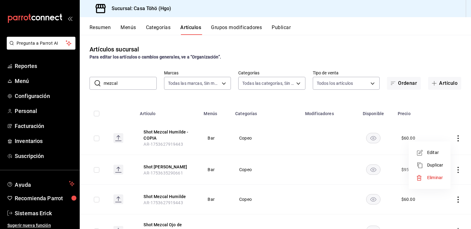
click at [440, 151] on span "Editar" at bounding box center [435, 153] width 16 height 6
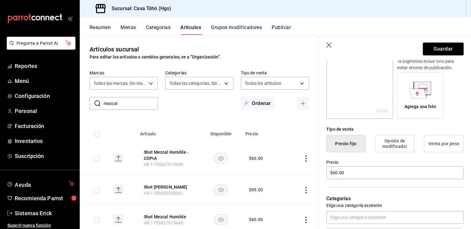
scroll to position [87, 0]
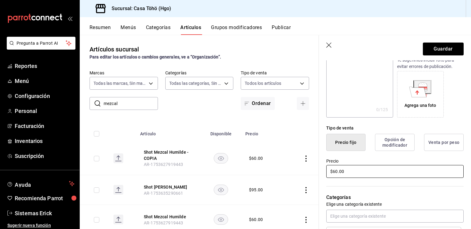
type input "Mezcal Humilde"
click at [332, 173] on input "$60.00" at bounding box center [394, 171] width 137 height 13
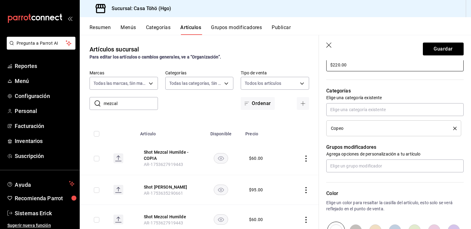
scroll to position [196, 0]
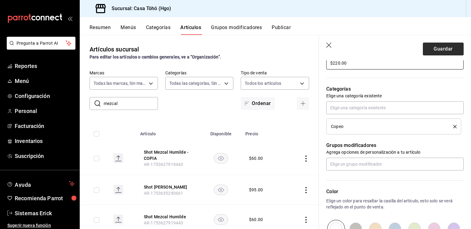
type input "$220.00"
click at [443, 50] on button "Guardar" at bounding box center [443, 49] width 41 height 13
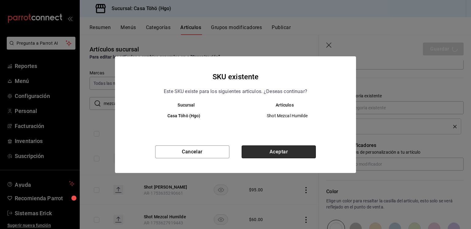
click at [271, 146] on button "Aceptar" at bounding box center [279, 152] width 74 height 13
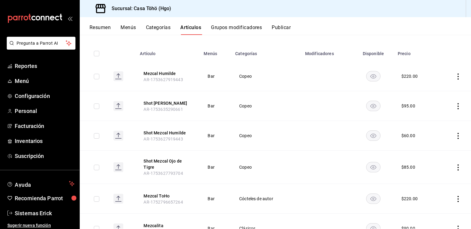
scroll to position [60, 0]
click at [450, 81] on td at bounding box center [454, 77] width 33 height 30
click at [457, 78] on td at bounding box center [454, 77] width 33 height 30
click at [455, 78] on icon "actions" at bounding box center [458, 77] width 6 height 6
click at [442, 90] on span "Editar" at bounding box center [435, 91] width 16 height 6
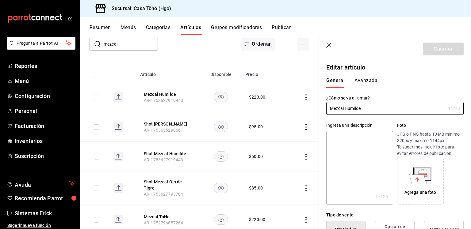
type input "$220.00"
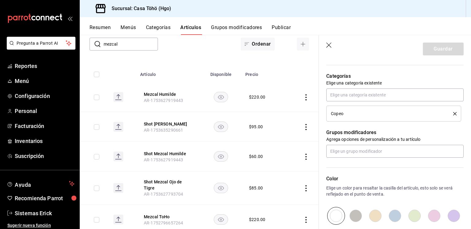
scroll to position [281, 0]
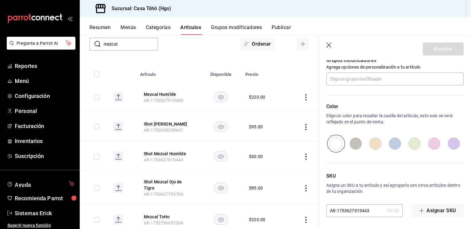
click at [372, 208] on input "AR-1753627919443" at bounding box center [355, 211] width 58 height 12
type input "AR-1753627919444"
click at [433, 49] on button "Guardar" at bounding box center [443, 49] width 41 height 13
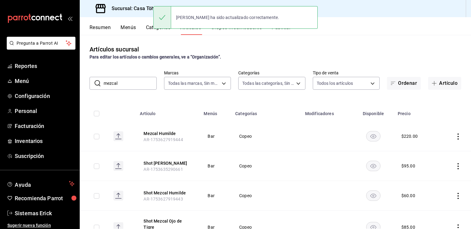
click at [136, 78] on input "mezcal" at bounding box center [130, 83] width 53 height 12
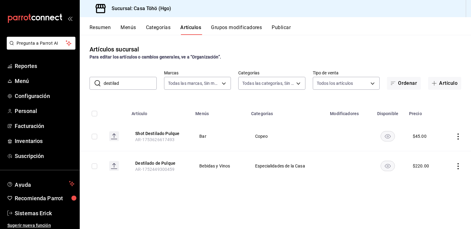
paste input "mezcal"
type input "mezcal"
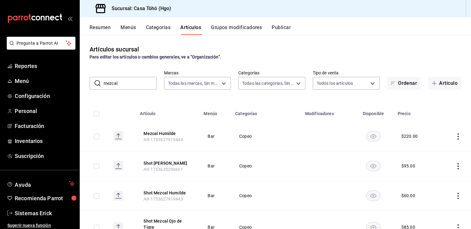
click at [455, 135] on icon "actions" at bounding box center [458, 137] width 6 height 6
click at [430, 149] on span "Editar" at bounding box center [435, 151] width 16 height 6
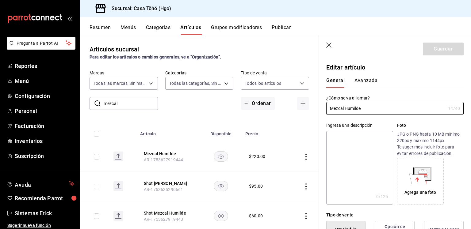
type input "$220.00"
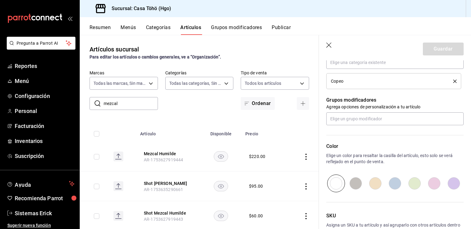
scroll to position [240, 0]
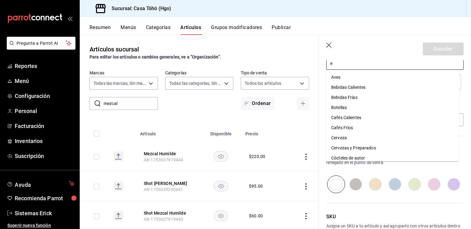
click at [397, 65] on input "e" at bounding box center [394, 63] width 137 height 13
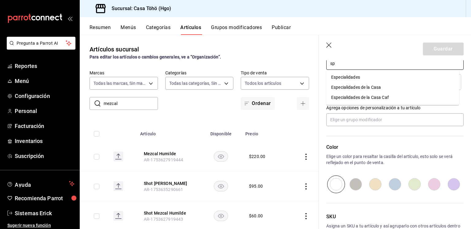
type input "s"
type input "especia"
click at [384, 86] on li "Especialidades de la Casa" at bounding box center [392, 88] width 133 height 10
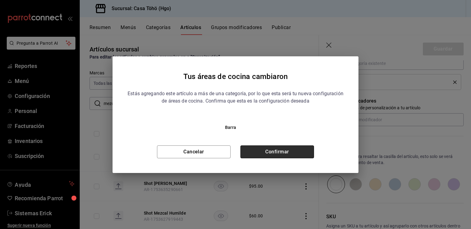
click at [262, 152] on button "Confirmar" at bounding box center [277, 152] width 74 height 13
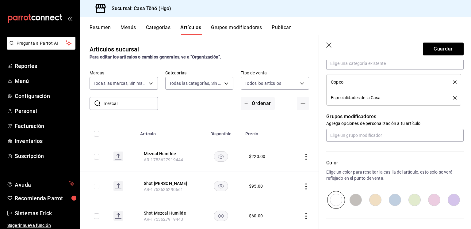
click at [449, 101] on div "Especialidades de la Casa" at bounding box center [394, 97] width 126 height 7
click at [452, 79] on li "Copeo" at bounding box center [393, 82] width 135 height 16
click at [451, 79] on div "Copeo" at bounding box center [394, 82] width 126 height 7
click at [453, 81] on icon "delete" at bounding box center [454, 82] width 3 height 3
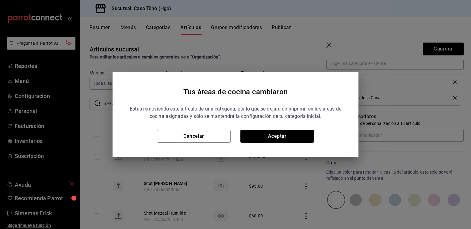
click at [270, 143] on div "Tus áreas de cocina cambiaron Estás removiendo este artículo de una categoría, …" at bounding box center [236, 115] width 246 height 86
click at [280, 137] on button "Aceptar" at bounding box center [277, 136] width 74 height 13
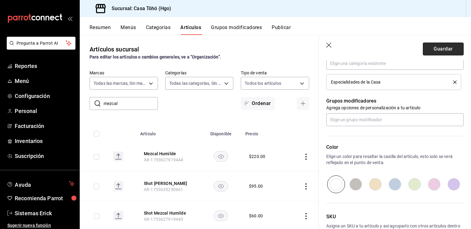
click at [440, 49] on button "Guardar" at bounding box center [443, 49] width 41 height 13
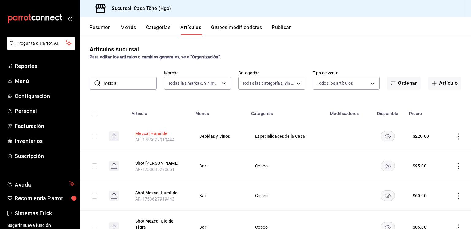
click at [153, 133] on button "Mezcal Humilde" at bounding box center [159, 134] width 49 height 6
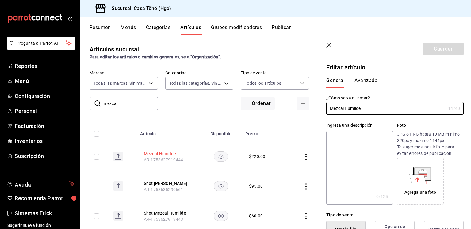
type input "$220.00"
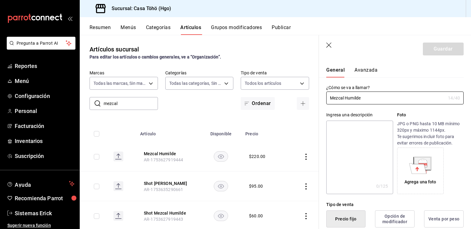
scroll to position [10, 0]
click at [331, 48] on icon "button" at bounding box center [329, 46] width 6 height 6
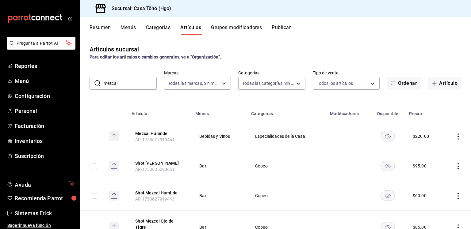
click at [129, 78] on input "mezcal" at bounding box center [130, 83] width 53 height 12
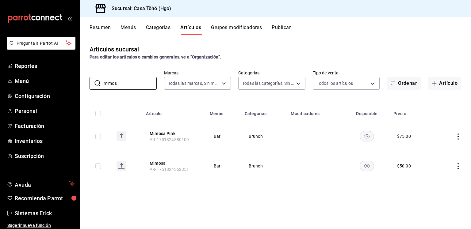
type input "mimos"
click at [455, 162] on td at bounding box center [453, 167] width 36 height 30
click at [455, 163] on icon "actions" at bounding box center [458, 166] width 6 height 6
click at [438, 179] on span "Editar" at bounding box center [440, 181] width 16 height 6
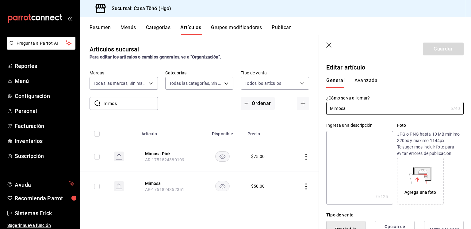
type input "$50.00"
radio input "false"
radio input "true"
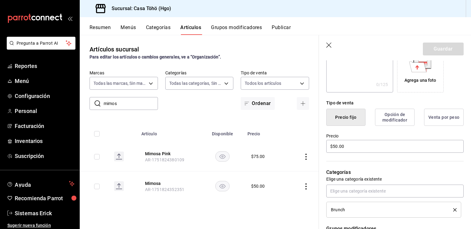
scroll to position [115, 0]
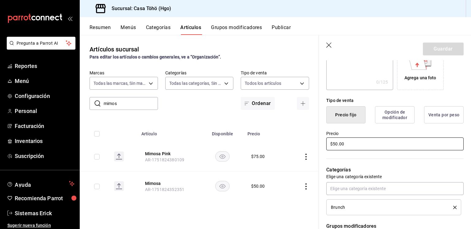
click at [333, 142] on input "$50.00" at bounding box center [394, 144] width 137 height 13
type input "$80.00"
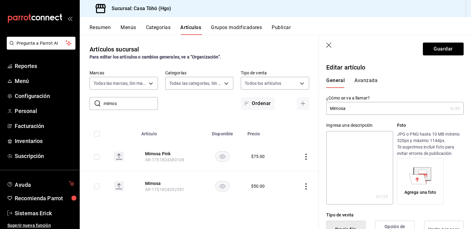
scroll to position [115, 0]
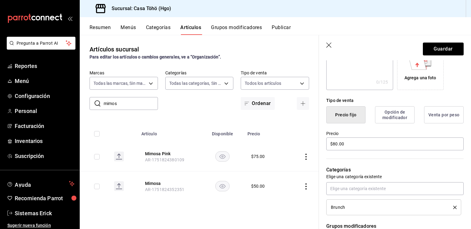
type input "$80.00"
click at [432, 50] on button "Guardar" at bounding box center [443, 49] width 41 height 13
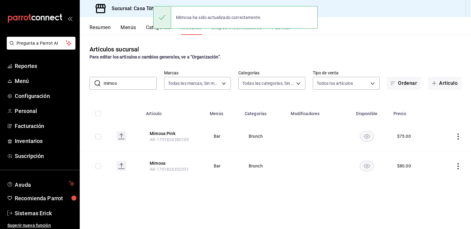
drag, startPoint x: 458, startPoint y: 140, endPoint x: 456, endPoint y: 133, distance: 7.7
click at [456, 133] on td at bounding box center [453, 137] width 36 height 30
click at [459, 139] on icon "actions" at bounding box center [458, 137] width 6 height 6
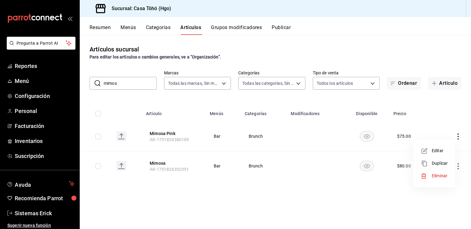
click at [440, 147] on li "Editar" at bounding box center [434, 151] width 37 height 13
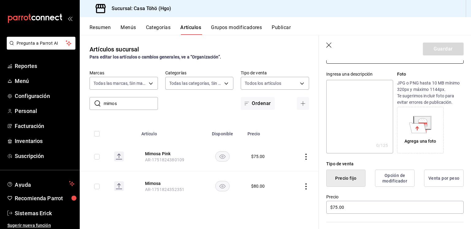
scroll to position [52, 0]
click at [334, 205] on input "$75.00" at bounding box center [394, 207] width 137 height 13
type input "$85.00"
click at [436, 45] on button "Guardar" at bounding box center [443, 49] width 41 height 13
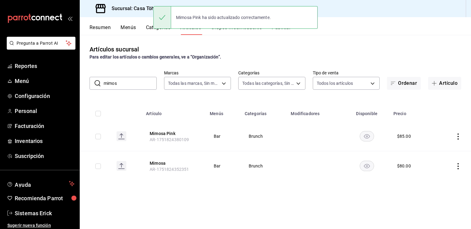
click at [135, 84] on input "mimos" at bounding box center [130, 83] width 53 height 12
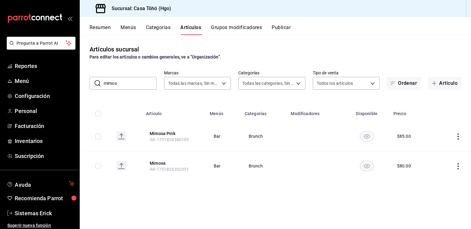
type input "f"
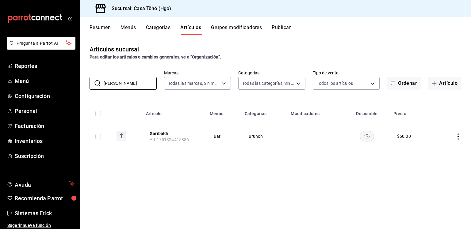
type input "gariba"
click at [456, 132] on td at bounding box center [453, 136] width 36 height 29
click at [458, 138] on icon "actions" at bounding box center [458, 137] width 6 height 6
click at [431, 146] on li "Editar" at bounding box center [434, 151] width 37 height 13
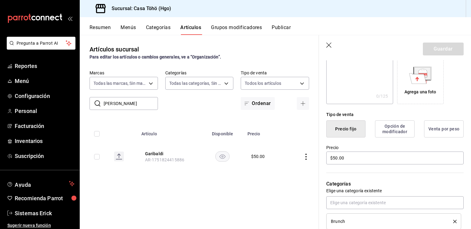
scroll to position [102, 0]
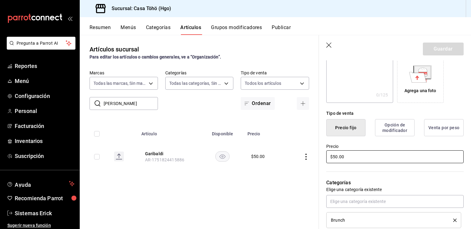
click at [337, 155] on input "$50.00" at bounding box center [394, 157] width 137 height 13
type input "$80.00"
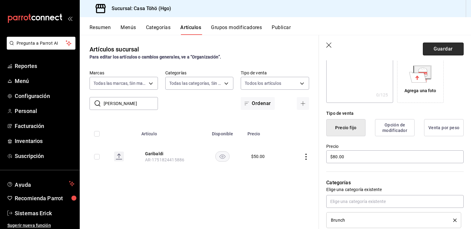
click at [431, 45] on button "Guardar" at bounding box center [443, 49] width 41 height 13
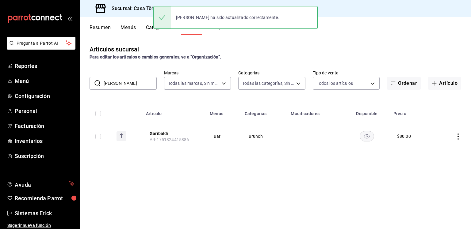
click at [146, 86] on input "gariba" at bounding box center [130, 83] width 53 height 12
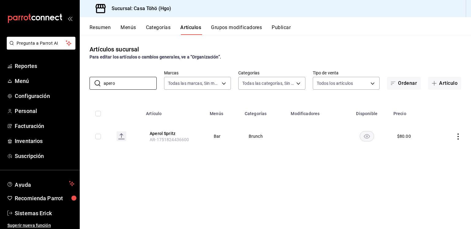
type input "apero"
click at [458, 136] on icon "actions" at bounding box center [458, 137] width 6 height 6
click at [431, 149] on div at bounding box center [426, 151] width 11 height 7
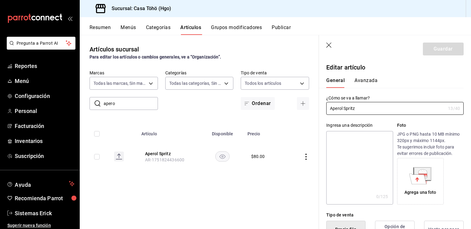
type input "$80.00"
radio input "false"
radio input "true"
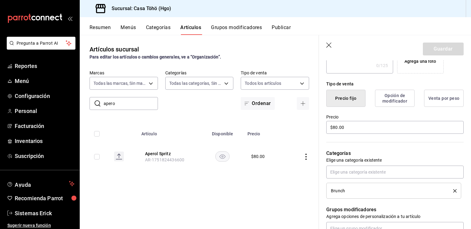
scroll to position [136, 0]
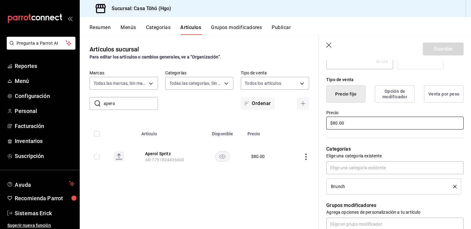
click at [333, 121] on input "$80.00" at bounding box center [394, 123] width 137 height 13
type input "$120.00"
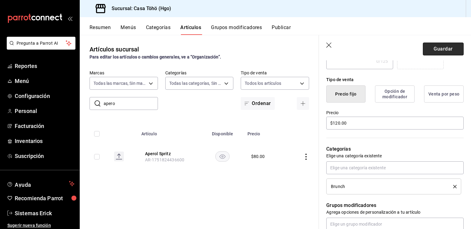
click at [437, 49] on button "Guardar" at bounding box center [443, 49] width 41 height 13
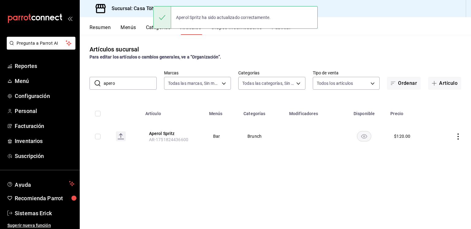
click at [138, 79] on input "apero" at bounding box center [130, 83] width 53 height 12
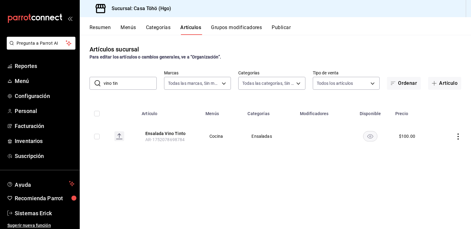
type input "v"
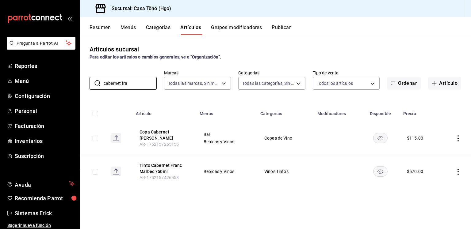
type input "cabernet fra"
click at [460, 173] on icon "actions" at bounding box center [458, 172] width 6 height 6
click at [445, 183] on span "Editar" at bounding box center [440, 186] width 16 height 6
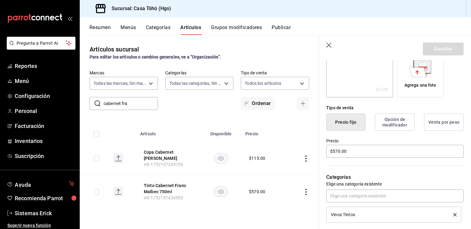
scroll to position [109, 0]
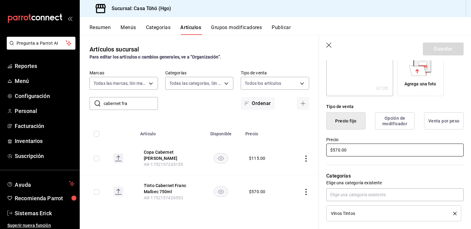
click at [336, 151] on input "$570.00" at bounding box center [394, 150] width 137 height 13
type input "$640.00"
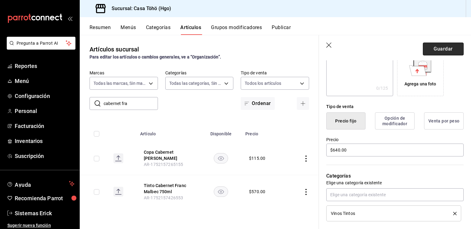
click at [446, 48] on button "Guardar" at bounding box center [443, 49] width 41 height 13
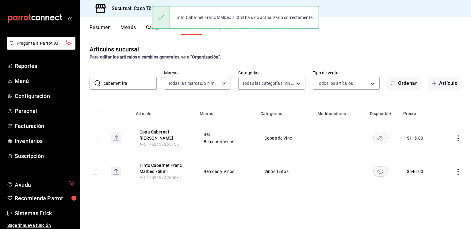
click at [461, 137] on icon "actions" at bounding box center [458, 139] width 6 height 6
click at [440, 151] on span "Editar" at bounding box center [440, 153] width 16 height 6
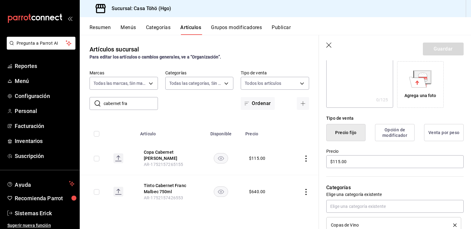
scroll to position [100, 0]
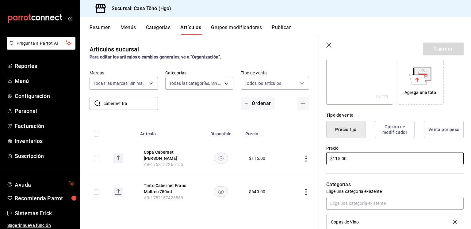
click at [339, 158] on input "$115.00" at bounding box center [394, 158] width 137 height 13
type input "$180.00"
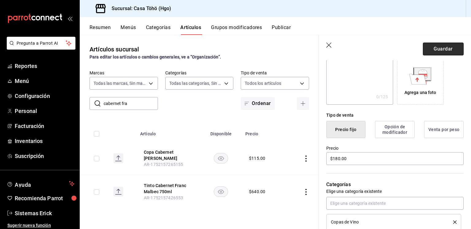
click at [436, 49] on button "Guardar" at bounding box center [443, 49] width 41 height 13
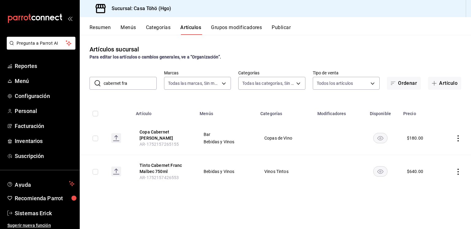
click at [139, 87] on input "cabernet fra" at bounding box center [130, 83] width 53 height 12
type input "syrah"
click at [457, 168] on td at bounding box center [455, 171] width 31 height 33
click at [457, 171] on icon "actions" at bounding box center [458, 172] width 6 height 6
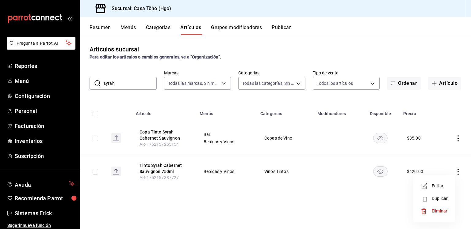
click at [435, 186] on span "Editar" at bounding box center [440, 186] width 16 height 6
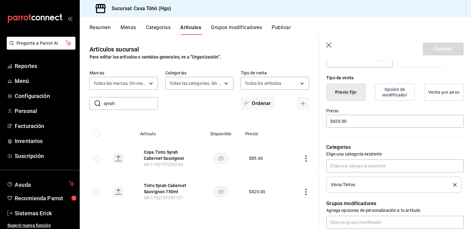
scroll to position [143, 0]
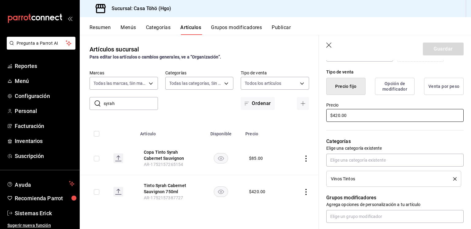
click at [333, 114] on input "$420.00" at bounding box center [394, 115] width 137 height 13
type input "$470.00"
click at [423, 50] on button "Guardar" at bounding box center [443, 49] width 41 height 13
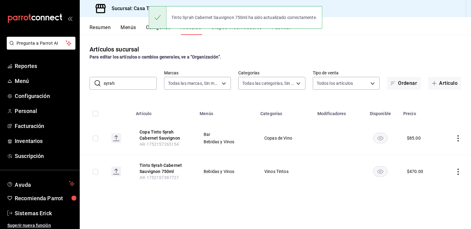
click at [459, 138] on icon "actions" at bounding box center [458, 139] width 6 height 6
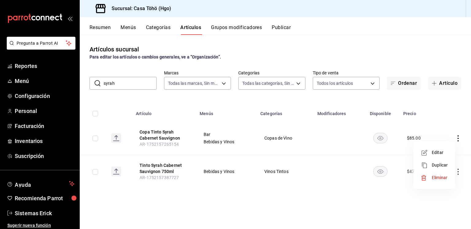
click at [441, 153] on span "Editar" at bounding box center [440, 153] width 16 height 6
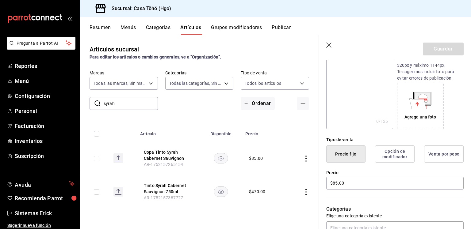
scroll to position [97, 0]
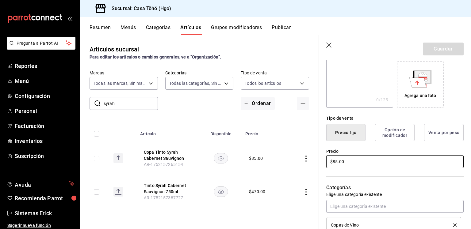
click at [336, 165] on input "$85.00" at bounding box center [394, 161] width 137 height 13
type input "$135.00"
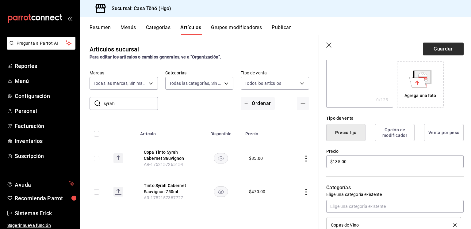
drag, startPoint x: 442, startPoint y: 40, endPoint x: 431, endPoint y: 50, distance: 15.0
click at [431, 50] on header "Guardar" at bounding box center [395, 47] width 152 height 25
click at [431, 50] on button "Guardar" at bounding box center [443, 49] width 41 height 13
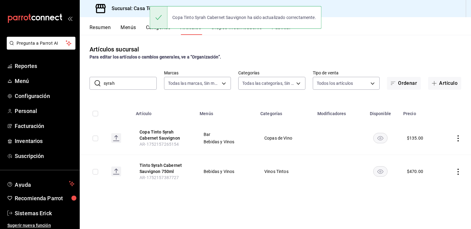
click at [140, 86] on input "syrah" at bounding box center [130, 83] width 53 height 12
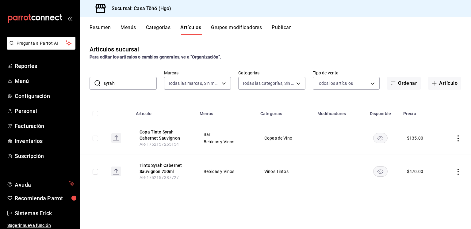
click at [140, 86] on input "syrah" at bounding box center [130, 83] width 53 height 12
click at [168, 129] on button "Copa Tinto Tempranillo Merlot" at bounding box center [164, 135] width 49 height 12
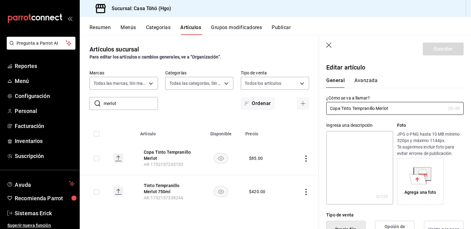
drag, startPoint x: 398, startPoint y: 109, endPoint x: 296, endPoint y: 108, distance: 102.4
click at [296, 108] on main "Artículos sucursal Para editar los artículos o cambios generales, ve a “Organiz…" at bounding box center [275, 132] width 391 height 194
click at [137, 106] on input "merlot" at bounding box center [131, 104] width 54 height 12
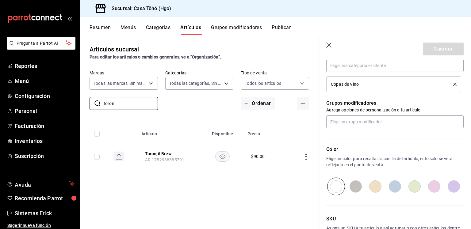
scroll to position [281, 0]
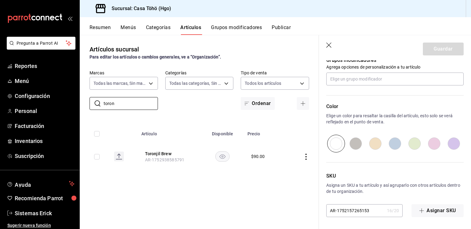
type input "toron"
click at [308, 159] on icon "actions" at bounding box center [306, 157] width 6 height 6
click at [327, 44] on div at bounding box center [235, 114] width 471 height 229
drag, startPoint x: 333, startPoint y: 46, endPoint x: 327, endPoint y: 47, distance: 6.8
click at [327, 47] on header "Guardar" at bounding box center [395, 47] width 152 height 25
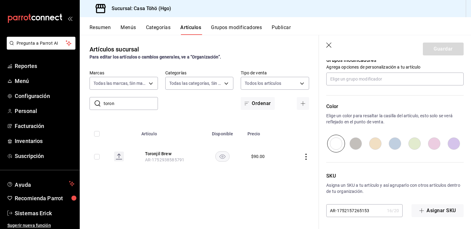
click at [327, 47] on icon "button" at bounding box center [329, 46] width 6 height 6
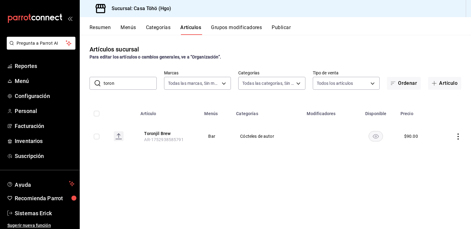
click at [145, 80] on input "toron" at bounding box center [130, 83] width 53 height 12
click at [458, 138] on icon "actions" at bounding box center [458, 137] width 6 height 6
click at [437, 160] on li "Duplicar" at bounding box center [434, 163] width 37 height 13
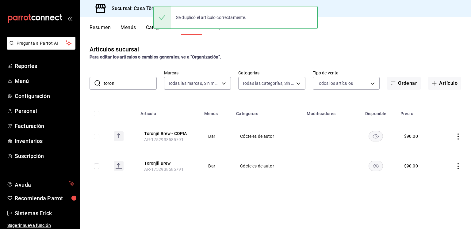
click at [459, 136] on icon "actions" at bounding box center [458, 137] width 6 height 6
click at [432, 151] on span "Editar" at bounding box center [440, 151] width 16 height 6
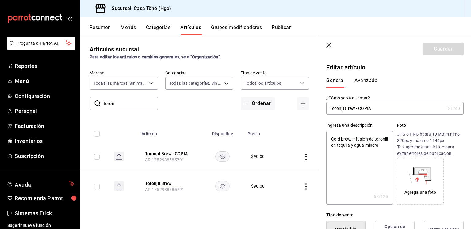
click at [379, 107] on input "Toronjil Brew - COPIA" at bounding box center [385, 108] width 119 height 12
type input "Toronjil Brew"
type textarea "x"
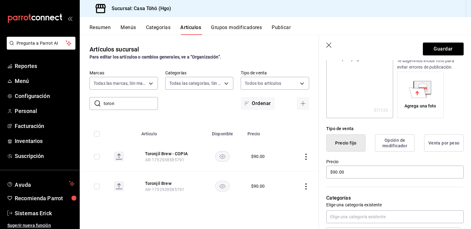
type input "Toronjil Brew"
type textarea "x"
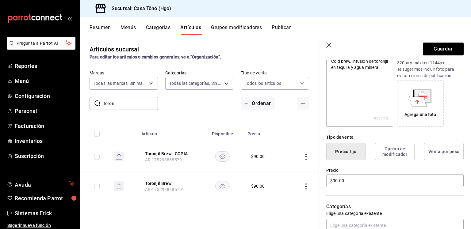
scroll to position [78, 0]
type input "Toronjil Brew"
click at [333, 184] on input "$90.00" at bounding box center [394, 180] width 137 height 13
type textarea "x"
type input "$0.00"
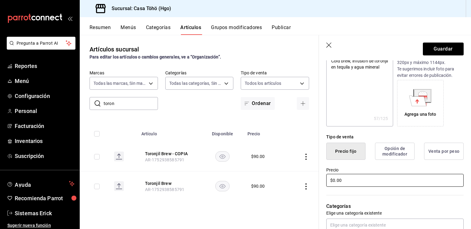
type textarea "x"
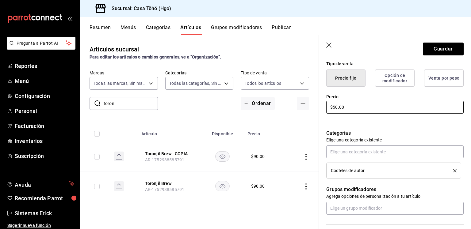
scroll to position [153, 0]
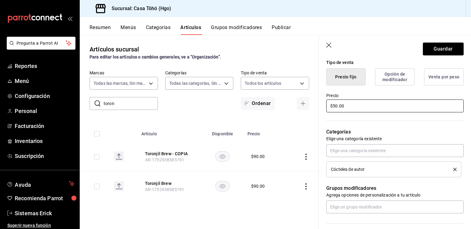
type input "$50.00"
click at [453, 169] on icon "delete" at bounding box center [454, 169] width 3 height 3
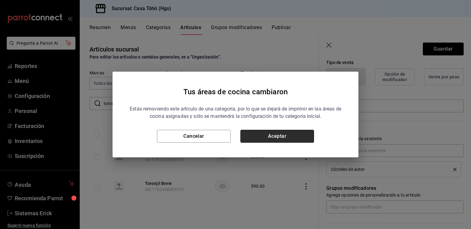
click at [295, 143] on button "Aceptar" at bounding box center [277, 136] width 74 height 13
type textarea "x"
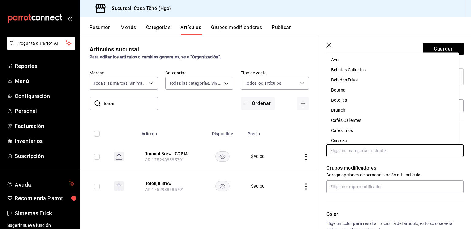
click at [367, 153] on input "text" at bounding box center [394, 150] width 137 height 13
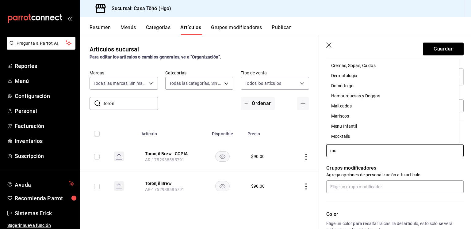
type input "moc"
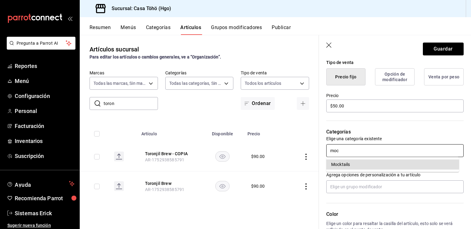
type textarea "x"
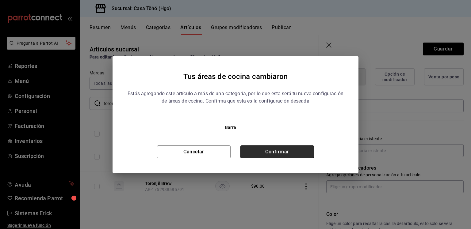
click at [297, 154] on button "Confirmar" at bounding box center [277, 152] width 74 height 13
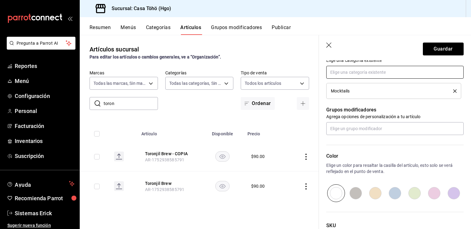
scroll to position [281, 0]
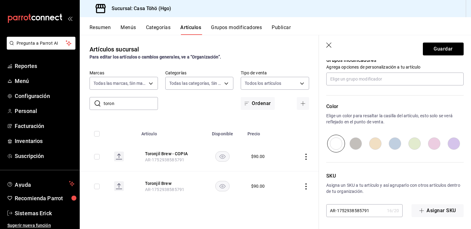
click at [380, 210] on div "AR-1752938585791 16 / 20 ​" at bounding box center [364, 211] width 76 height 13
type textarea "x"
type input "AR-175293858579"
type textarea "x"
type input "AR-1752938585792"
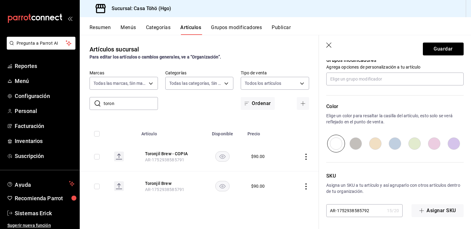
type textarea "x"
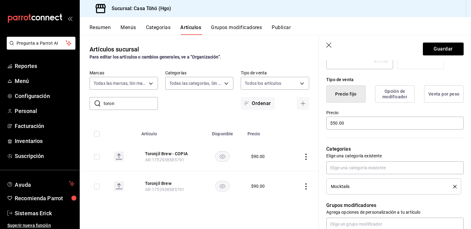
scroll to position [0, 0]
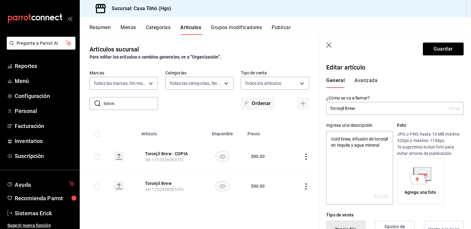
type input "AR-1752938585792"
click at [381, 111] on input "Toronjil Brew" at bounding box center [385, 108] width 119 height 12
type input "Toronjil Brew"
type textarea "x"
type input "Toronjil Brew M"
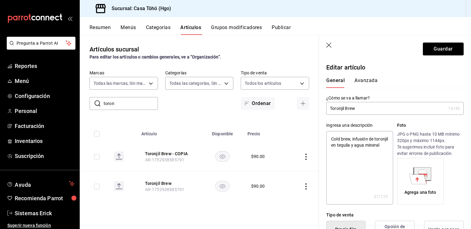
type textarea "x"
type input "Toronjil Brew Mo"
type textarea "x"
type input "Toronjil Brew Moc"
type textarea "x"
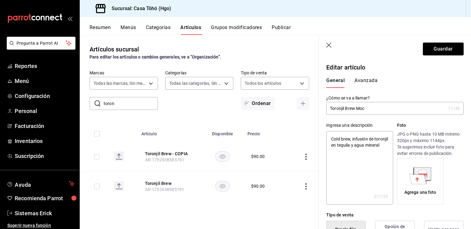
type input "Toronjil Brew Mock"
type textarea "x"
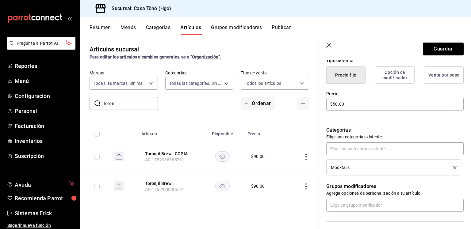
type input "Toronjil Brew Mockt"
type textarea "x"
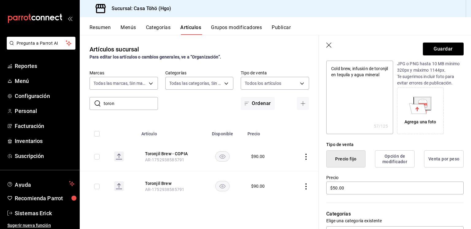
type input "Toronjil Brew Mockta"
type textarea "x"
type input "Toronjil Brew Mocktai"
type textarea "x"
type input "Toronjil Brew Mocktail"
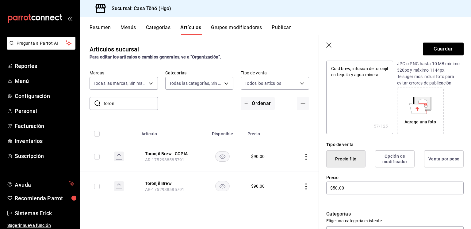
type textarea "x"
type input "Toronjil Brew Mocktails"
type textarea "x"
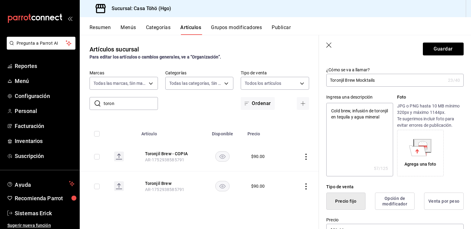
scroll to position [0, 0]
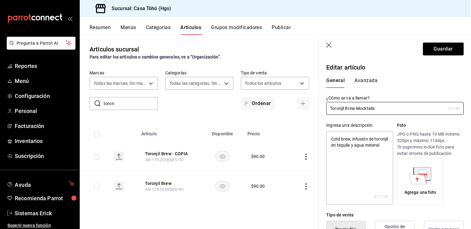
type input "Toronjil Brew Mocktails"
type textarea "x"
click at [371, 153] on textarea "Cold brew, infusión de toronjil en tequila y agua mineral" at bounding box center [359, 168] width 67 height 74
type textarea "Cold brew, infusión de toronjil en tequila y agua mineral"
type textarea "x"
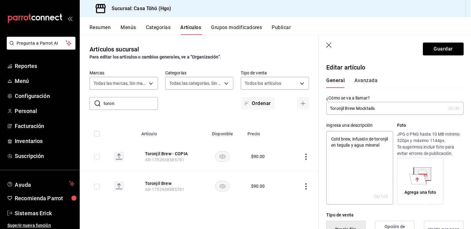
type textarea "Cold brew, infusión de toronjil en tequila y agua mineral s"
type textarea "x"
type textarea "Cold brew, infusión de toronjil en tequila y agua mineral si"
type textarea "x"
type textarea "Cold brew, infusión de toronjil en tequila y agua mineral sin"
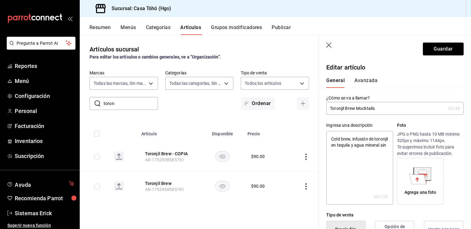
type textarea "x"
type textarea "Cold brew, infusión de toronjil en tequila y agua mineral sin"
type textarea "x"
type textarea "Cold brew, infusión de toronjil en tequila y agua mineral sin a"
type textarea "x"
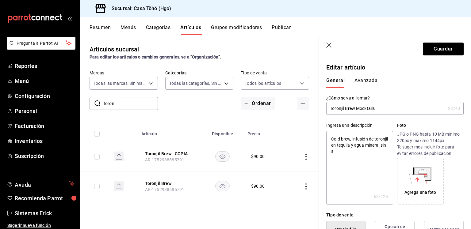
type textarea "Cold brew, infusión de toronjil en tequila y agua mineral sin al"
type textarea "x"
type textarea "Cold brew, infusión de toronjil en tequila y agua mineral sin alc"
type textarea "x"
type textarea "Cold brew, infusión de toronjil en tequila y agua mineral sin alch"
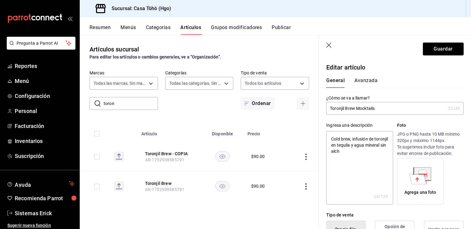
type textarea "x"
type textarea "Cold brew, infusión de toronjil en tequila y agua mineral sin alc"
type textarea "x"
type textarea "Cold brew, infusión de toronjil en tequila y agua mineral sin al"
type textarea "x"
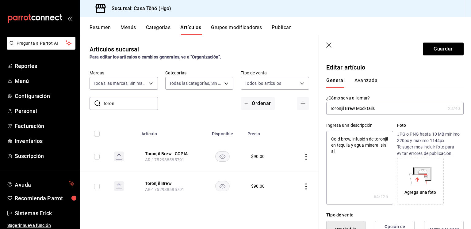
type textarea "Cold brew, infusión de toronjil en tequila y agua mineral sin a"
type textarea "x"
type textarea "Cold brew, infusión de toronjil en tequila y agua mineral sin"
type textarea "x"
type textarea "Cold brew, infusión de toronjil en tequila y agua mineral sin"
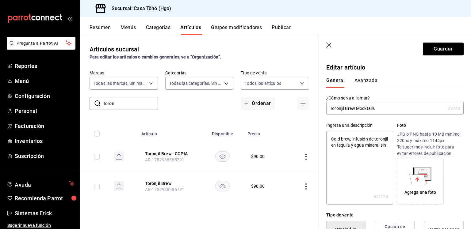
type textarea "x"
type textarea "Cold brew, infusión de toronjil en tequila y agua mineral si"
type textarea "x"
type textarea "Cold brew, infusión de toronjil en tequila y agua mineral s"
type textarea "x"
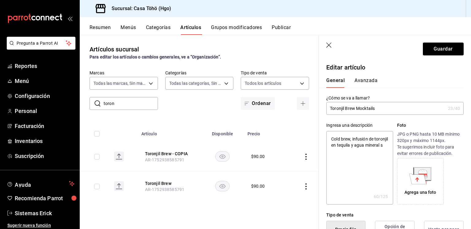
type textarea "Cold brew, infusión de toronjil en tequila y agua mineral"
type textarea "x"
drag, startPoint x: 365, startPoint y: 146, endPoint x: 351, endPoint y: 137, distance: 16.6
click at [351, 137] on textarea "Cold brew, infusión de toronjil en tequila y agua mineral" at bounding box center [359, 168] width 67 height 74
type textarea "Cold brew, y agua mineral"
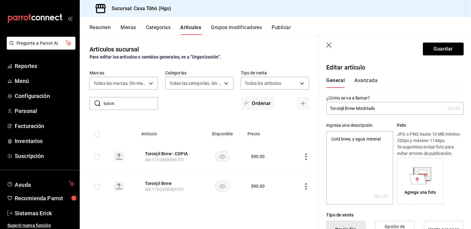
type textarea "x"
type textarea "Cold brew y agua mineral"
type textarea "x"
type textarea "Cold brew y agua mineral"
click at [443, 49] on button "Guardar" at bounding box center [443, 49] width 41 height 13
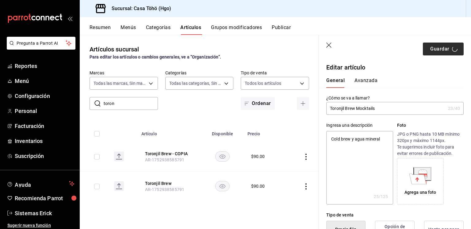
type textarea "x"
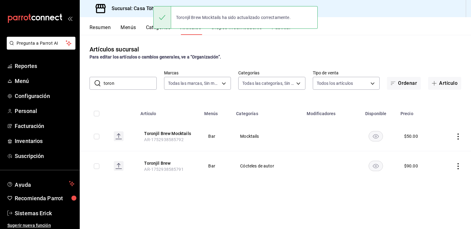
click at [456, 135] on icon "actions" at bounding box center [458, 137] width 6 height 6
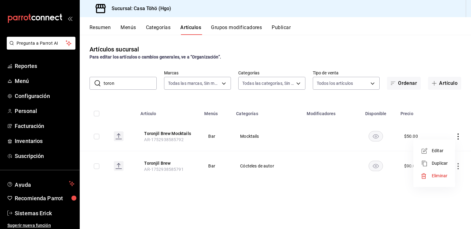
click at [446, 146] on li "Editar" at bounding box center [434, 151] width 37 height 13
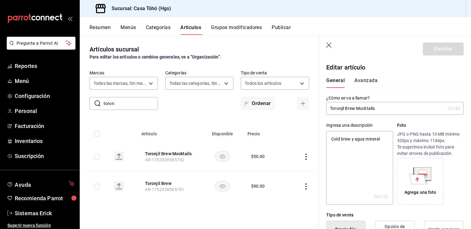
type input "Toronjil Brew Mocktail"
type textarea "x"
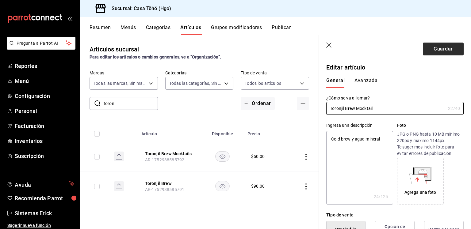
type input "Toronjil Brew Mocktail"
click at [431, 45] on button "Guardar" at bounding box center [443, 49] width 41 height 13
type textarea "x"
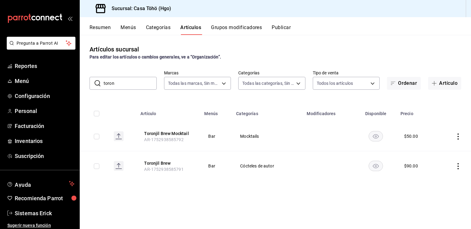
click at [126, 82] on input "toron" at bounding box center [130, 83] width 53 height 12
click at [129, 75] on div "​ toron ​ Marcas Todas las marcas, Sin marca 3863094e-80de-4485-9a79-27000a153f…" at bounding box center [275, 80] width 391 height 20
click at [129, 83] on input "toron" at bounding box center [130, 83] width 53 height 12
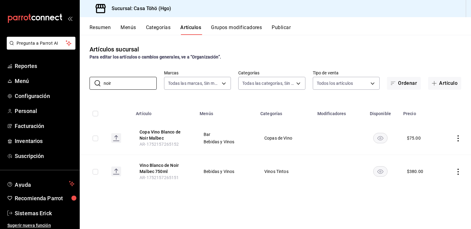
type input "noir"
click at [458, 171] on icon "actions" at bounding box center [458, 172] width 6 height 6
click at [440, 186] on span "Editar" at bounding box center [440, 186] width 16 height 6
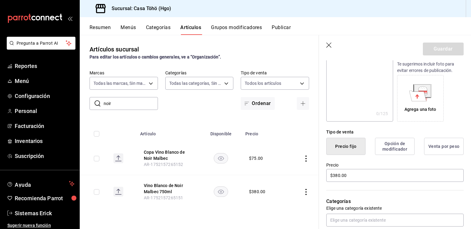
scroll to position [87, 0]
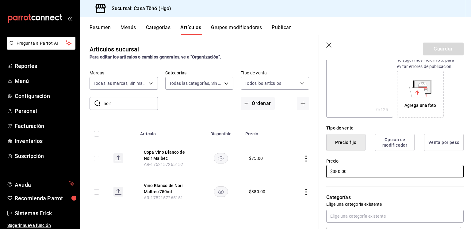
click at [349, 168] on input "$380.00" at bounding box center [394, 171] width 137 height 13
type input "$430.00"
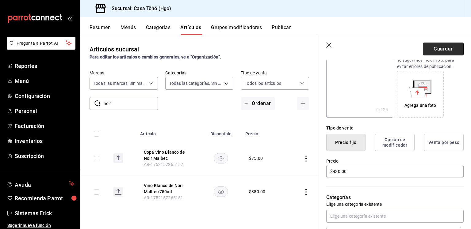
click at [440, 49] on button "Guardar" at bounding box center [443, 49] width 41 height 13
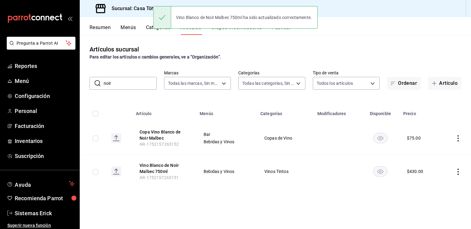
click at [458, 140] on icon "actions" at bounding box center [458, 139] width 6 height 6
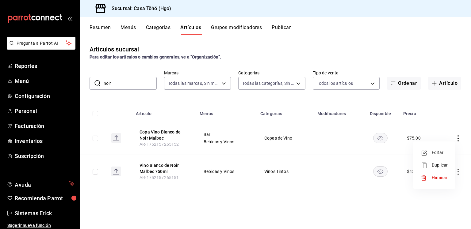
click at [449, 151] on li "Editar" at bounding box center [434, 153] width 37 height 13
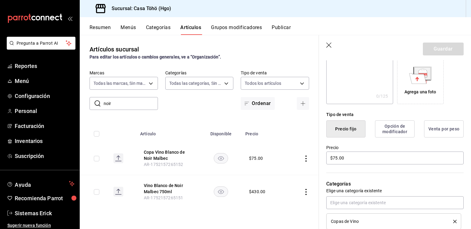
scroll to position [103, 0]
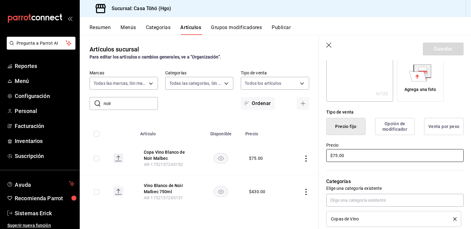
click at [358, 158] on input "$75.00" at bounding box center [394, 155] width 137 height 13
type input "$125.00"
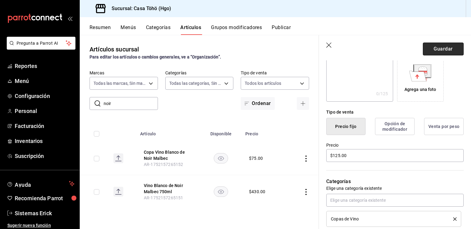
click at [448, 48] on button "Guardar" at bounding box center [443, 49] width 41 height 13
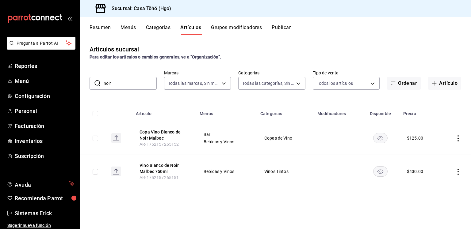
click at [144, 78] on input "noir" at bounding box center [130, 83] width 53 height 12
type input "n"
type input "tempra"
click at [449, 174] on td at bounding box center [455, 171] width 31 height 33
click at [456, 173] on icon "actions" at bounding box center [458, 172] width 6 height 6
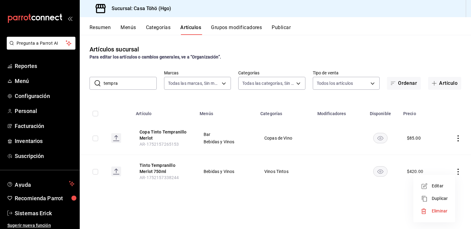
click at [427, 183] on icon at bounding box center [424, 186] width 7 height 7
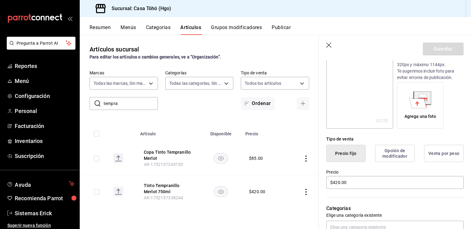
scroll to position [77, 0]
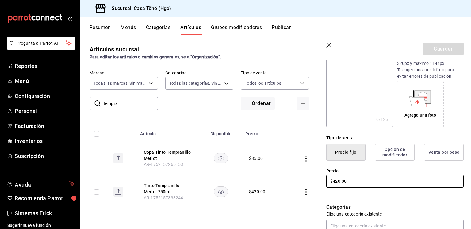
click at [341, 178] on input "$420.00" at bounding box center [394, 181] width 137 height 13
type input "$470.00"
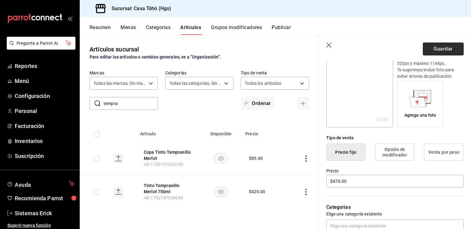
click at [439, 50] on button "Guardar" at bounding box center [443, 49] width 41 height 13
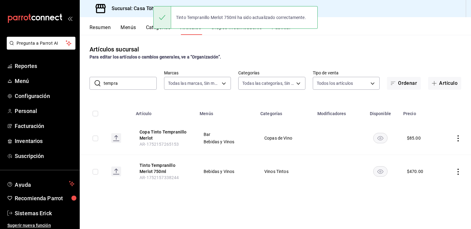
click at [459, 138] on icon "actions" at bounding box center [458, 139] width 6 height 6
click at [432, 156] on li "Editar" at bounding box center [434, 153] width 37 height 13
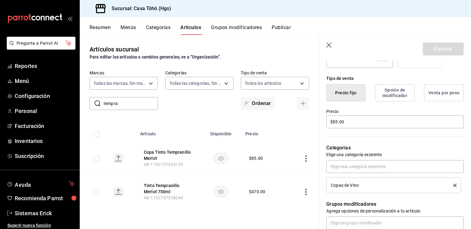
scroll to position [171, 0]
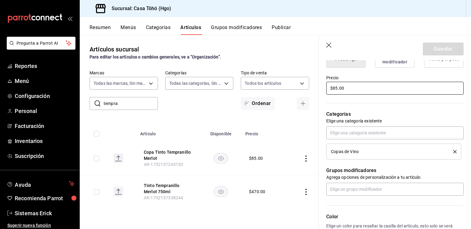
click at [336, 91] on input "$85.00" at bounding box center [394, 88] width 137 height 13
type input "$135.00"
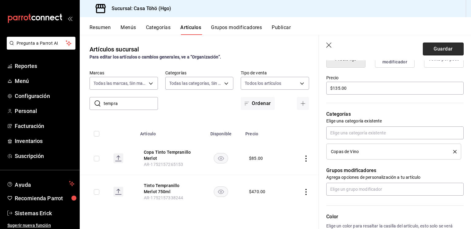
click at [426, 49] on button "Guardar" at bounding box center [443, 49] width 41 height 13
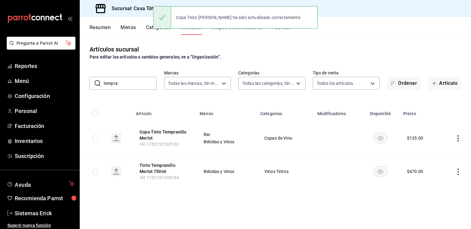
click at [131, 82] on input "tempra" at bounding box center [130, 83] width 53 height 12
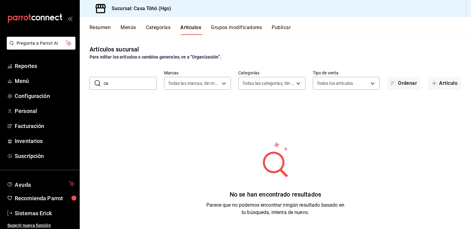
type input "c"
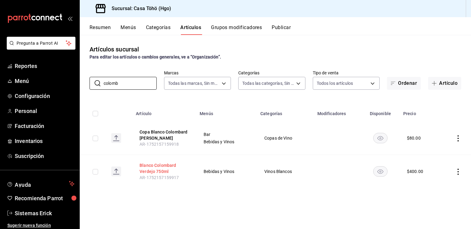
type input "colomb"
click at [162, 167] on button "Blanco Colombard Verdejo 750ml" at bounding box center [164, 169] width 49 height 12
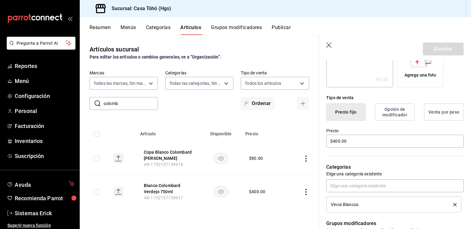
scroll to position [118, 0]
click at [336, 140] on input "$400.00" at bounding box center [394, 141] width 137 height 13
type input "$450.00"
click at [437, 48] on button "Guardar" at bounding box center [443, 49] width 41 height 13
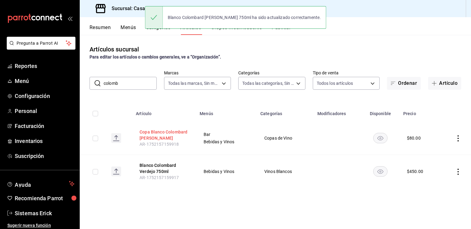
click at [165, 133] on button "Copa Blanco Colombard Verdejo" at bounding box center [164, 135] width 49 height 12
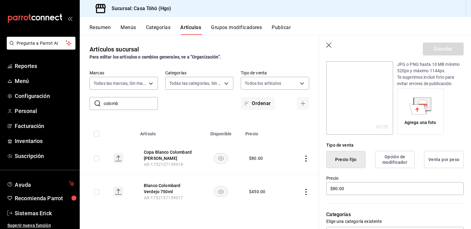
scroll to position [82, 0]
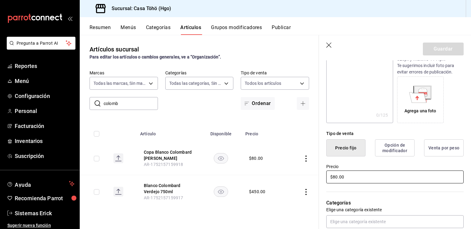
click at [331, 178] on input "$80.00" at bounding box center [394, 177] width 137 height 13
type input "$8.00"
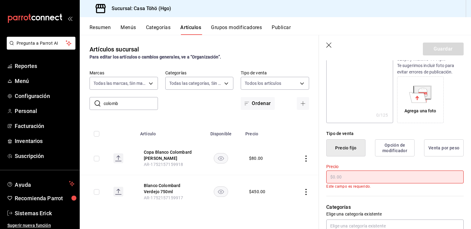
type input "$2.00"
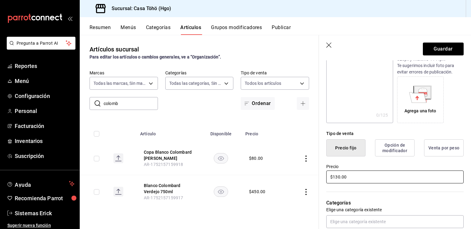
type input "$130.00"
click at [439, 47] on button "Guardar" at bounding box center [443, 49] width 41 height 13
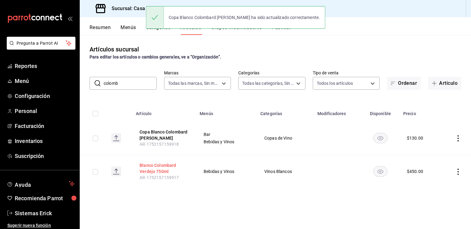
click at [164, 170] on button "Blanco Colombard Verdejo 750ml" at bounding box center [164, 169] width 49 height 12
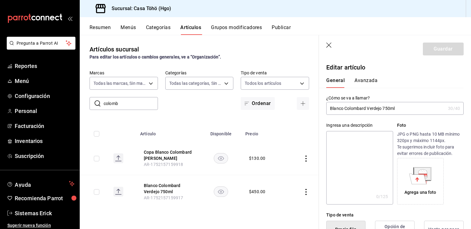
drag, startPoint x: 381, startPoint y: 107, endPoint x: 345, endPoint y: 112, distance: 36.2
click at [345, 112] on input "Blanco Colombard Verdejo 750ml" at bounding box center [385, 108] width 119 height 12
click at [123, 101] on input "colomb" at bounding box center [131, 104] width 54 height 12
type input "grenach"
click at [304, 159] on icon "actions" at bounding box center [306, 159] width 6 height 6
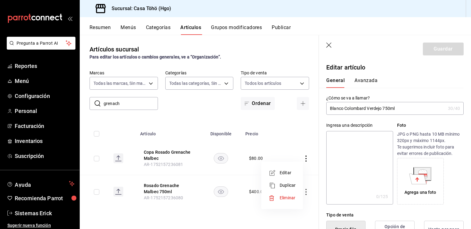
click at [298, 169] on li "Editar" at bounding box center [282, 173] width 37 height 13
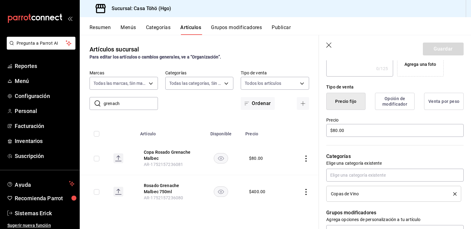
scroll to position [129, 0]
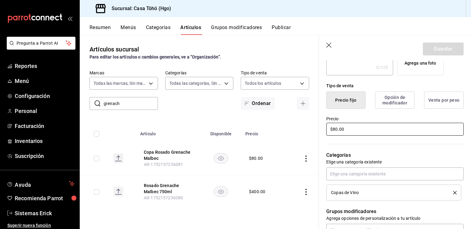
click at [352, 128] on input "$80.00" at bounding box center [394, 129] width 137 height 13
type input "$130.00"
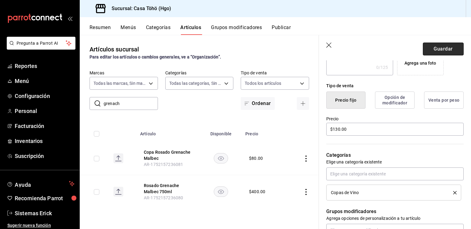
click at [443, 44] on button "Guardar" at bounding box center [443, 49] width 41 height 13
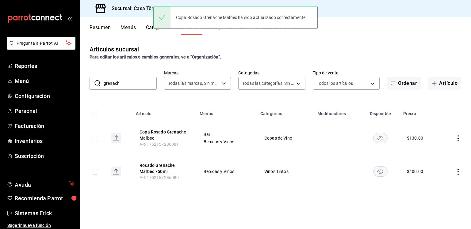
click at [459, 170] on icon "actions" at bounding box center [458, 172] width 6 height 6
click at [428, 186] on icon at bounding box center [424, 186] width 7 height 7
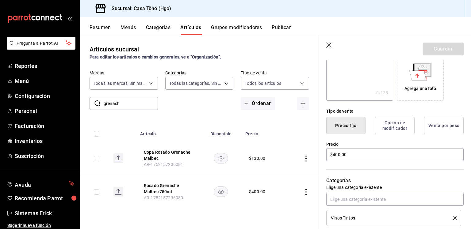
scroll to position [104, 0]
click at [339, 155] on input "$400.00" at bounding box center [394, 154] width 137 height 13
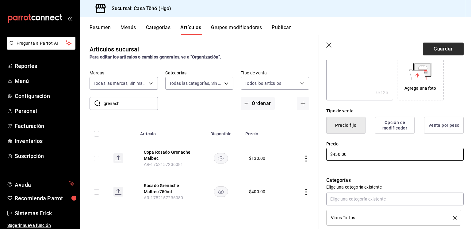
type input "$450.00"
click at [444, 52] on button "Guardar" at bounding box center [443, 49] width 41 height 13
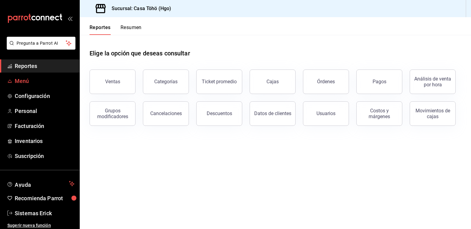
click at [40, 82] on span "Menú" at bounding box center [45, 81] width 60 height 8
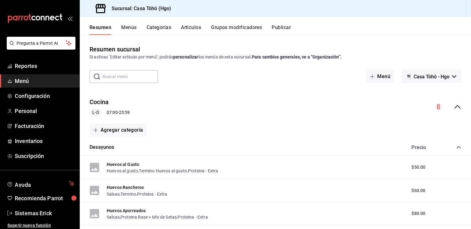
click at [245, 26] on button "Grupos modificadores" at bounding box center [236, 30] width 51 height 10
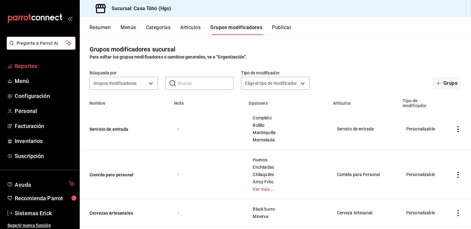
click at [24, 63] on span "Reportes" at bounding box center [45, 66] width 60 height 8
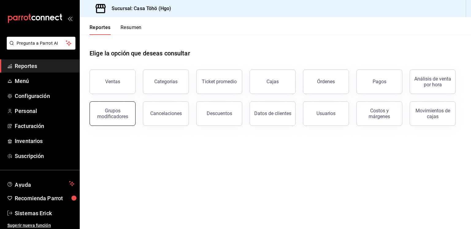
click at [129, 116] on div "Grupos modificadores" at bounding box center [113, 114] width 38 height 12
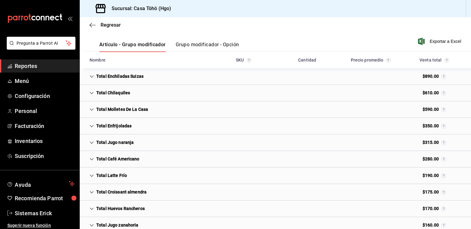
scroll to position [79, 0]
click at [159, 89] on div "Total Chilaquiles $610.00" at bounding box center [275, 92] width 391 height 17
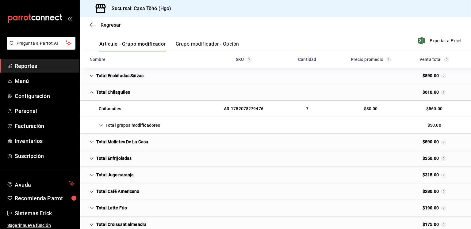
click at [171, 77] on div "Total Enchiladas Suizas $890.00" at bounding box center [275, 76] width 391 height 17
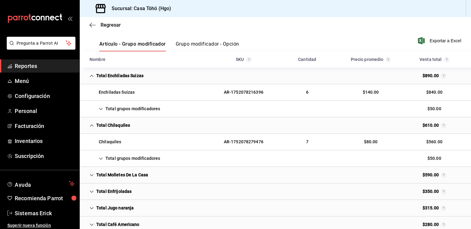
click at [152, 109] on div "Total grupos modificadores" at bounding box center [125, 108] width 80 height 11
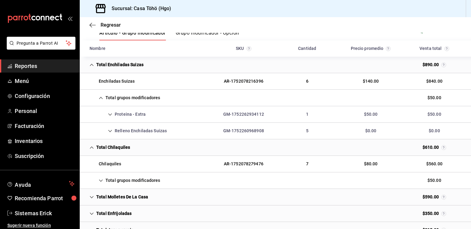
scroll to position [90, 0]
click at [165, 114] on div "Proteina - Extra GM-1752262934112 1 $50.00 $50.00" at bounding box center [275, 114] width 391 height 17
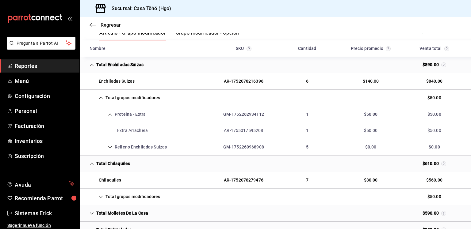
click at [155, 144] on div "Relleno Enchiladas Suizas" at bounding box center [128, 147] width 87 height 11
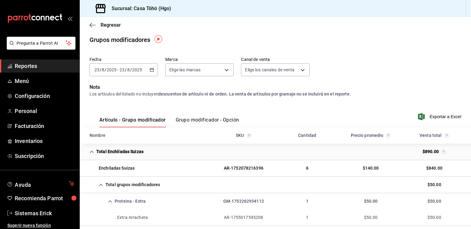
scroll to position [1, 0]
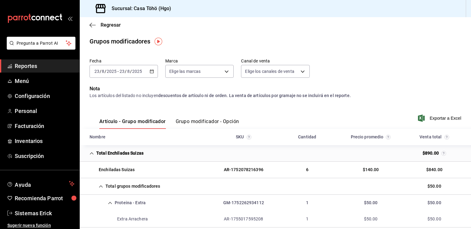
click at [155, 67] on div "[DATE] [DATE] - [DATE] [DATE]" at bounding box center [124, 71] width 68 height 13
click at [201, 113] on div "Artículo - Grupo modificador Grupo modificador - Opción" at bounding box center [165, 120] width 150 height 18
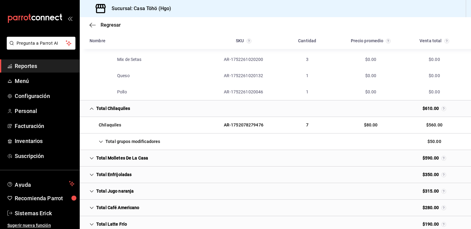
scroll to position [194, 0]
click at [160, 137] on div "Total grupos modificadores" at bounding box center [125, 141] width 80 height 11
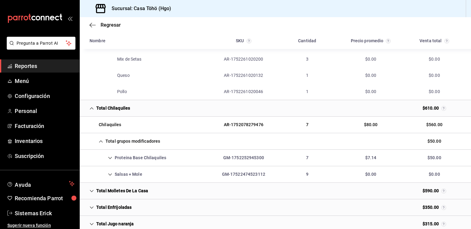
click at [172, 168] on div "Salsas + Mole GM-17522474523112 9 $0.00 $0.00" at bounding box center [275, 175] width 391 height 17
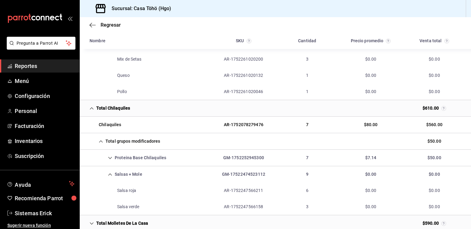
click at [185, 156] on div "Proteina Base Chilaquiles GM-1752252945300 7 $7.14 $50.00" at bounding box center [275, 158] width 391 height 17
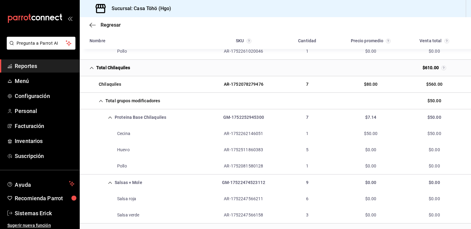
click at [173, 182] on div "Salsas + Mole GM-17522474523112 9 $0.00 $0.00" at bounding box center [275, 183] width 391 height 16
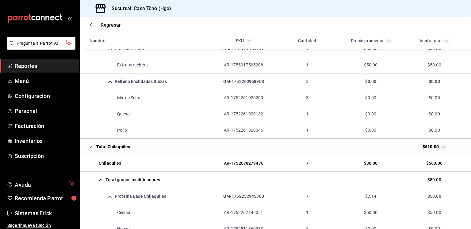
scroll to position [0, 0]
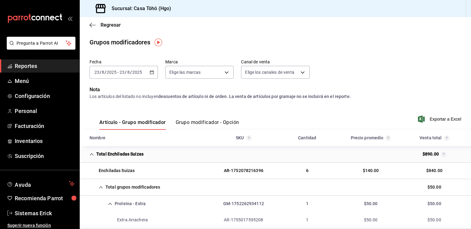
click at [153, 71] on div "[DATE] [DATE] - [DATE] [DATE]" at bounding box center [124, 72] width 68 height 13
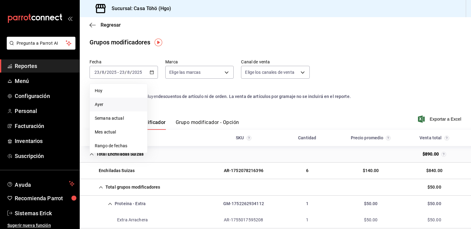
click at [117, 106] on span "Ayer" at bounding box center [119, 105] width 48 height 6
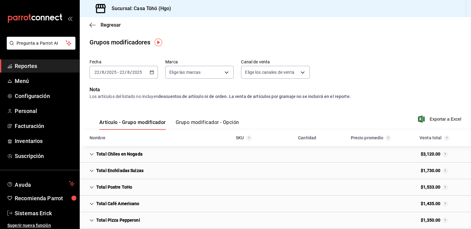
click at [151, 75] on div "[DATE] [DATE] - [DATE] [DATE]" at bounding box center [124, 72] width 68 height 13
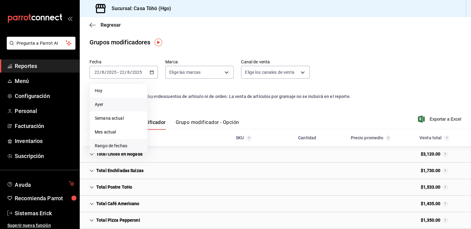
click at [114, 140] on li "Rango de fechas" at bounding box center [118, 146] width 57 height 14
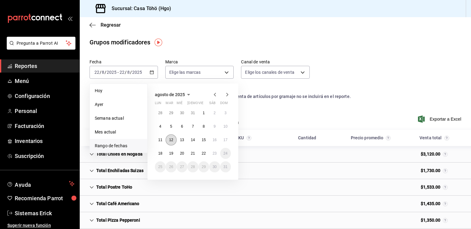
click at [168, 138] on button "12" at bounding box center [171, 140] width 11 height 11
click at [205, 137] on button "15" at bounding box center [203, 140] width 11 height 11
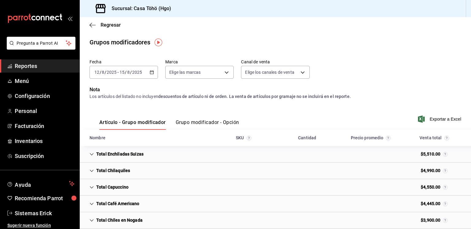
click at [150, 72] on icon "button" at bounding box center [152, 72] width 4 height 4
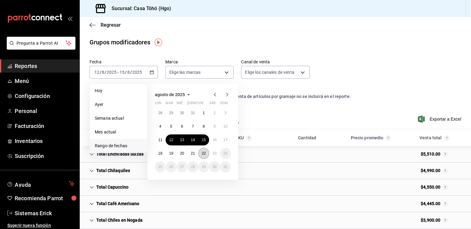
click at [203, 151] on button "22" at bounding box center [203, 153] width 11 height 11
click at [204, 140] on abbr "15" at bounding box center [204, 140] width 4 height 4
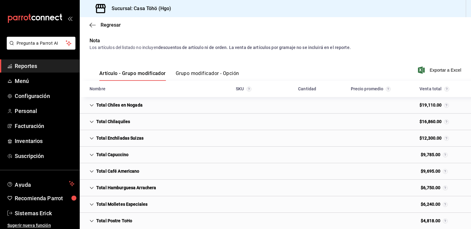
scroll to position [57, 0]
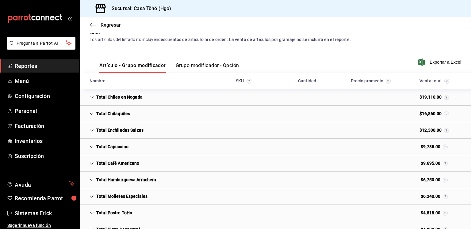
click at [198, 103] on div "Total Chiles en Nogada $19,110.00" at bounding box center [275, 97] width 391 height 17
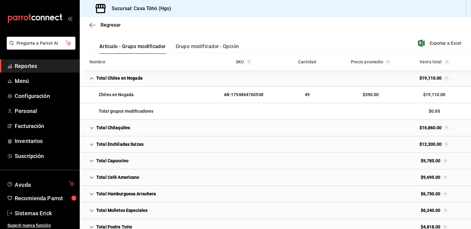
scroll to position [77, 0]
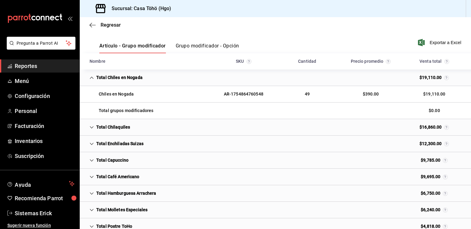
click at [152, 108] on div "Total grupos modificadores" at bounding box center [122, 110] width 74 height 11
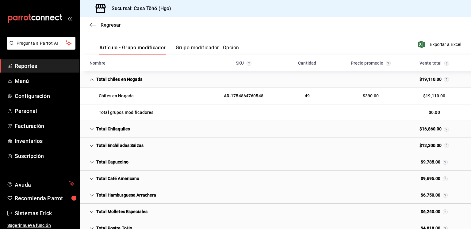
scroll to position [73, 0]
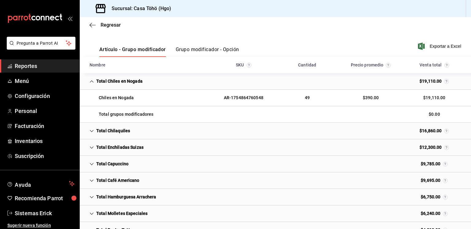
click at [148, 126] on div "Total Chilaquiles $16,860.00" at bounding box center [275, 131] width 391 height 17
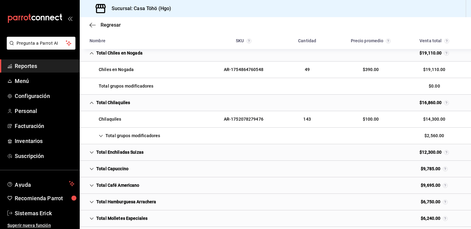
scroll to position [103, 0]
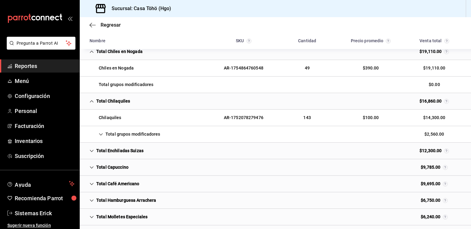
click at [155, 135] on div "Total grupos modificadores" at bounding box center [125, 134] width 80 height 11
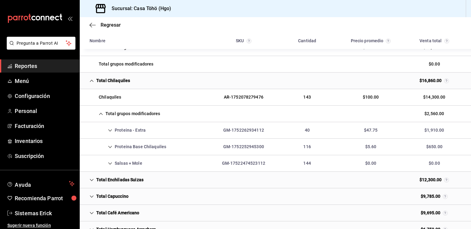
scroll to position [124, 0]
click at [167, 132] on div "Proteina - Extra GM-1752262934112 40 $47.75 $1,910.00" at bounding box center [275, 130] width 391 height 17
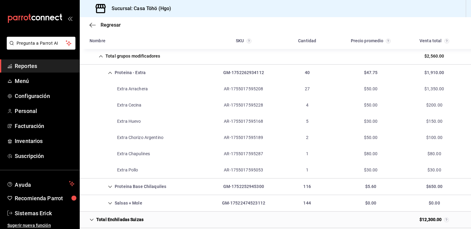
scroll to position [181, 0]
click at [150, 190] on div "Proteina Base Chilaquiles" at bounding box center [128, 186] width 86 height 11
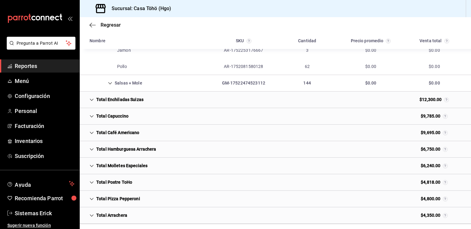
scroll to position [449, 0]
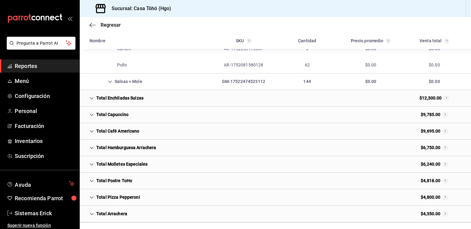
click at [188, 102] on div "Total Enchiladas Suizas $12,300.00" at bounding box center [275, 98] width 391 height 17
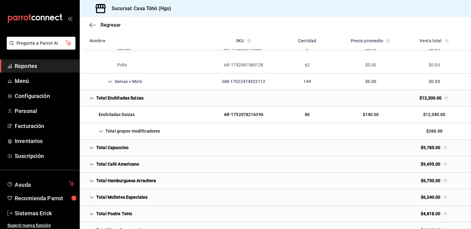
click at [164, 129] on div "Total grupos modificadores $260.00" at bounding box center [275, 131] width 391 height 17
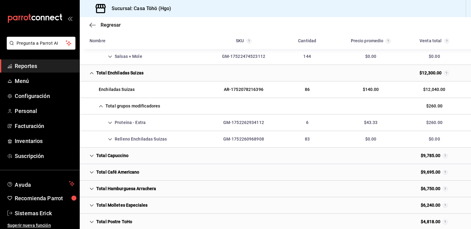
scroll to position [475, 0]
click at [169, 136] on div "Relleno Enchiladas Suizas" at bounding box center [128, 138] width 87 height 11
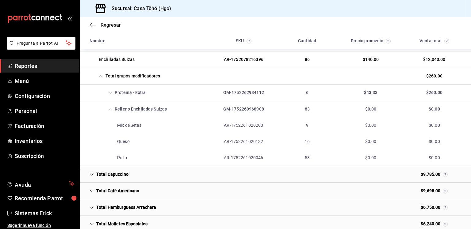
scroll to position [505, 0]
click at [151, 170] on div "Total Capuccino $9,785.00" at bounding box center [275, 174] width 391 height 17
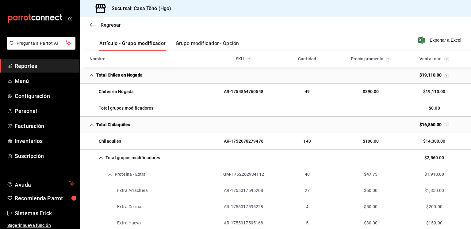
scroll to position [0, 0]
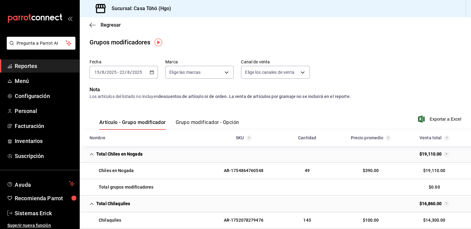
click at [183, 123] on button "Grupo modificador - Opción" at bounding box center [207, 125] width 63 height 10
